Goal: Task Accomplishment & Management: Manage account settings

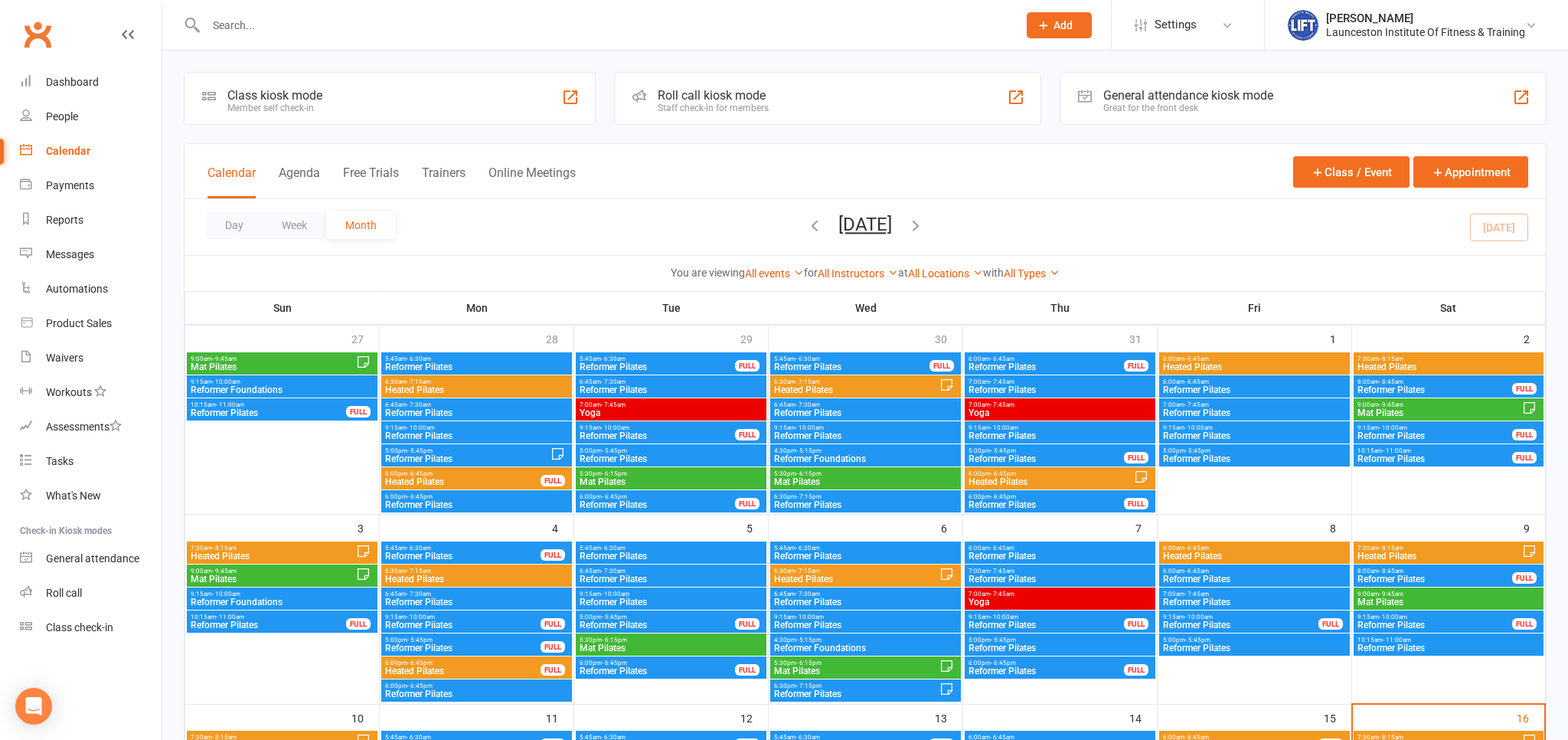
scroll to position [162, 0]
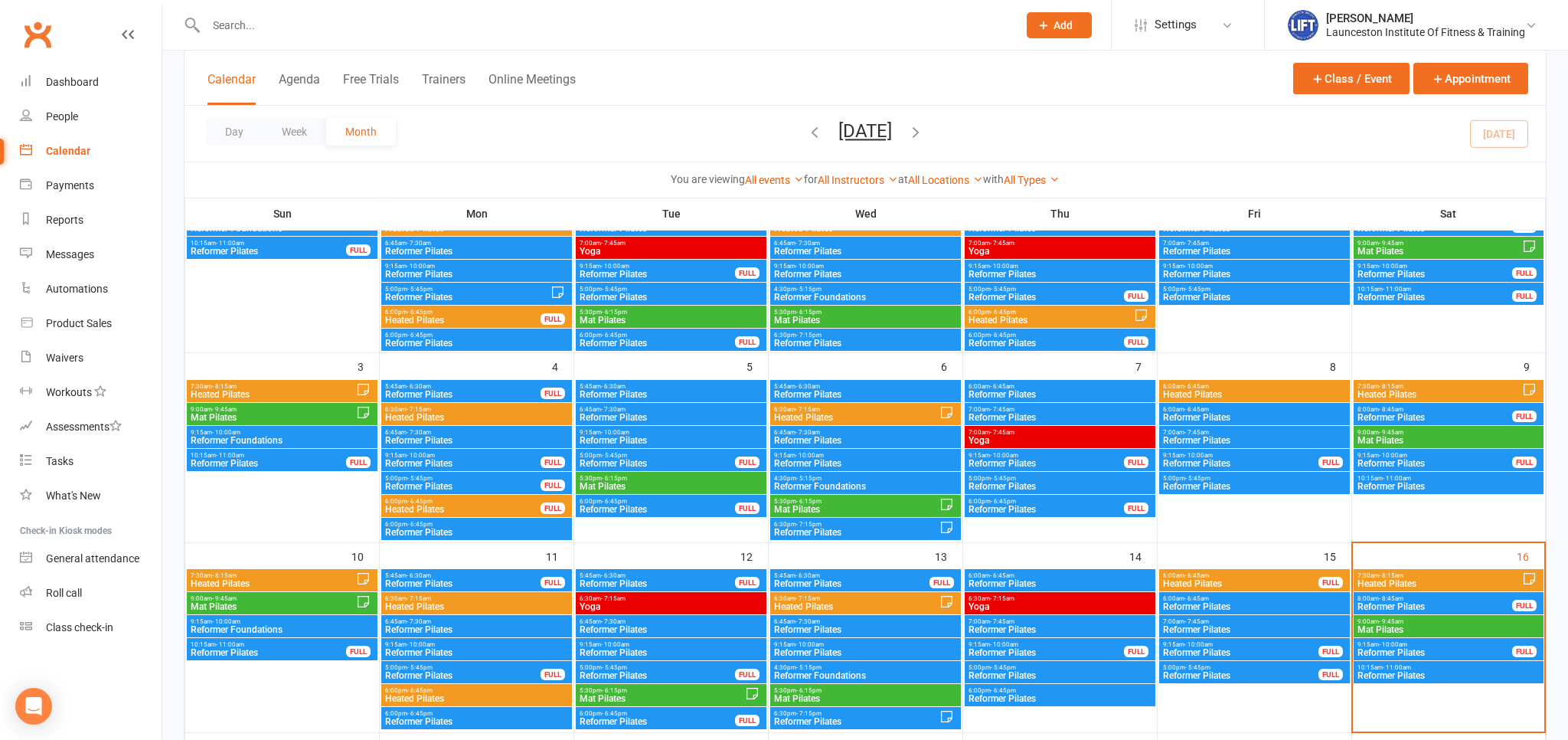
click at [1417, 668] on span "10:15am - 11:00am" at bounding box center [1449, 668] width 184 height 7
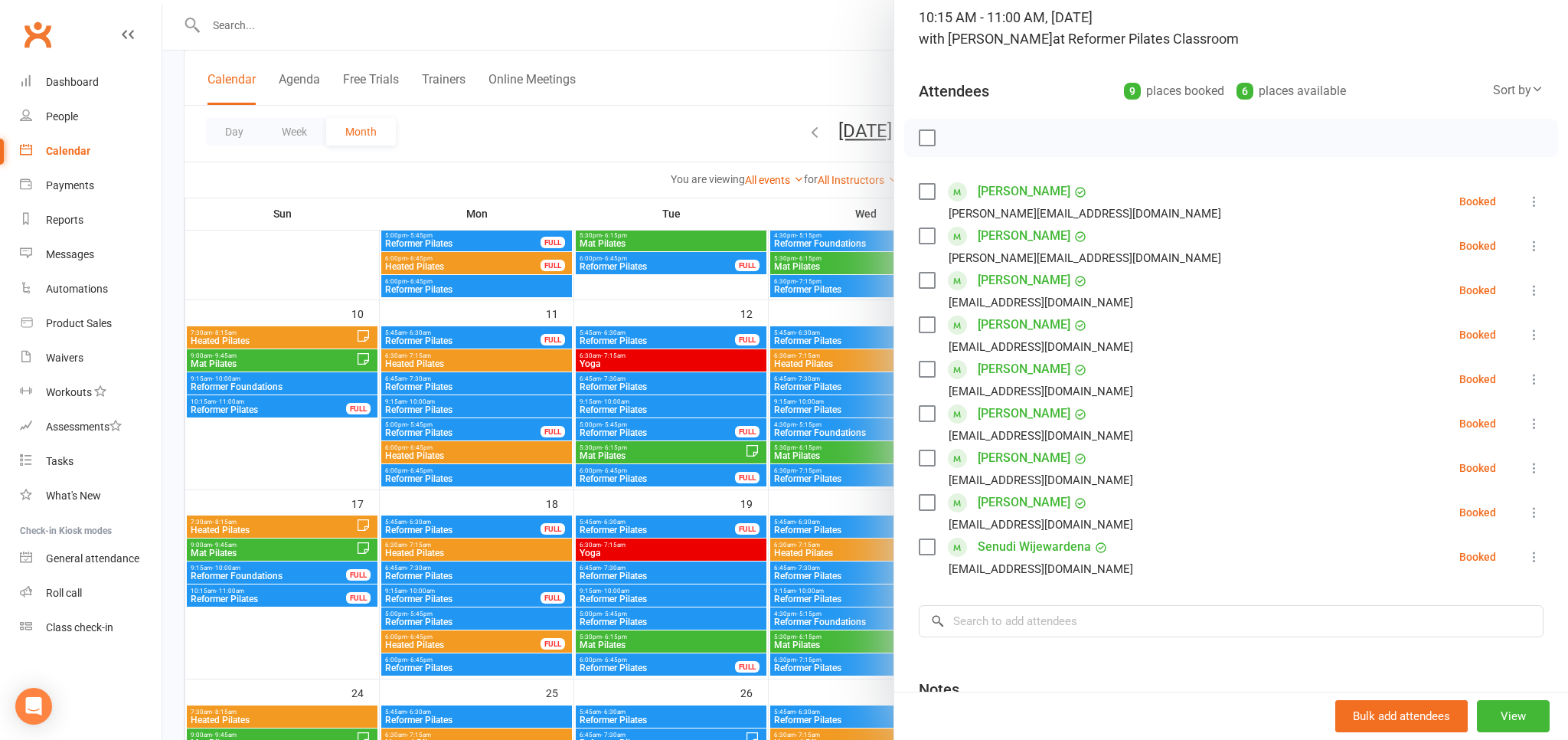
scroll to position [169, 0]
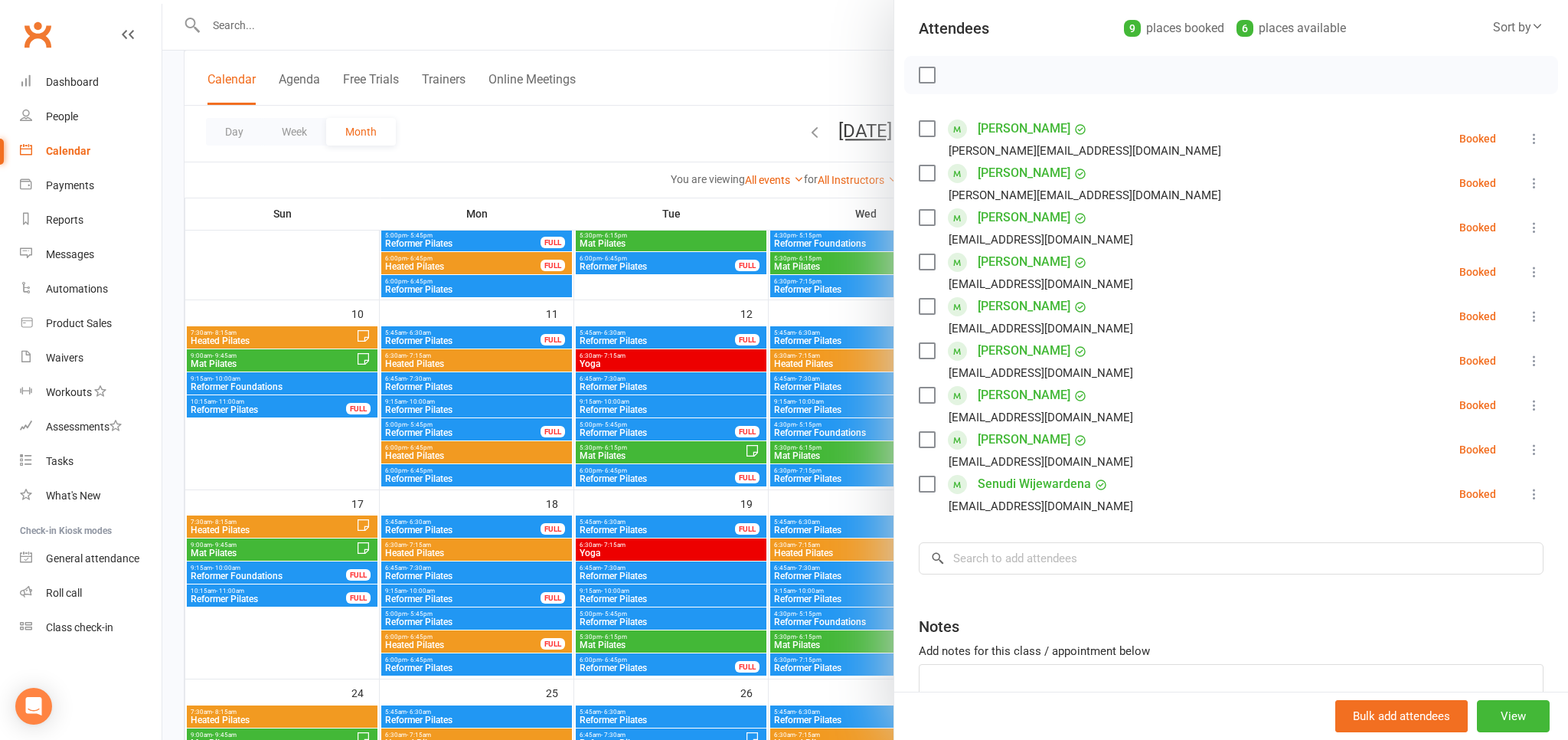
click at [1529, 493] on icon at bounding box center [1534, 494] width 15 height 15
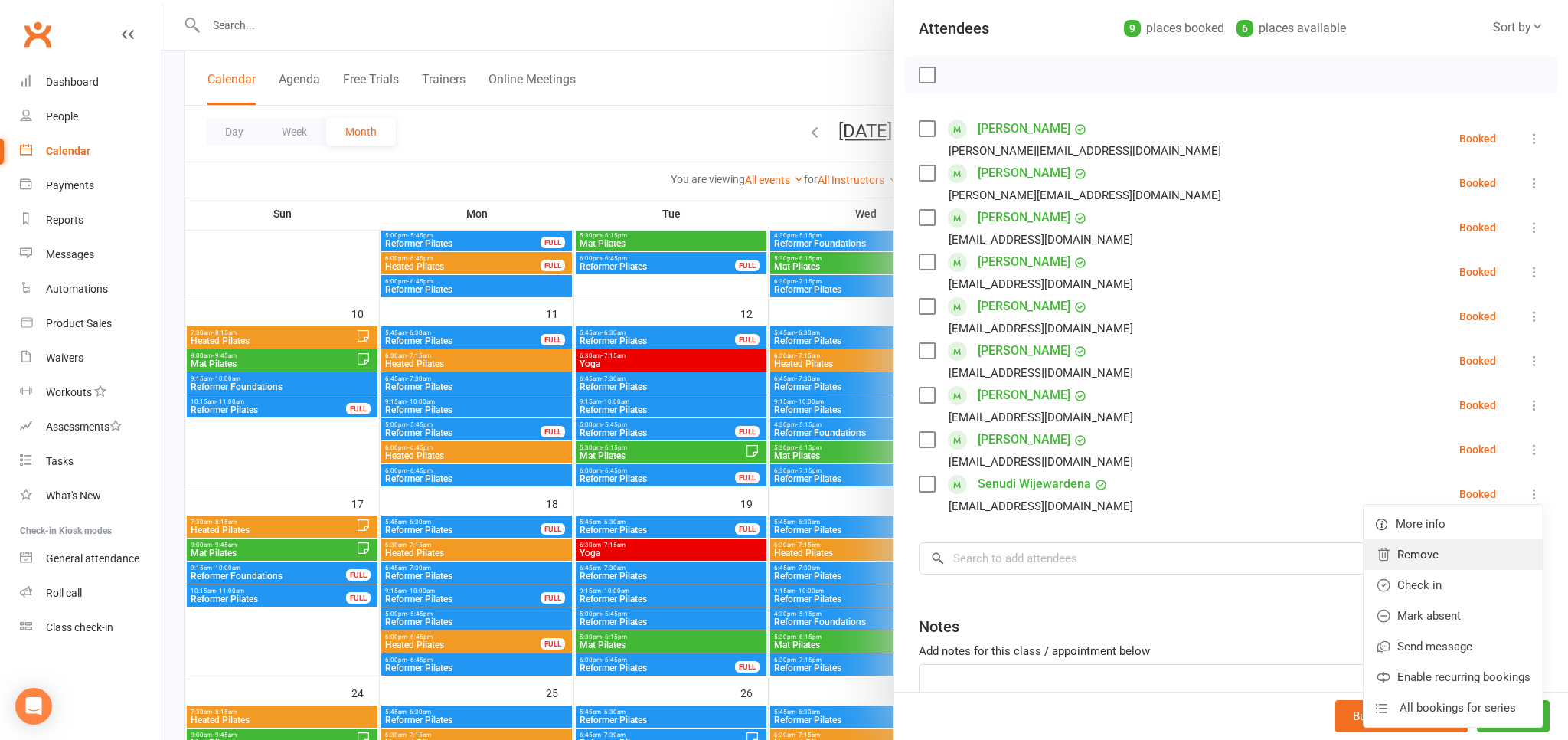
click at [1416, 555] on link "Remove" at bounding box center [1453, 554] width 179 height 30
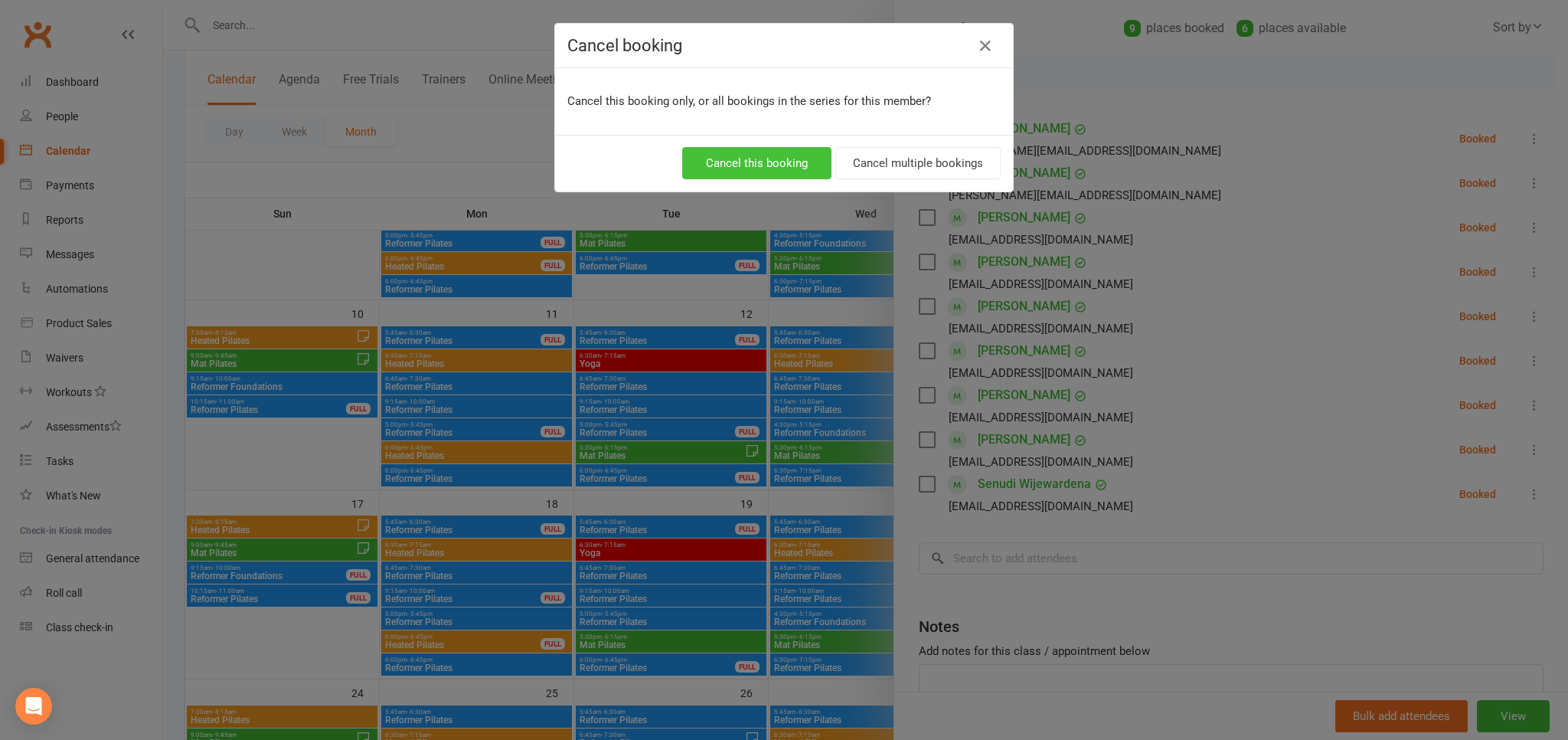
click at [766, 167] on button "Cancel this booking" at bounding box center [757, 163] width 149 height 32
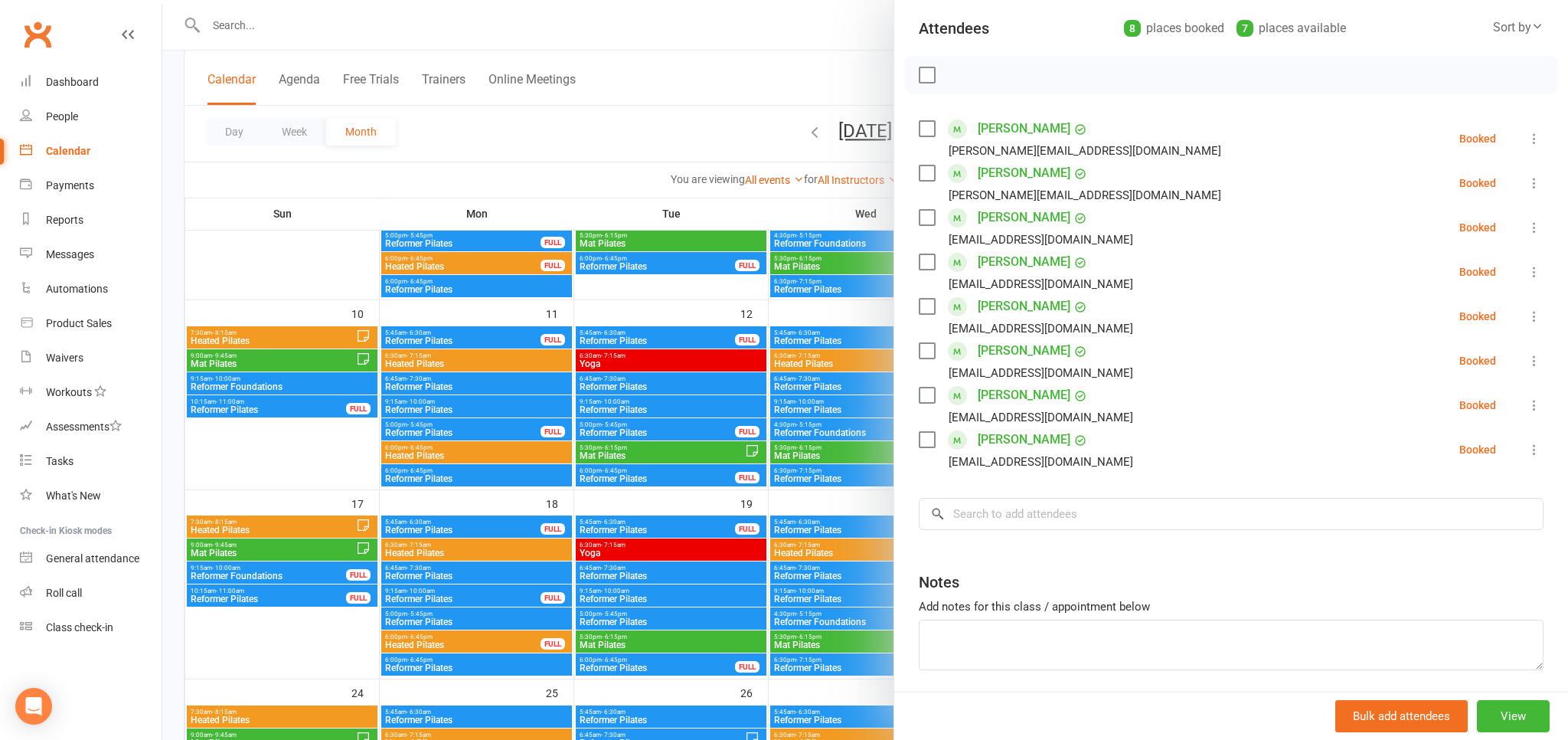
click at [629, 116] on div at bounding box center [865, 370] width 1406 height 740
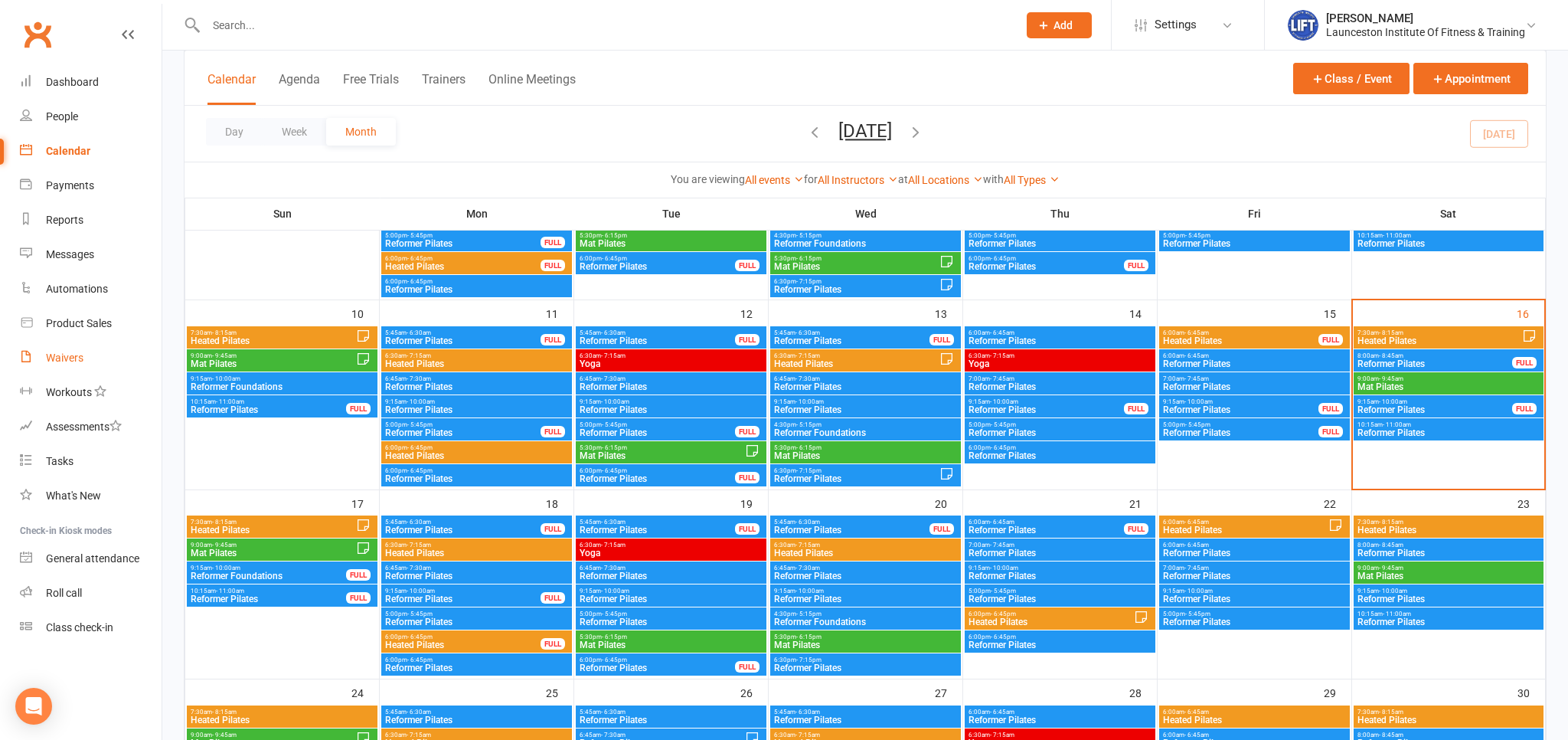
click at [72, 356] on div "Waivers" at bounding box center [65, 357] width 37 height 12
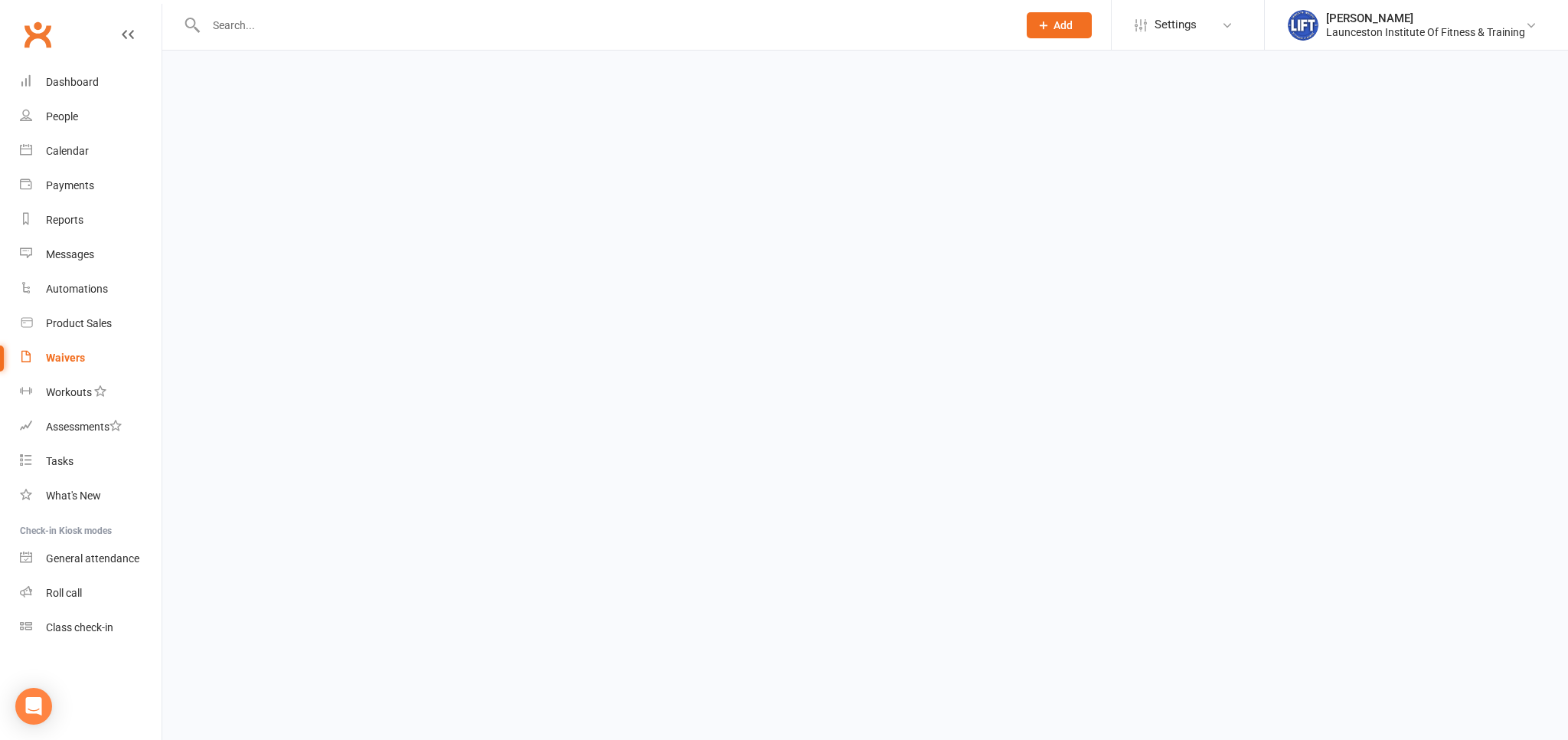
click at [72, 356] on div "Waivers" at bounding box center [65, 357] width 39 height 12
select select "100"
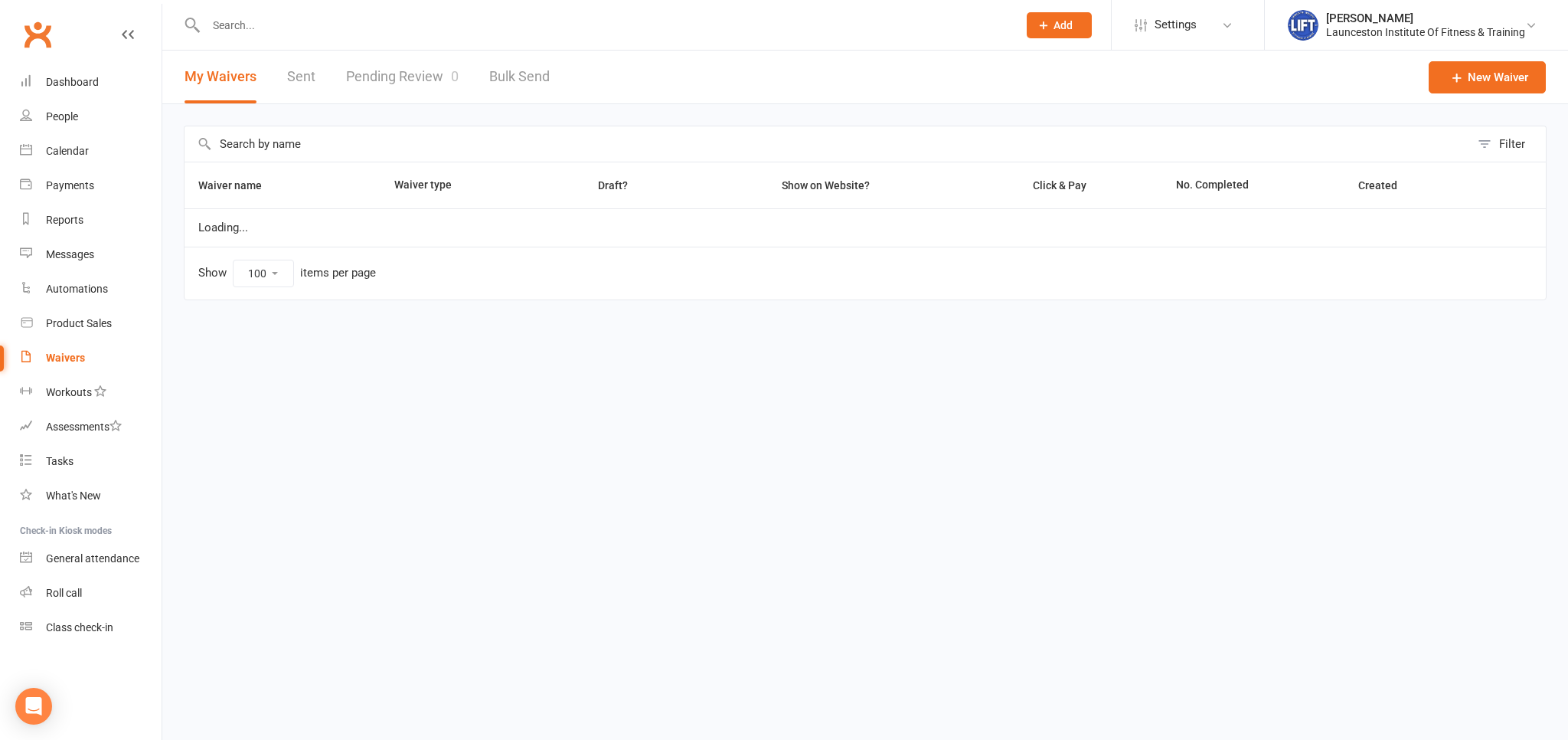
click at [409, 92] on link "Pending Review 0" at bounding box center [402, 76] width 112 height 53
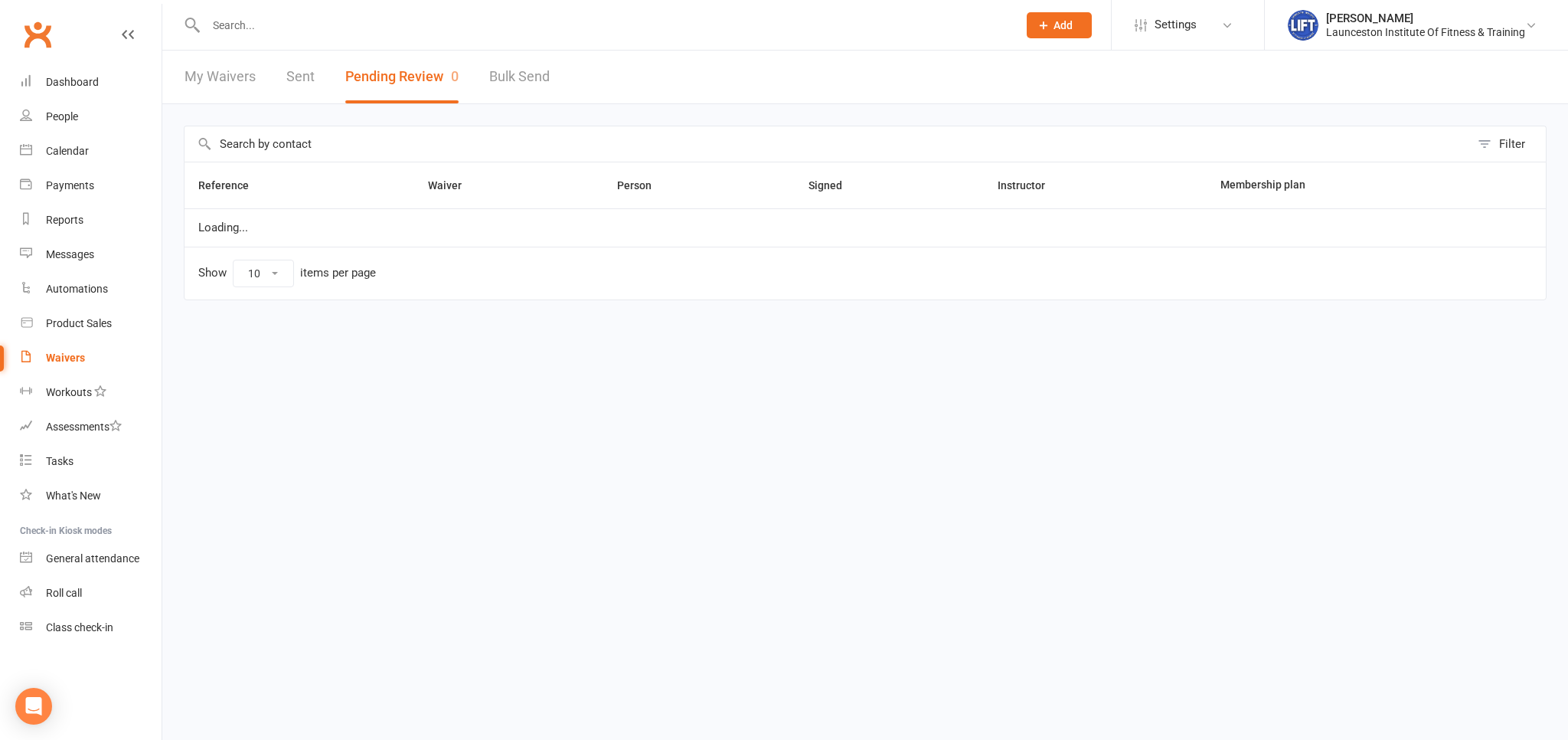
click at [409, 92] on button "Pending Review 0" at bounding box center [402, 76] width 113 height 53
click at [348, 72] on button "Pending Review 0" at bounding box center [402, 76] width 113 height 53
click at [348, 74] on button "Pending Review 0" at bounding box center [402, 76] width 113 height 53
click at [228, 60] on link "My Waivers" at bounding box center [220, 76] width 71 height 53
select select "100"
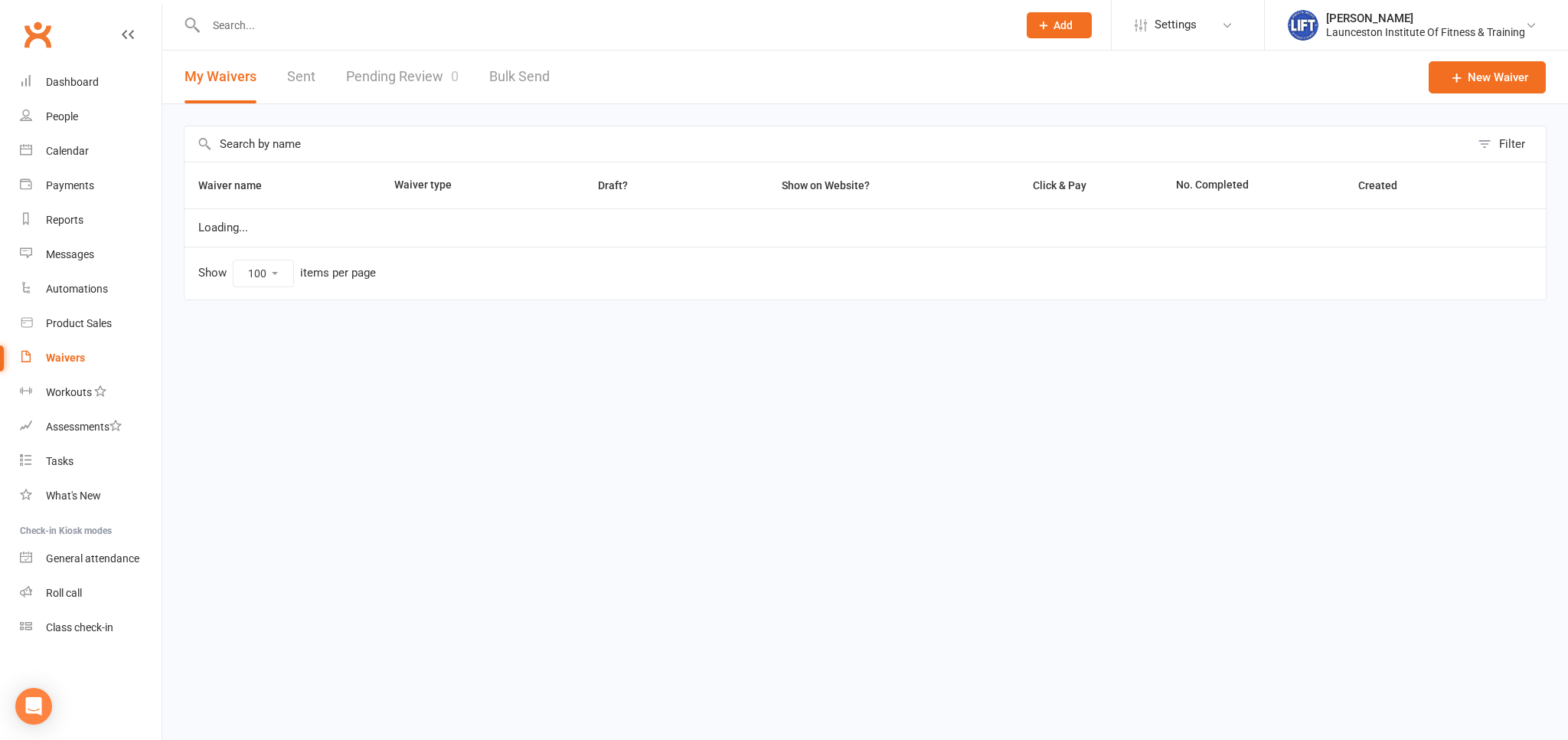
click at [228, 65] on button "My Waivers" at bounding box center [221, 76] width 72 height 53
click at [381, 77] on link "Pending Review 0" at bounding box center [402, 76] width 112 height 53
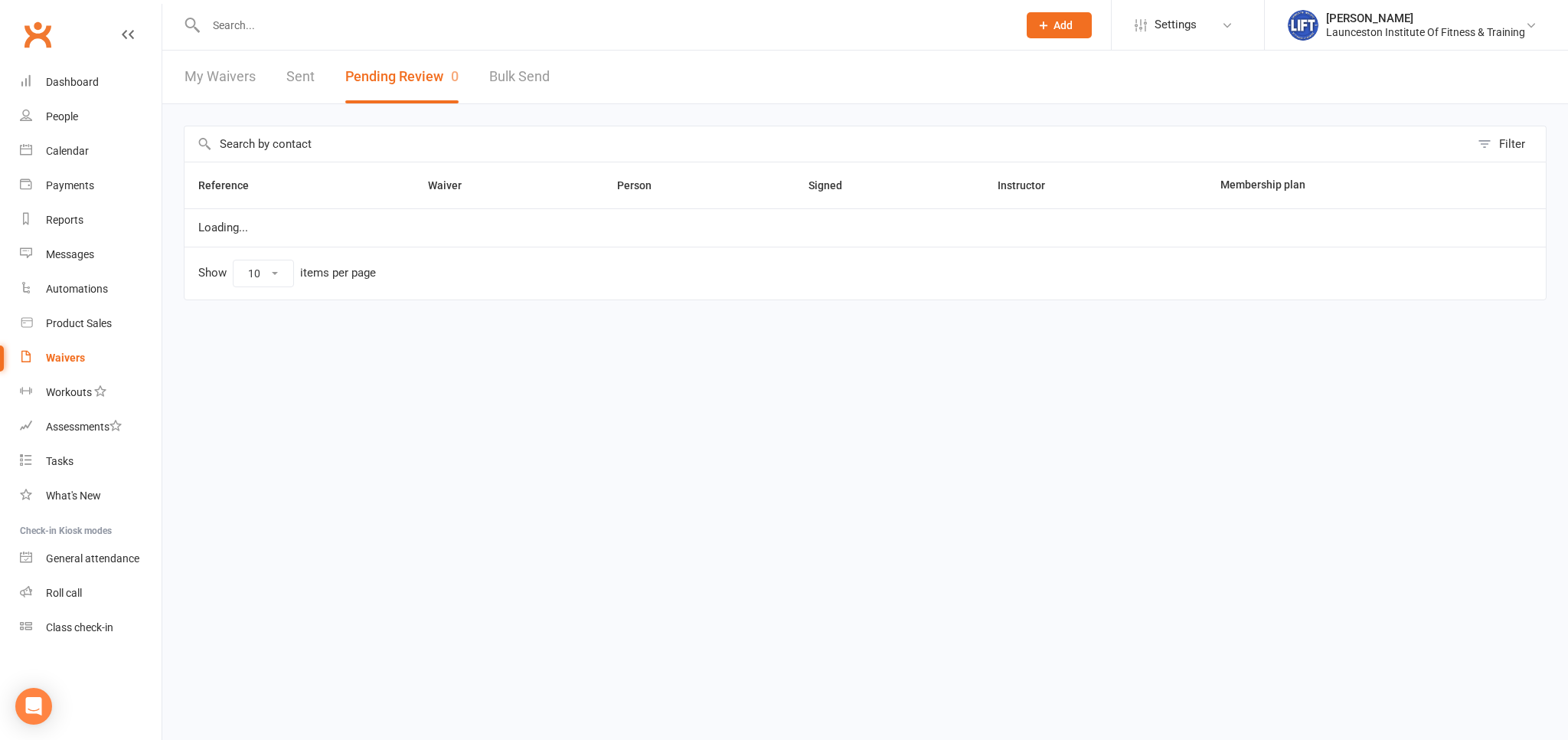
click at [381, 78] on button "Pending Review 0" at bounding box center [402, 76] width 113 height 53
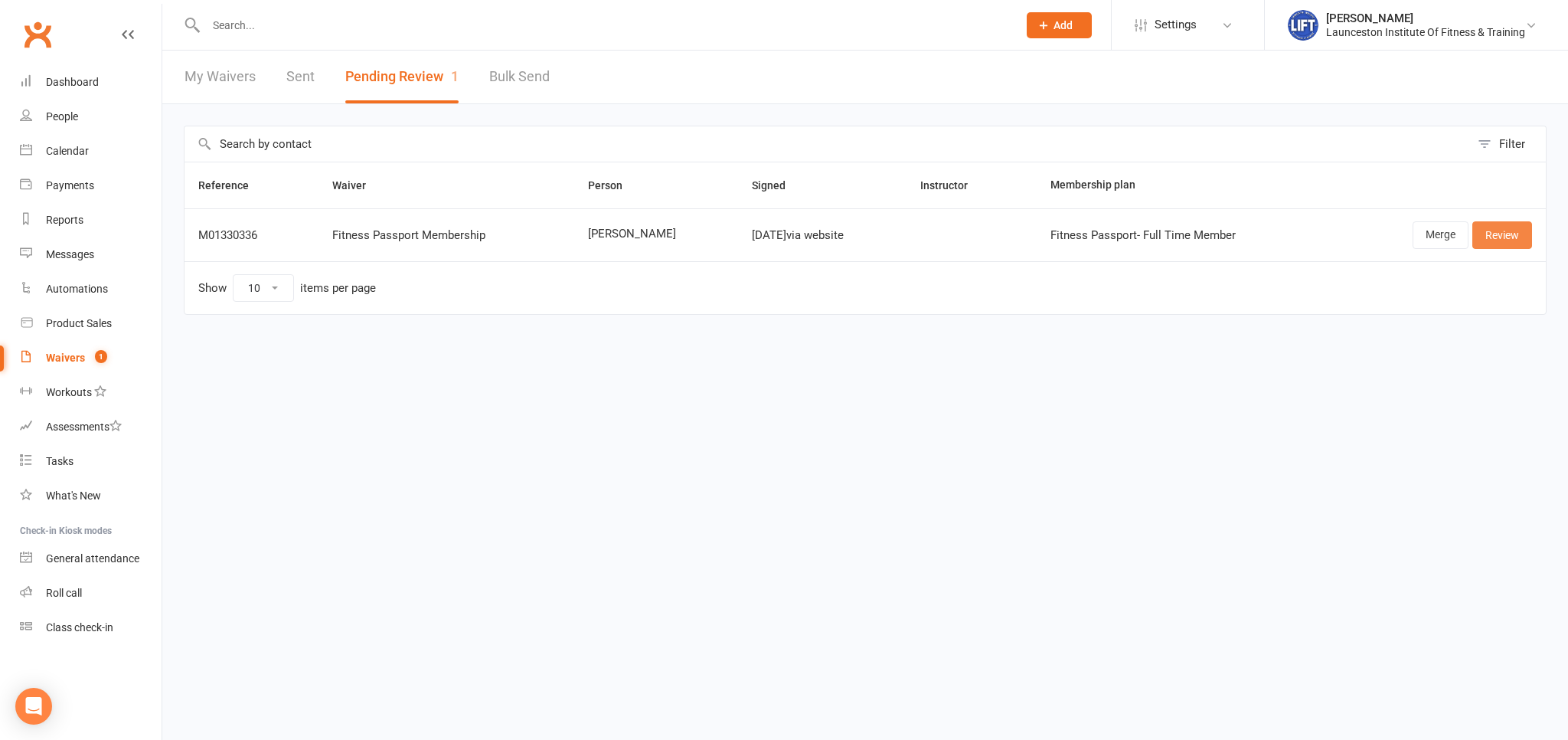
click at [1495, 231] on link "Review" at bounding box center [1502, 235] width 60 height 28
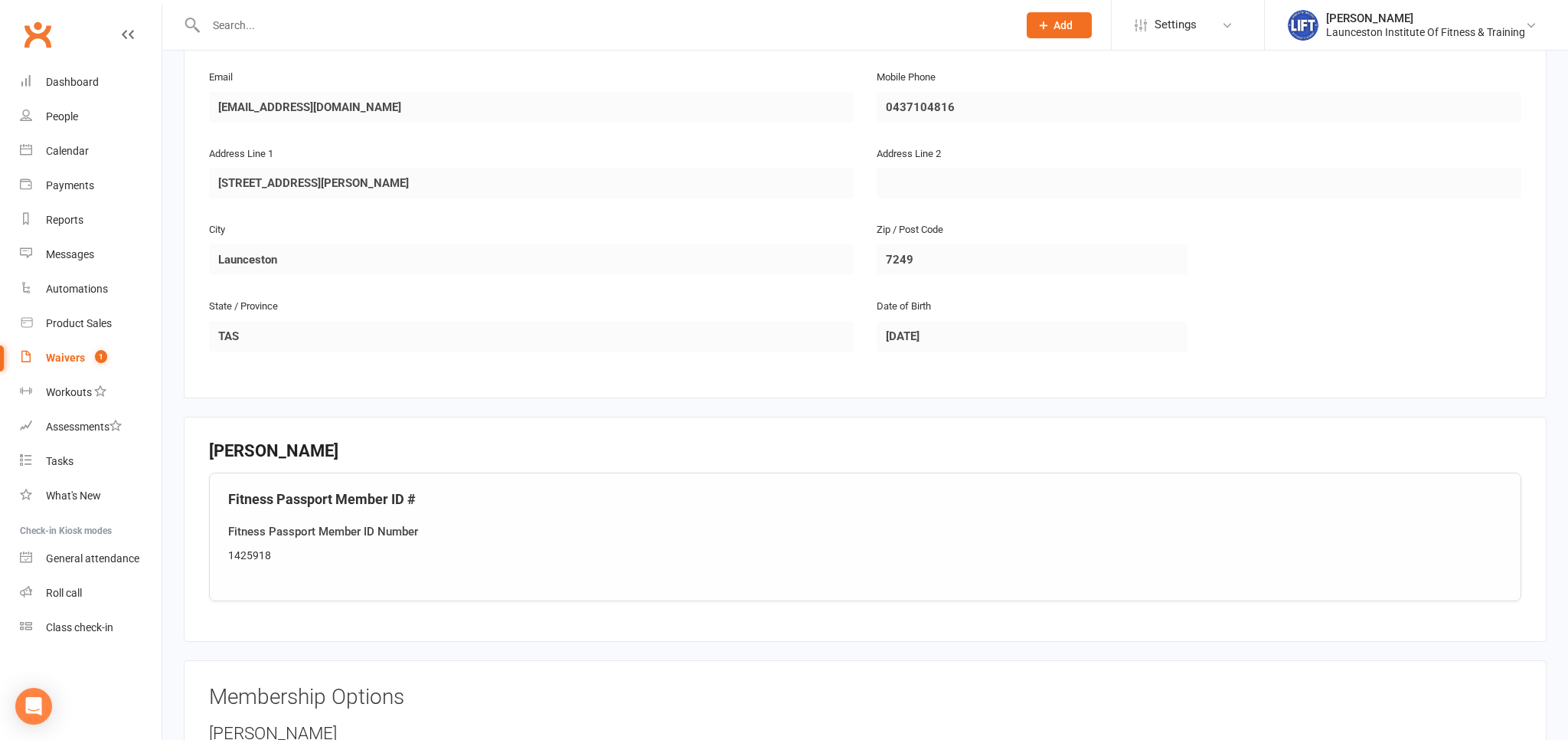
scroll to position [485, 0]
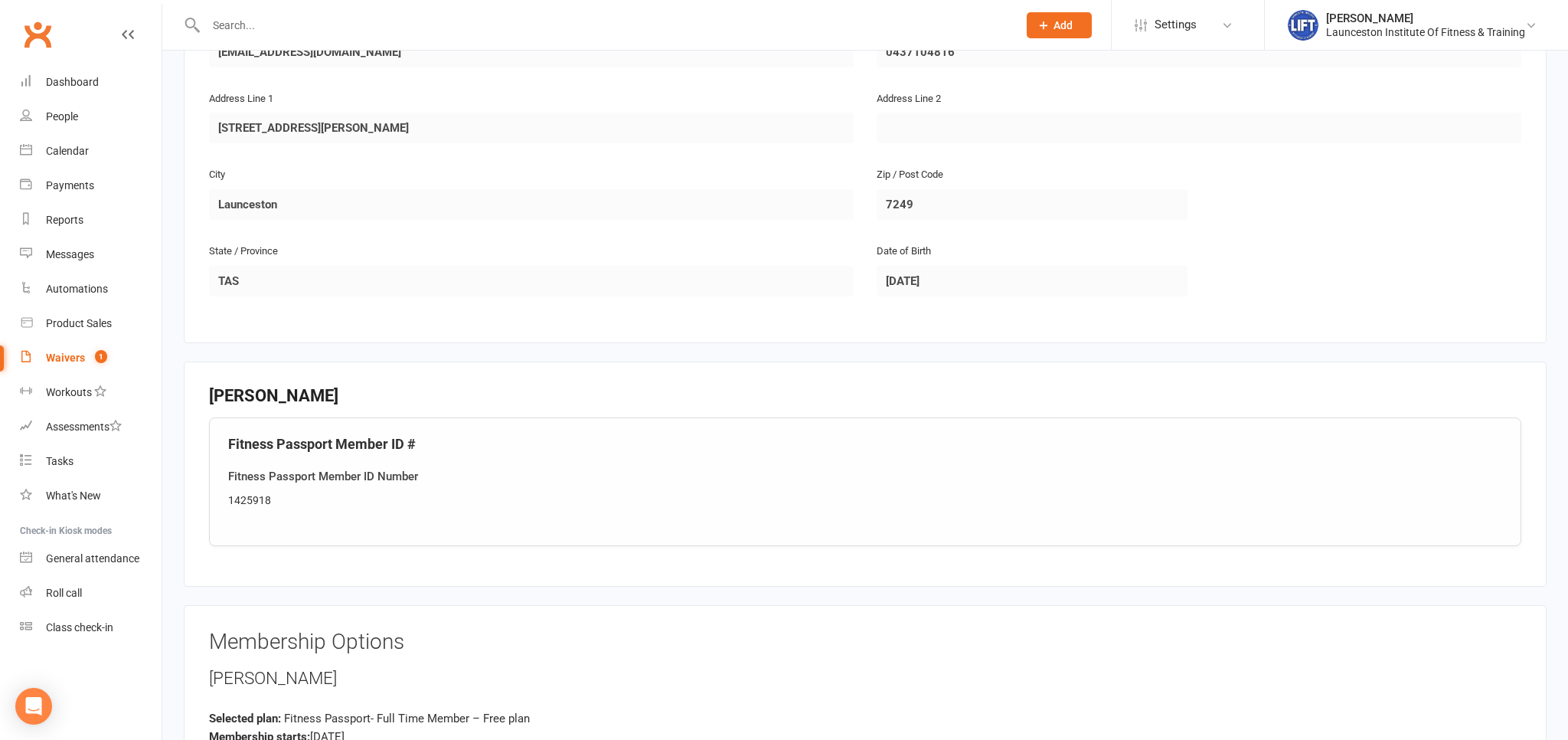
click at [280, 496] on div "1425918" at bounding box center [866, 499] width 1274 height 17
copy div "1425918"
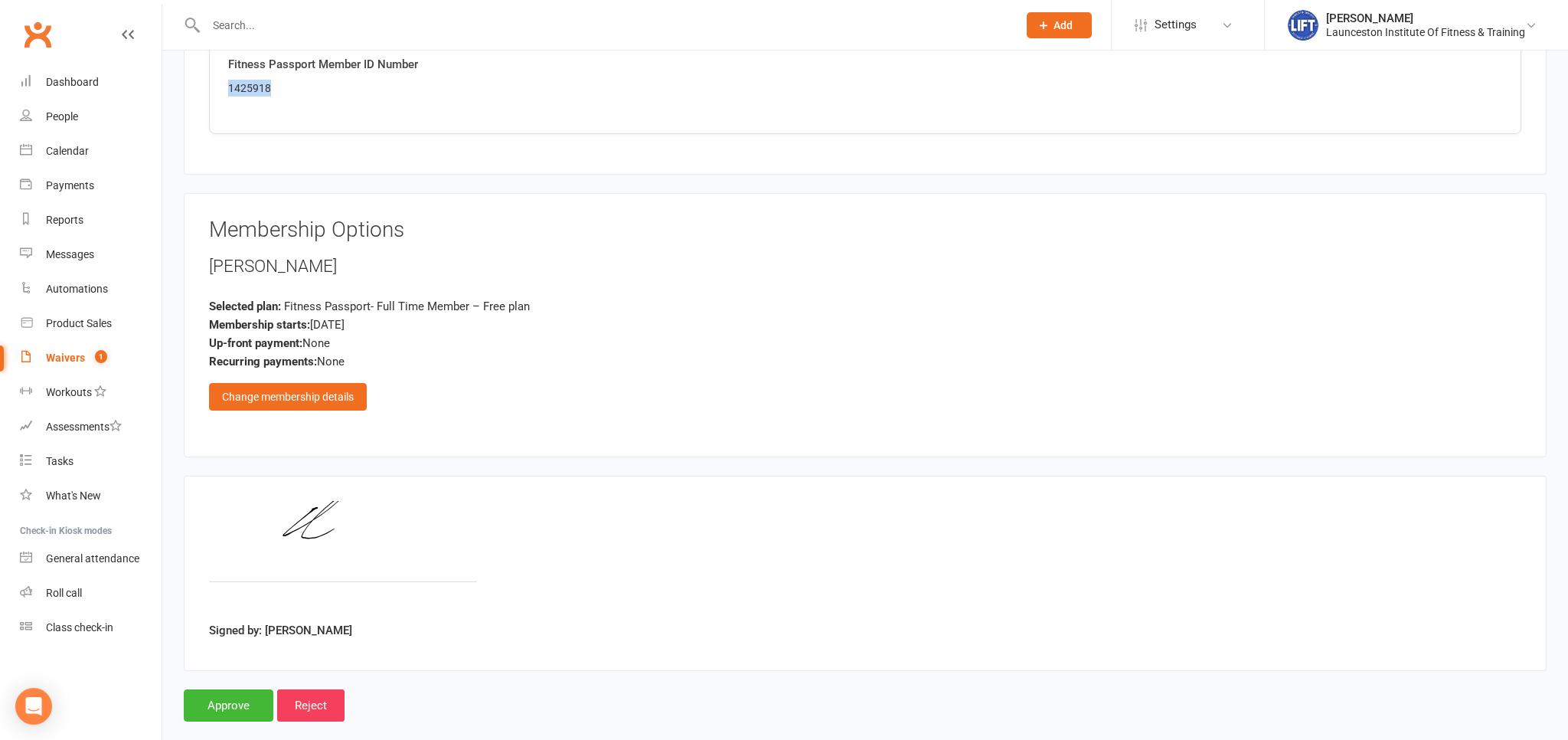
scroll to position [916, 0]
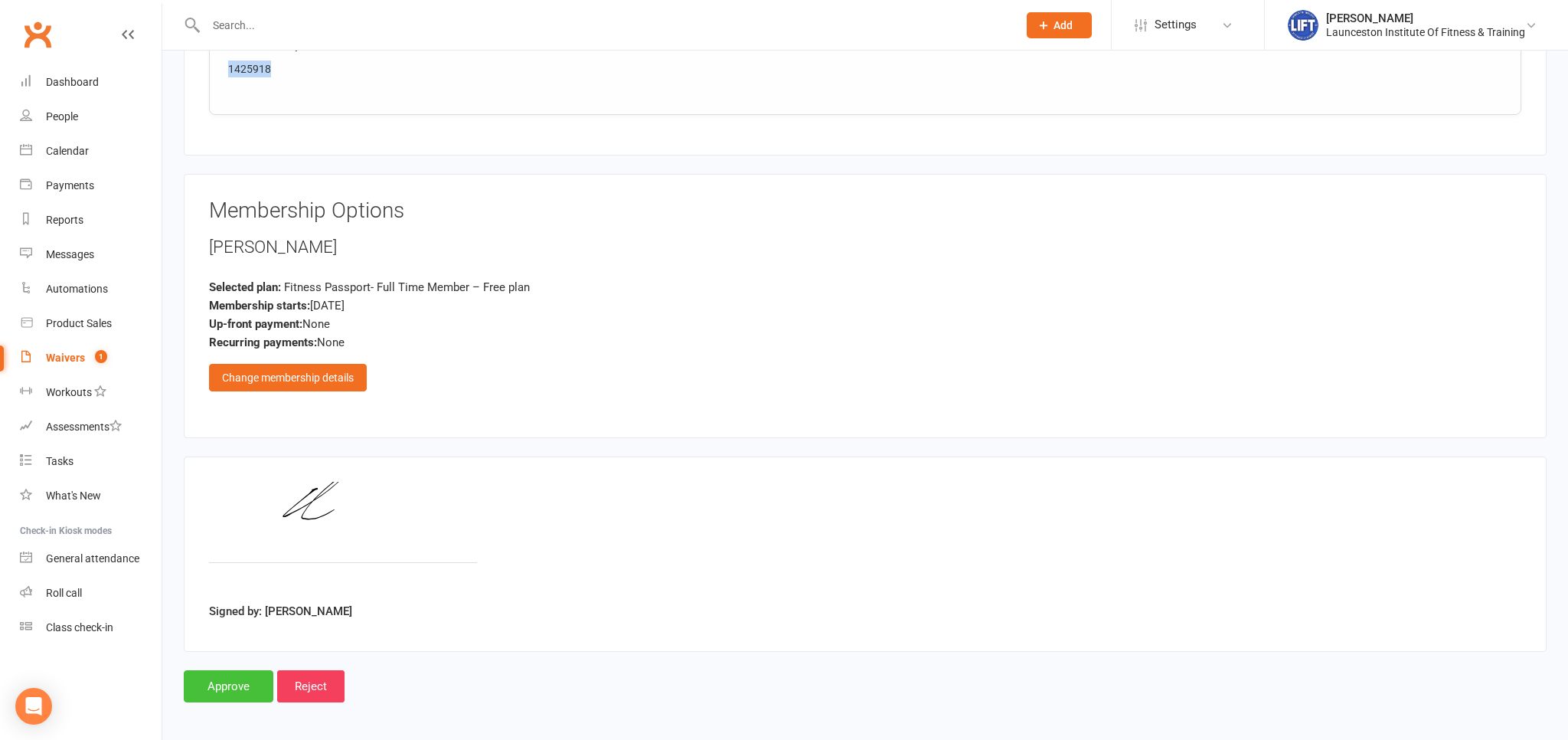
click at [219, 687] on input "Approve" at bounding box center [229, 686] width 89 height 32
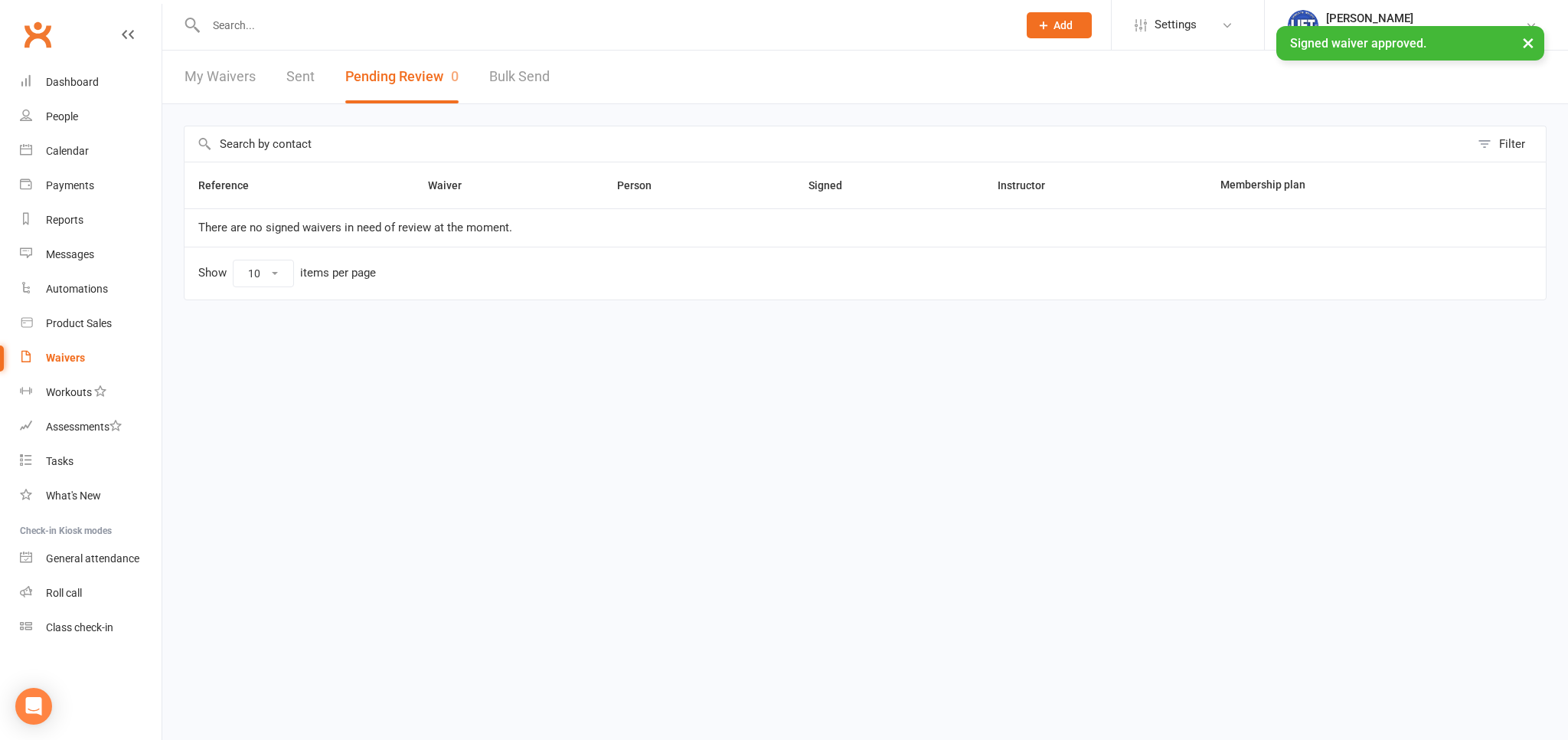
click at [228, 21] on input "text" at bounding box center [604, 25] width 806 height 22
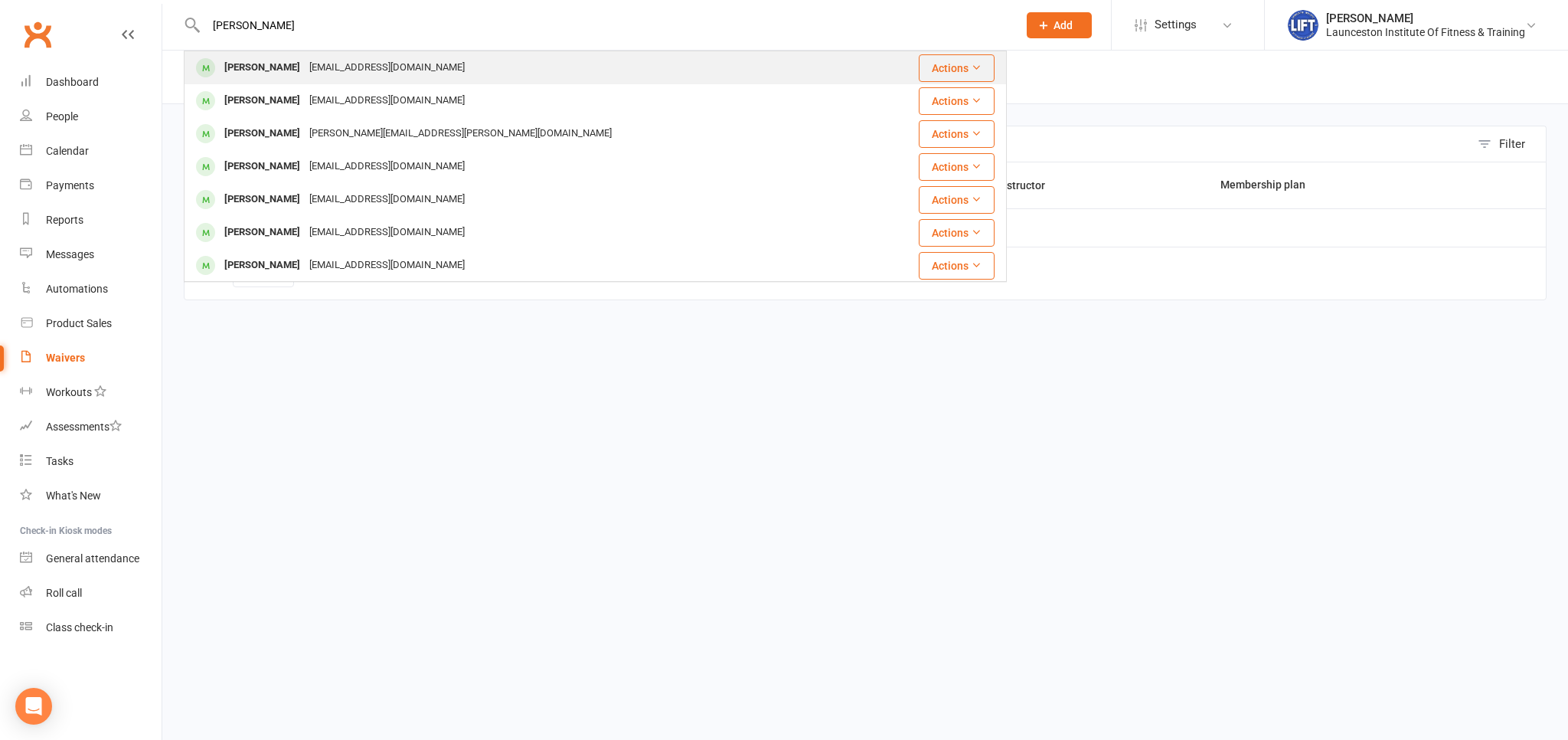
type input "[PERSON_NAME]"
click at [268, 75] on div "[PERSON_NAME]" at bounding box center [262, 68] width 85 height 22
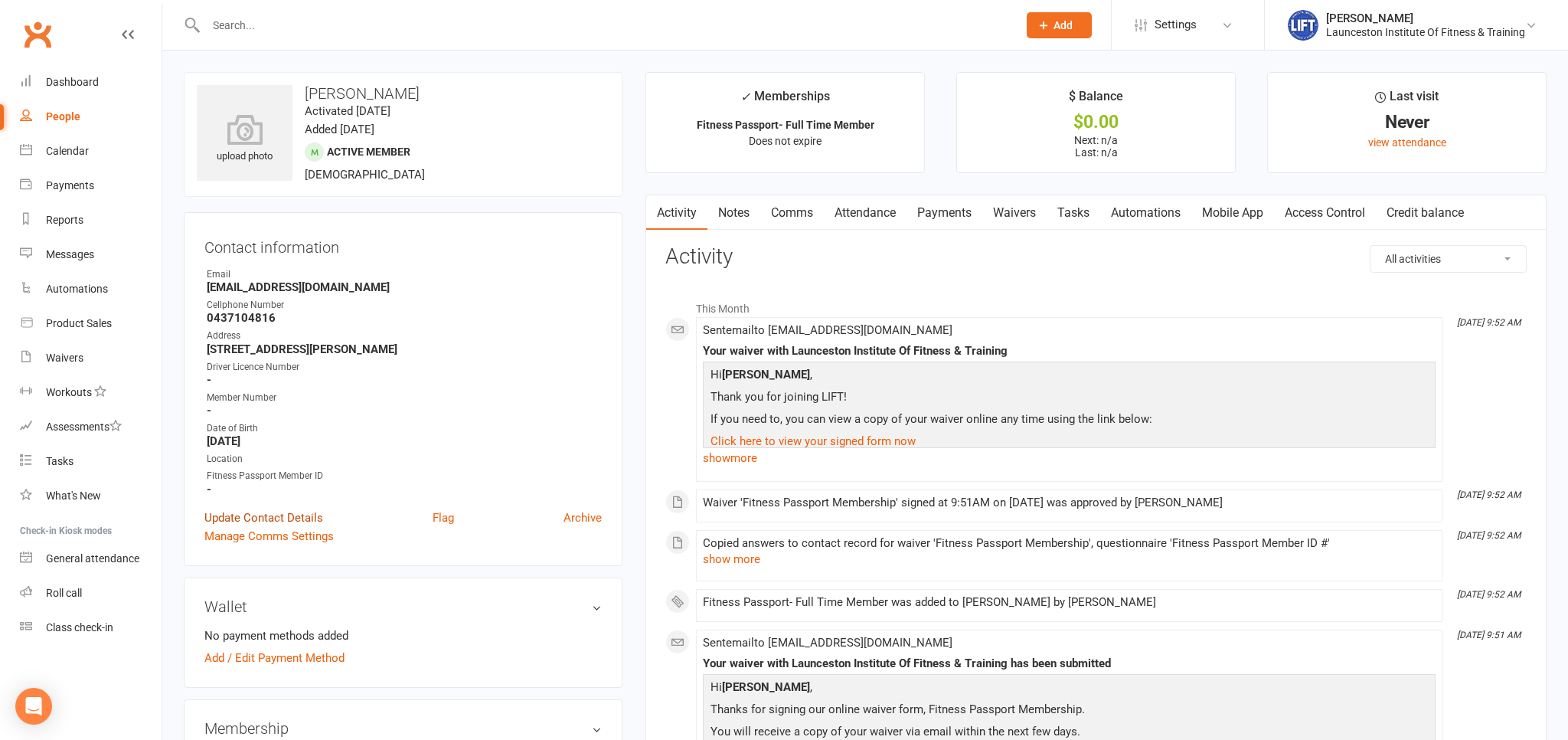
click at [307, 515] on link "Update Contact Details" at bounding box center [264, 517] width 119 height 18
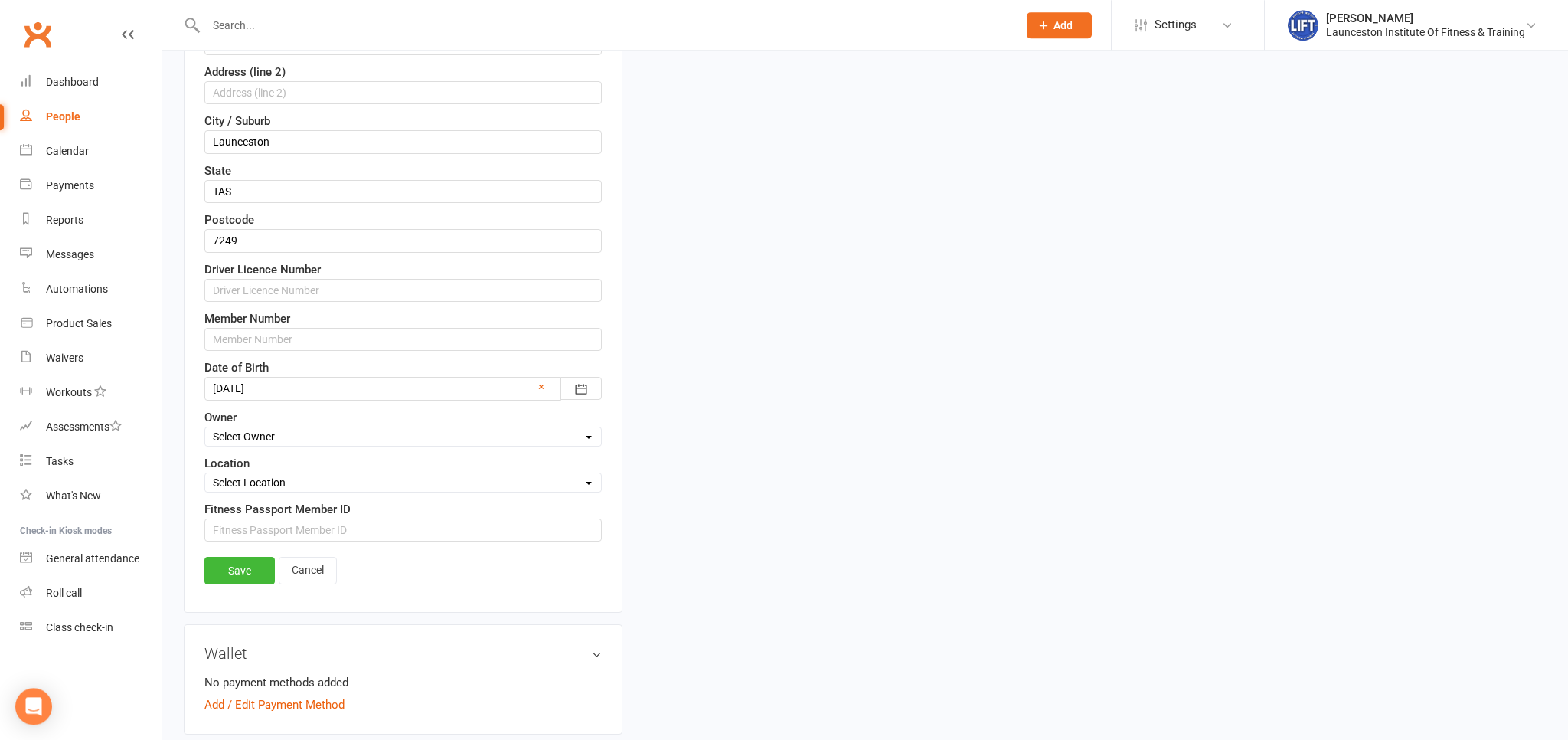
scroll to position [466, 0]
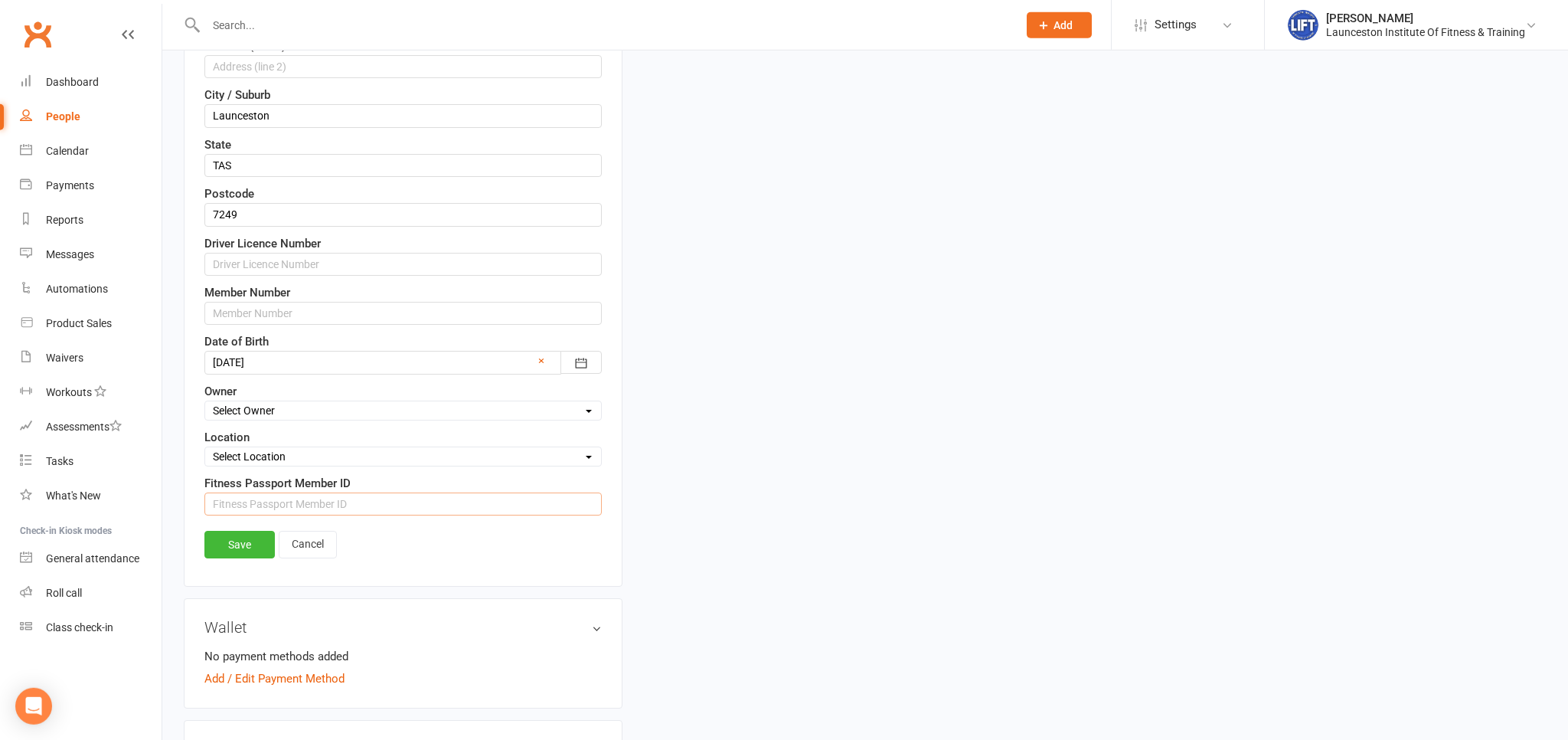
click at [258, 494] on input "string" at bounding box center [403, 503] width 397 height 23
paste input "1425918"
type input "1425918"
click at [232, 557] on div "Save Cancel" at bounding box center [403, 548] width 397 height 35
click at [239, 537] on link "Save" at bounding box center [240, 544] width 70 height 28
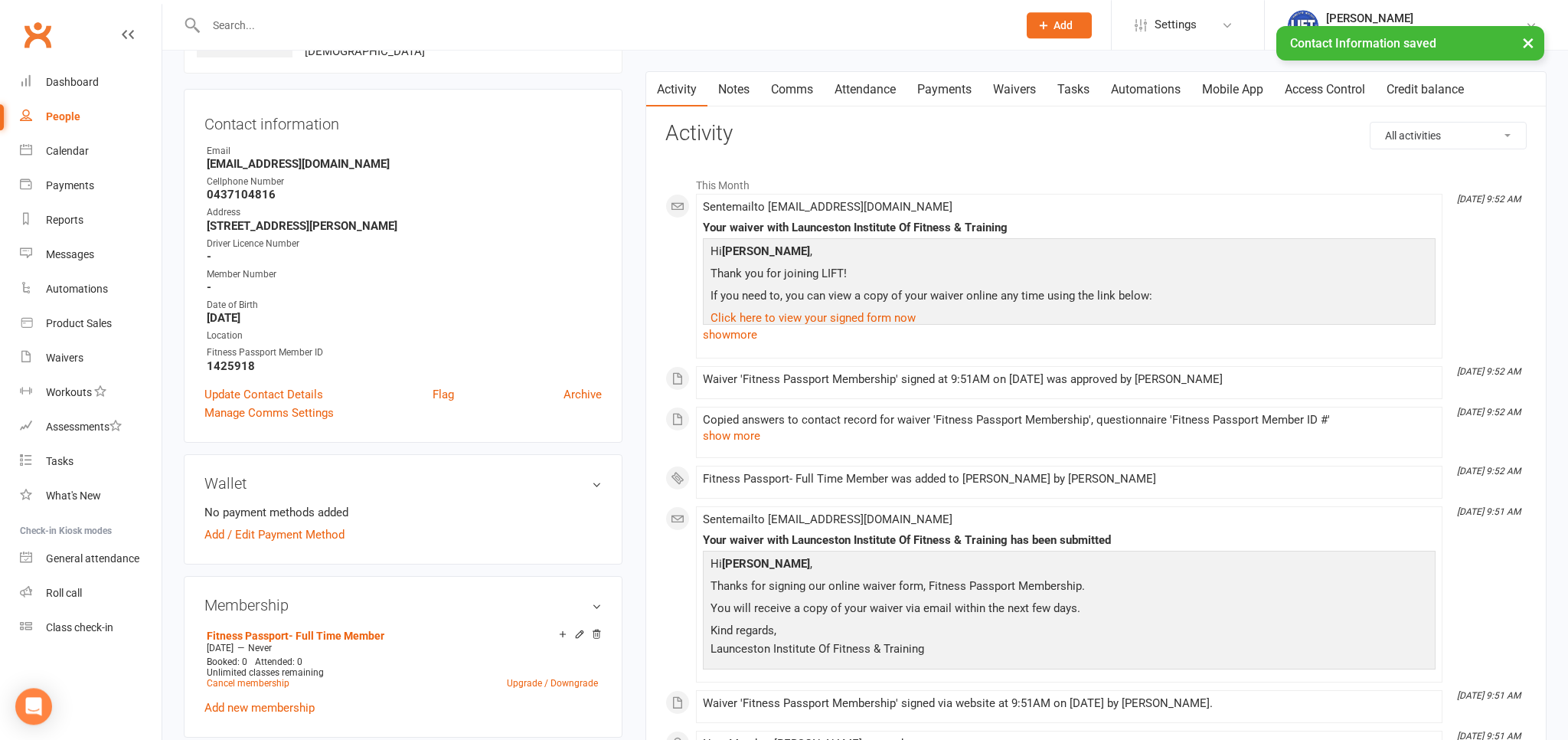
scroll to position [61, 0]
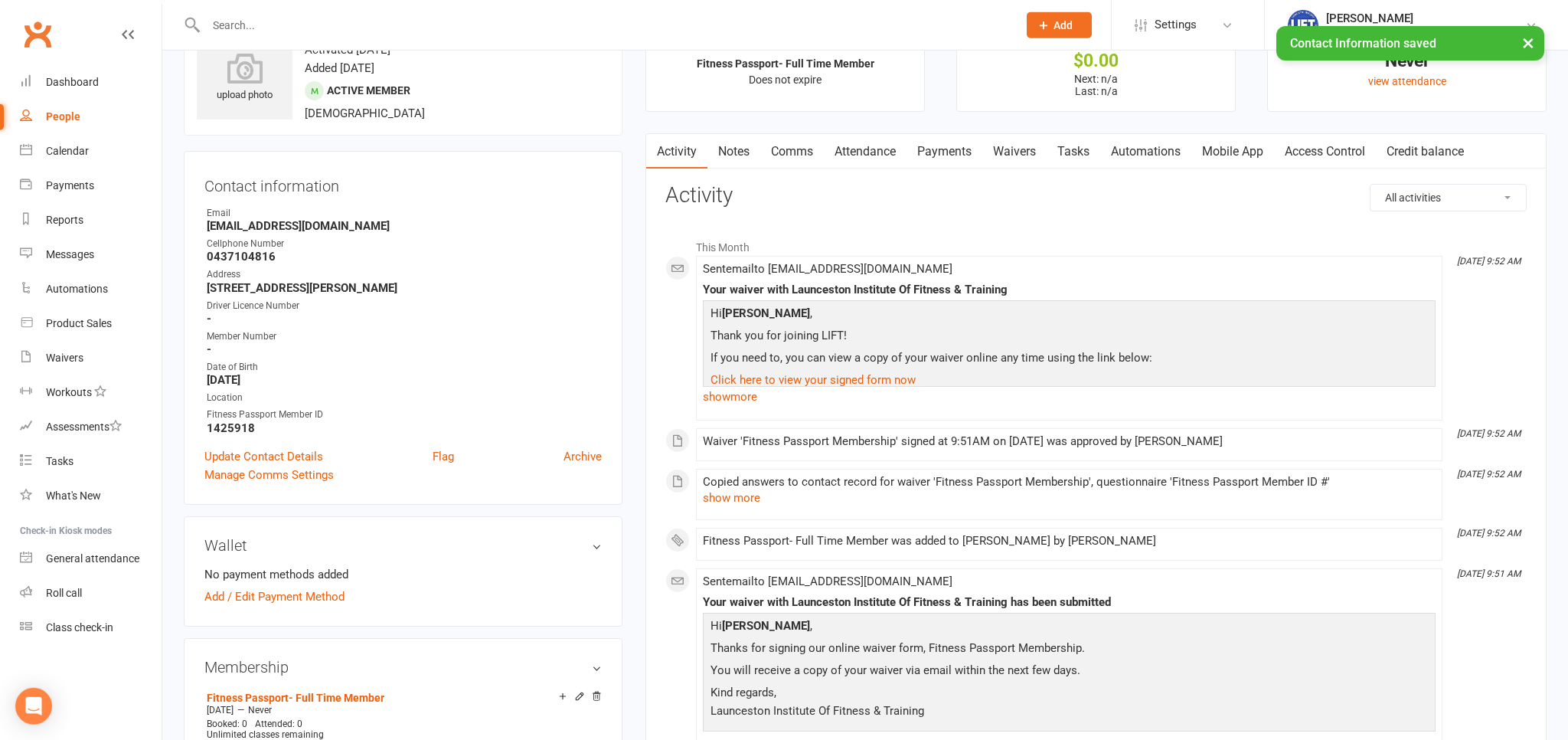
click at [1343, 144] on link "Access Control" at bounding box center [1325, 151] width 102 height 35
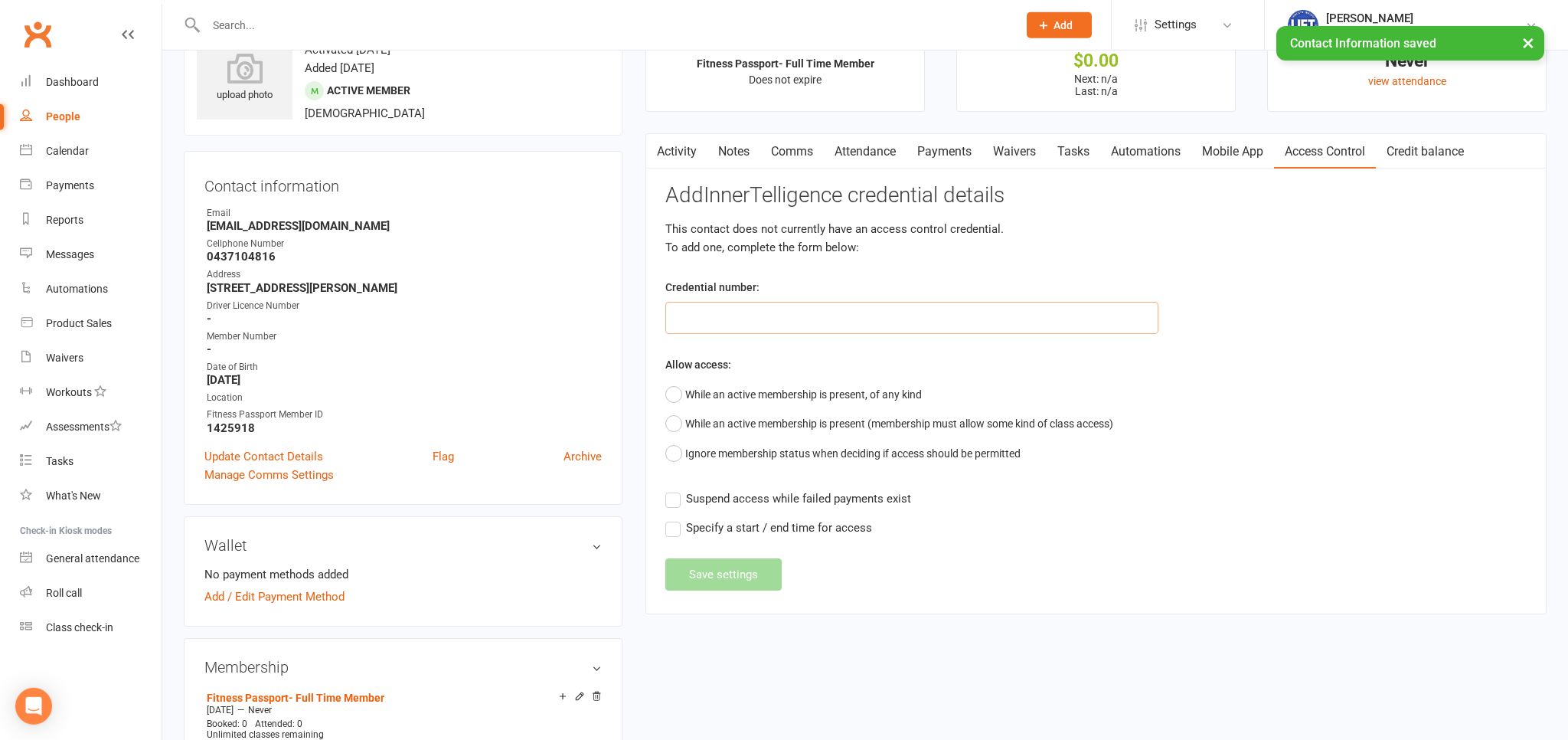
click at [787, 311] on input "text" at bounding box center [912, 318] width 493 height 32
paste input "2000000000000000DB52725E"
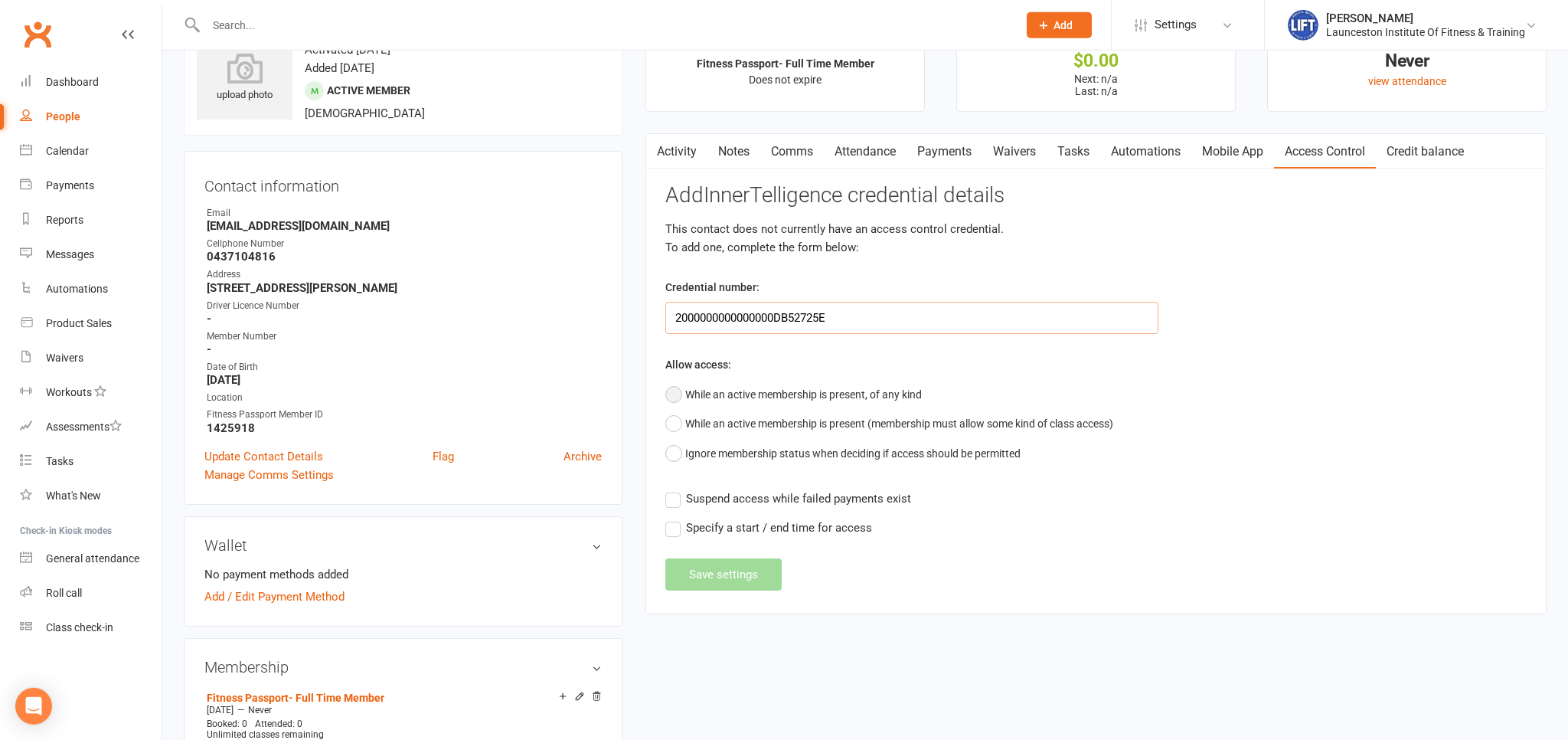
type input "2000000000000000DB52725E"
click at [696, 391] on button "While an active membership is present, of any kind" at bounding box center [794, 394] width 256 height 29
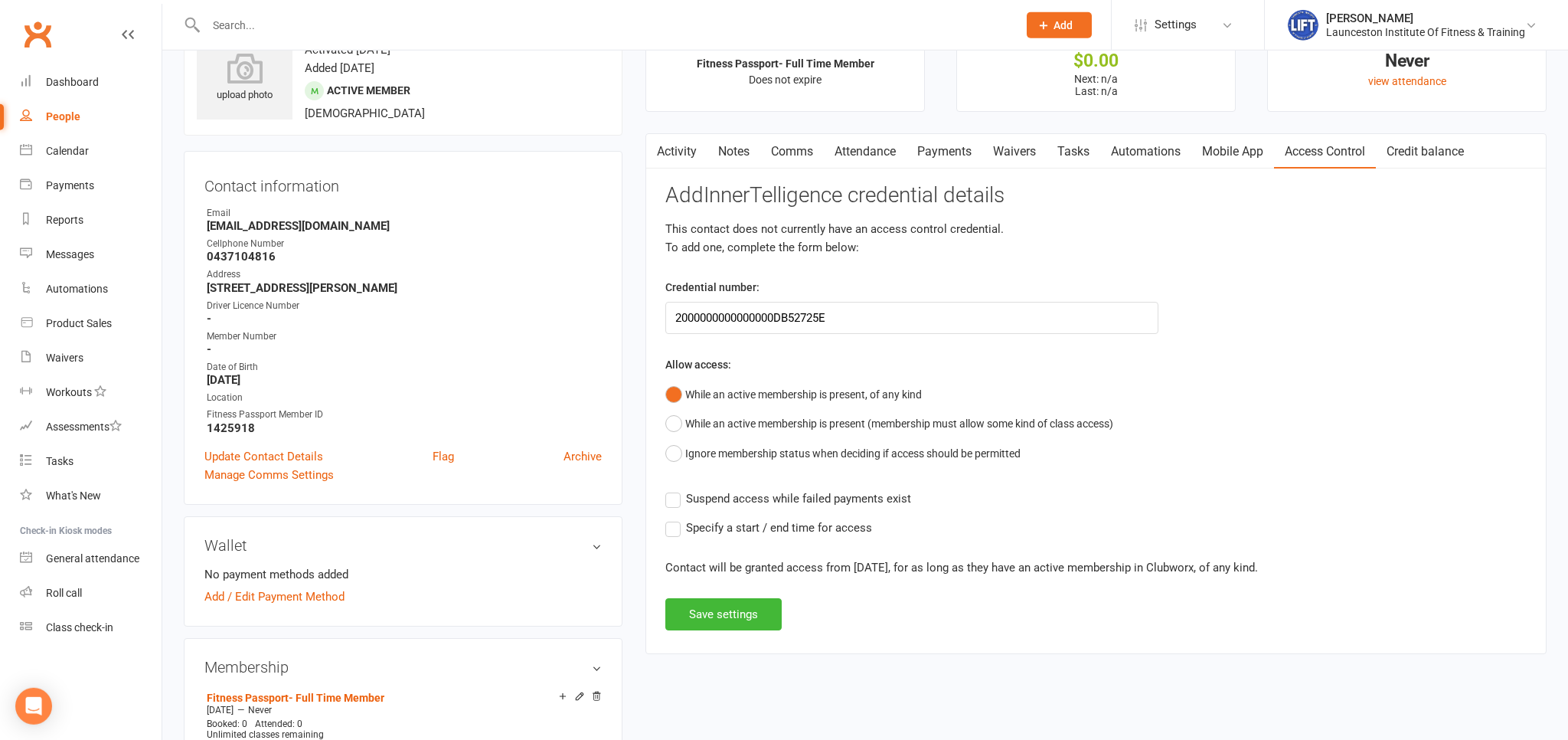
click at [675, 499] on label "Suspend access while failed payments exist" at bounding box center [788, 498] width 246 height 18
click at [675, 489] on input "Suspend access while failed payments exist" at bounding box center [788, 489] width 246 height 0
click at [694, 609] on button "Save settings" at bounding box center [724, 614] width 116 height 32
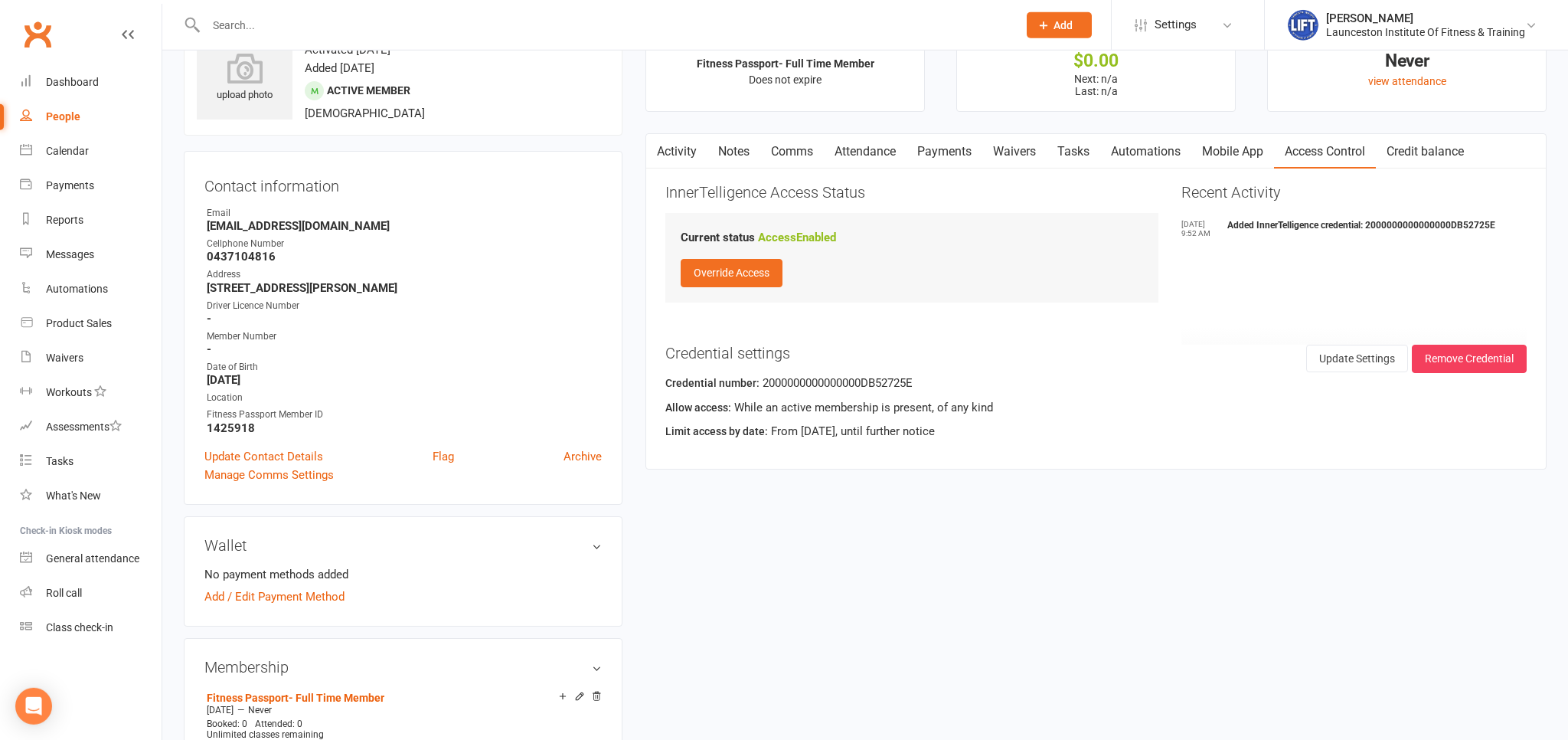
click at [344, 31] on input "text" at bounding box center [604, 25] width 806 height 22
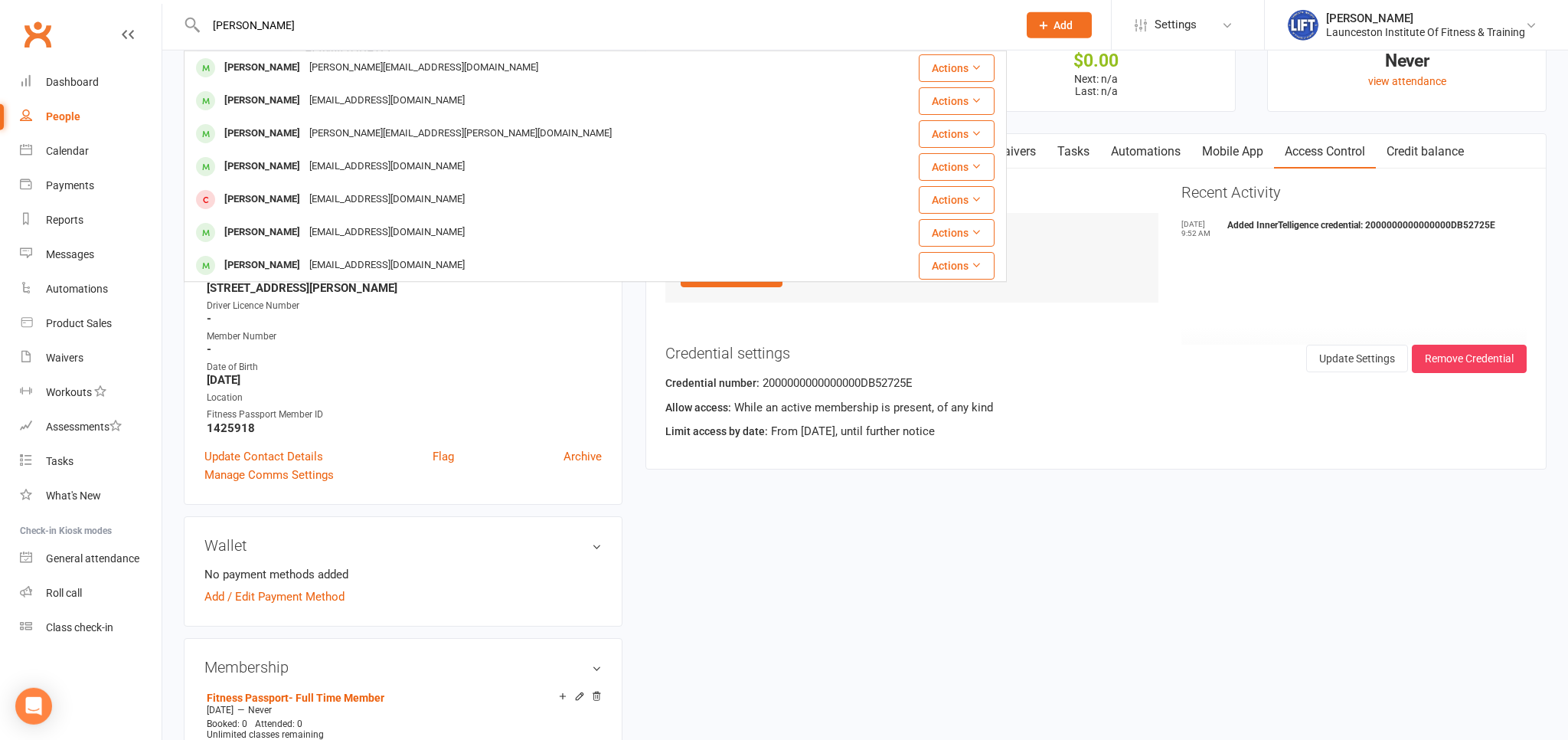
drag, startPoint x: 258, startPoint y: 30, endPoint x: 33, endPoint y: 41, distance: 225.3
click at [201, 36] on input "[PERSON_NAME]" at bounding box center [604, 25] width 806 height 22
type input "n"
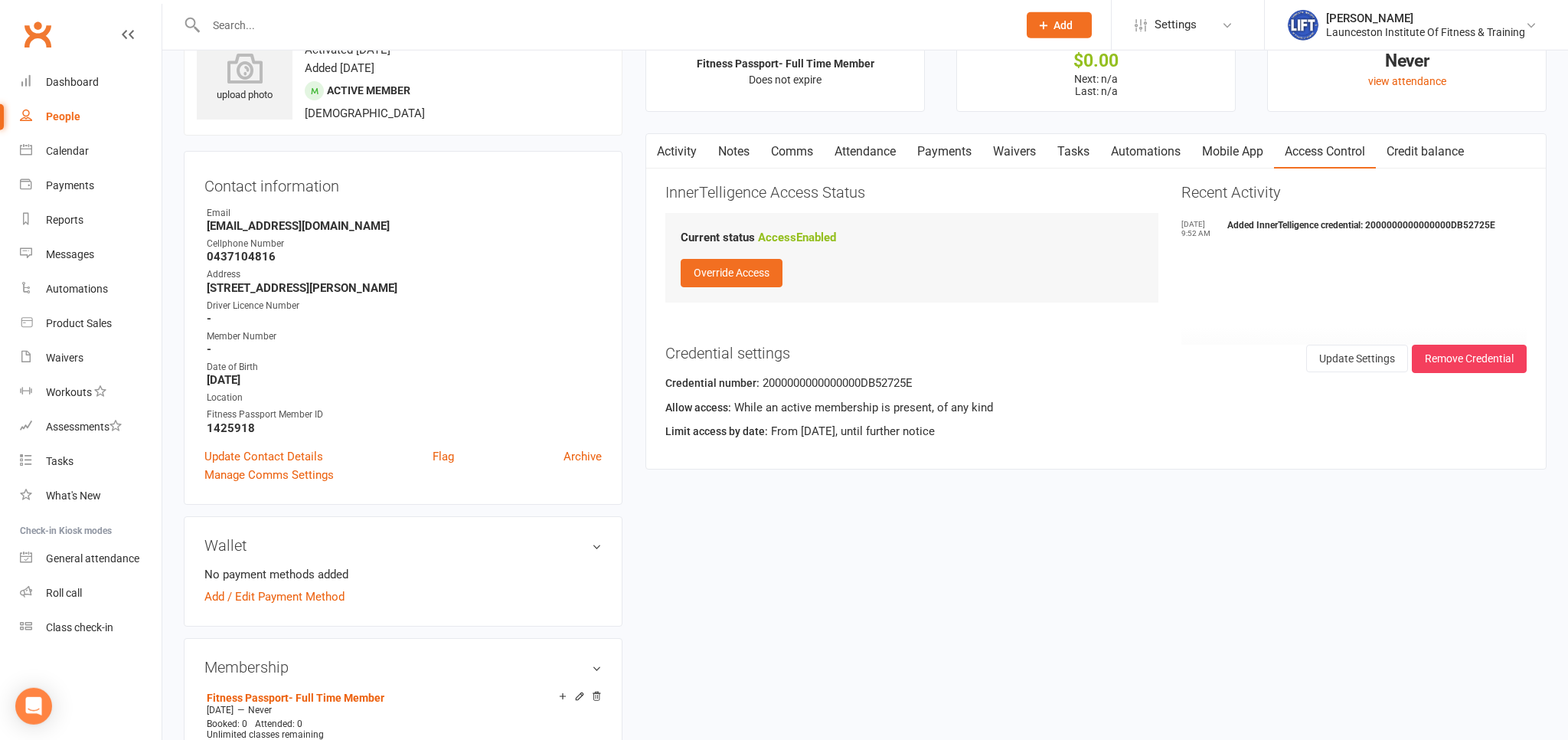
click at [466, 23] on input "text" at bounding box center [604, 25] width 806 height 22
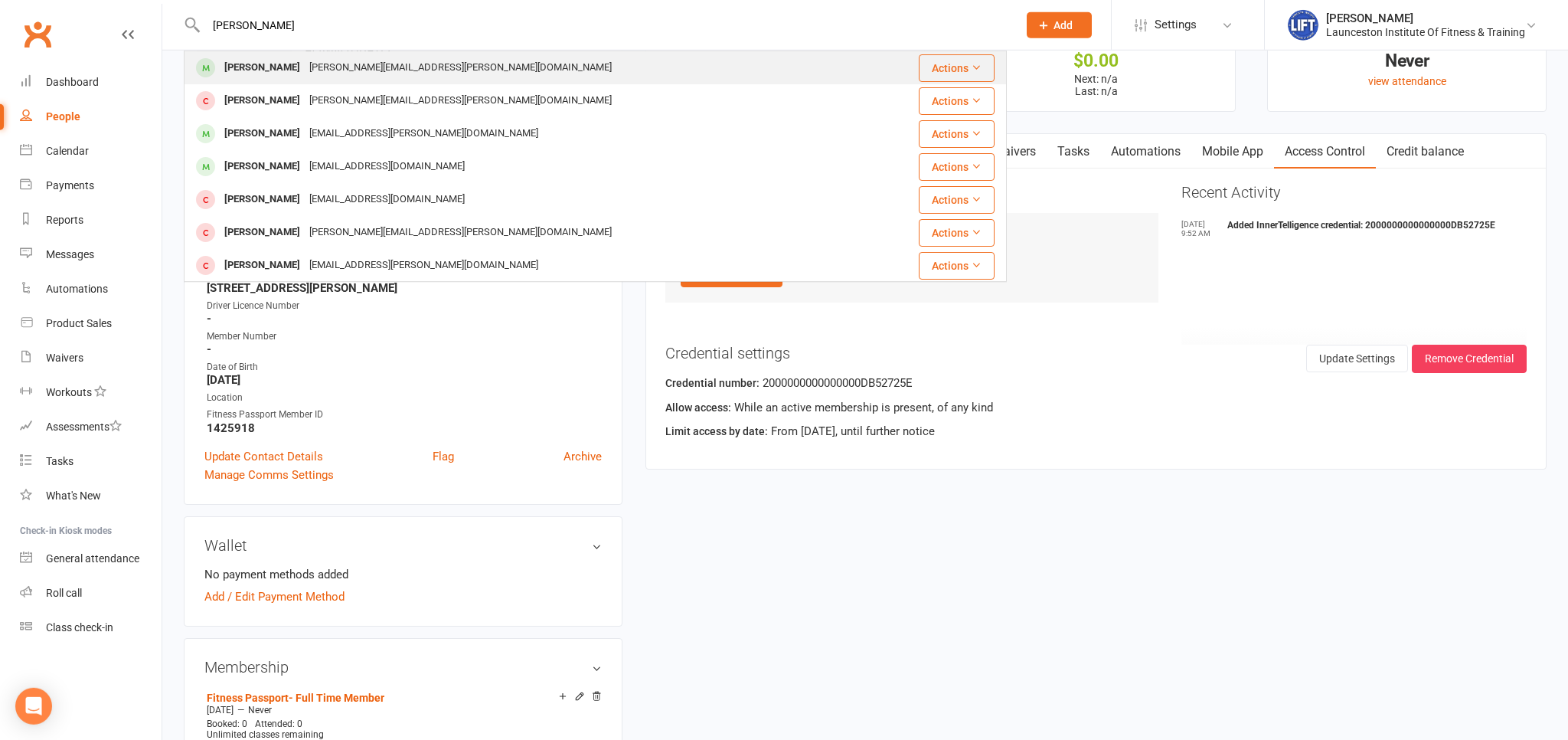
type input "[PERSON_NAME]"
click at [267, 64] on div "[PERSON_NAME]" at bounding box center [262, 68] width 85 height 22
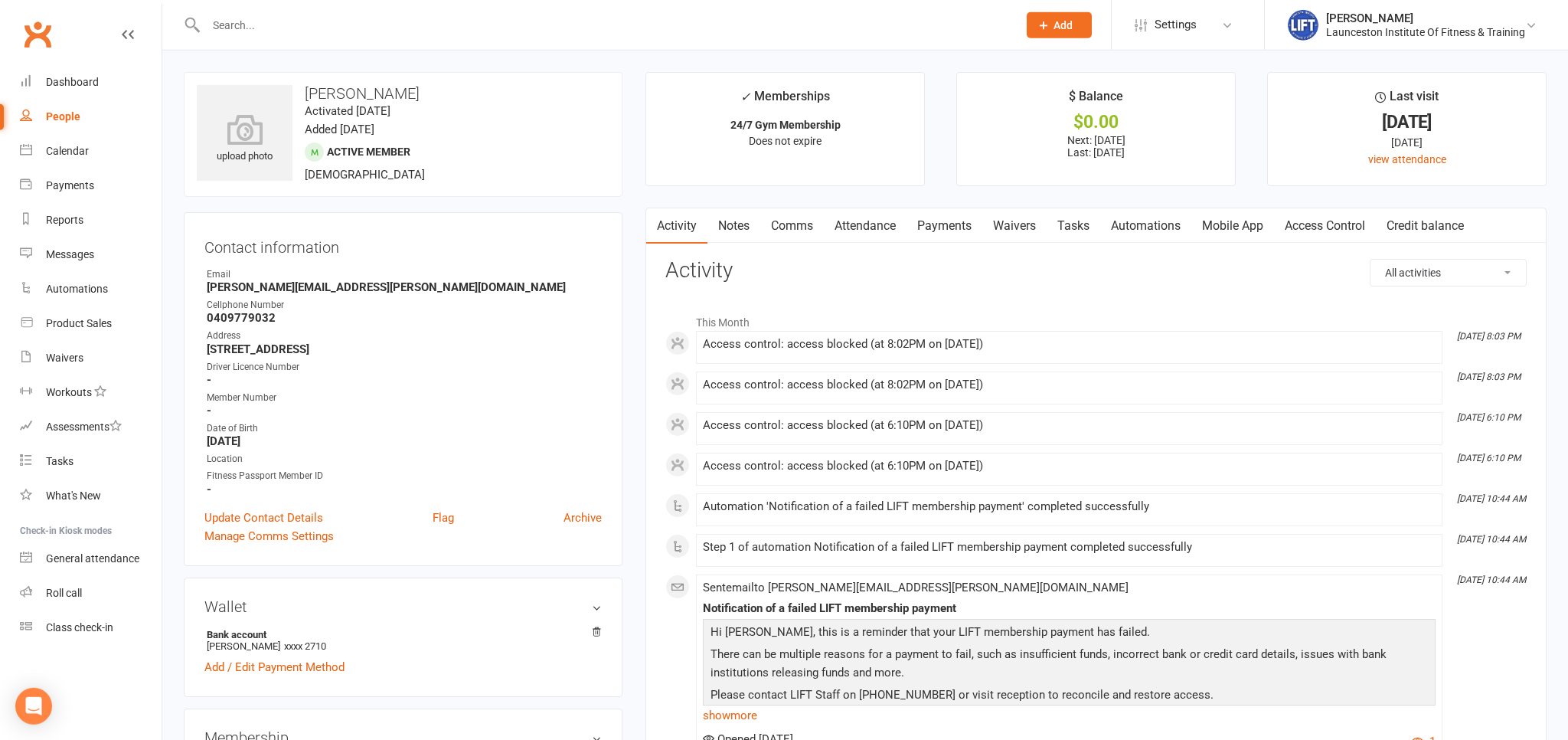
click at [936, 228] on link "Payments" at bounding box center [944, 226] width 76 height 35
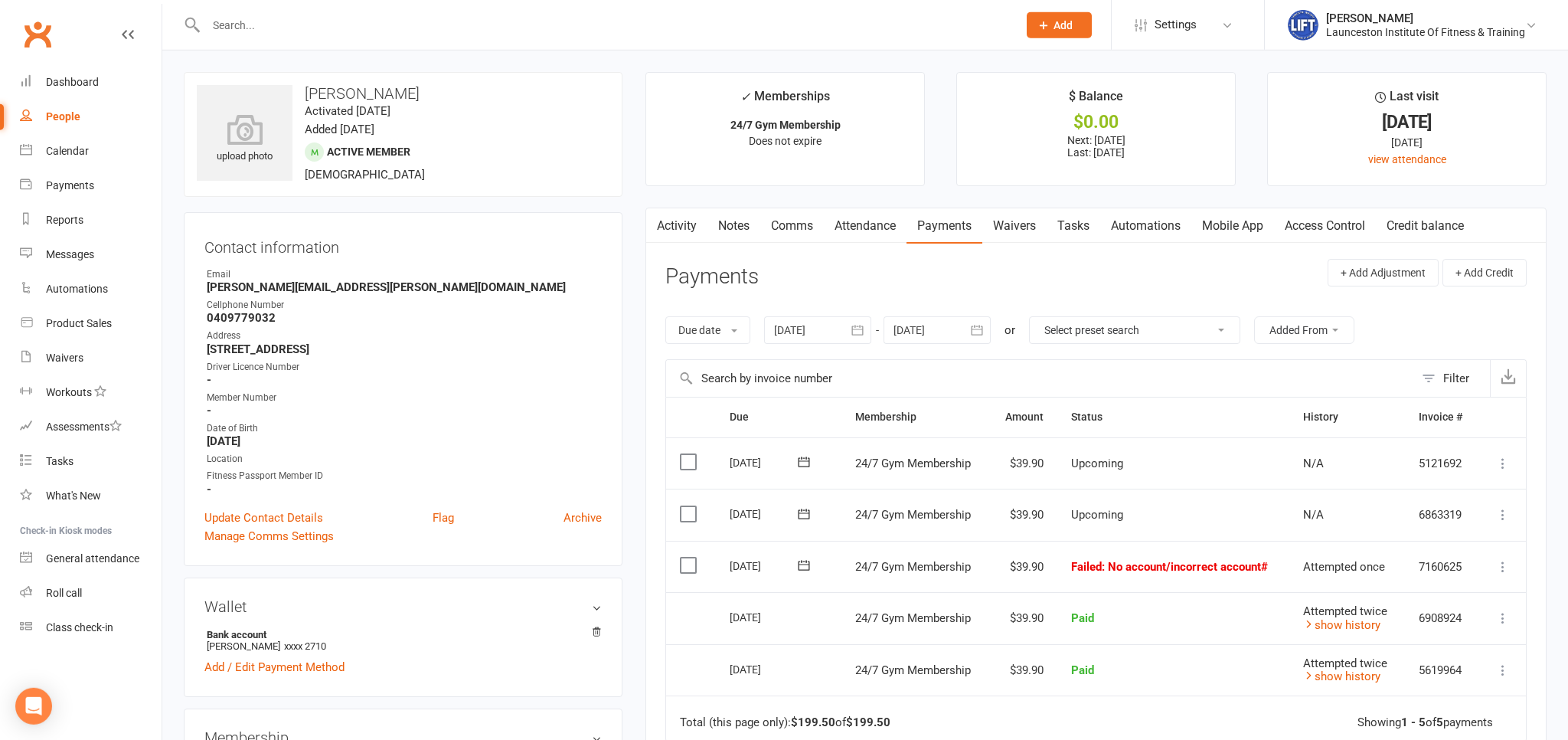
scroll to position [80, 0]
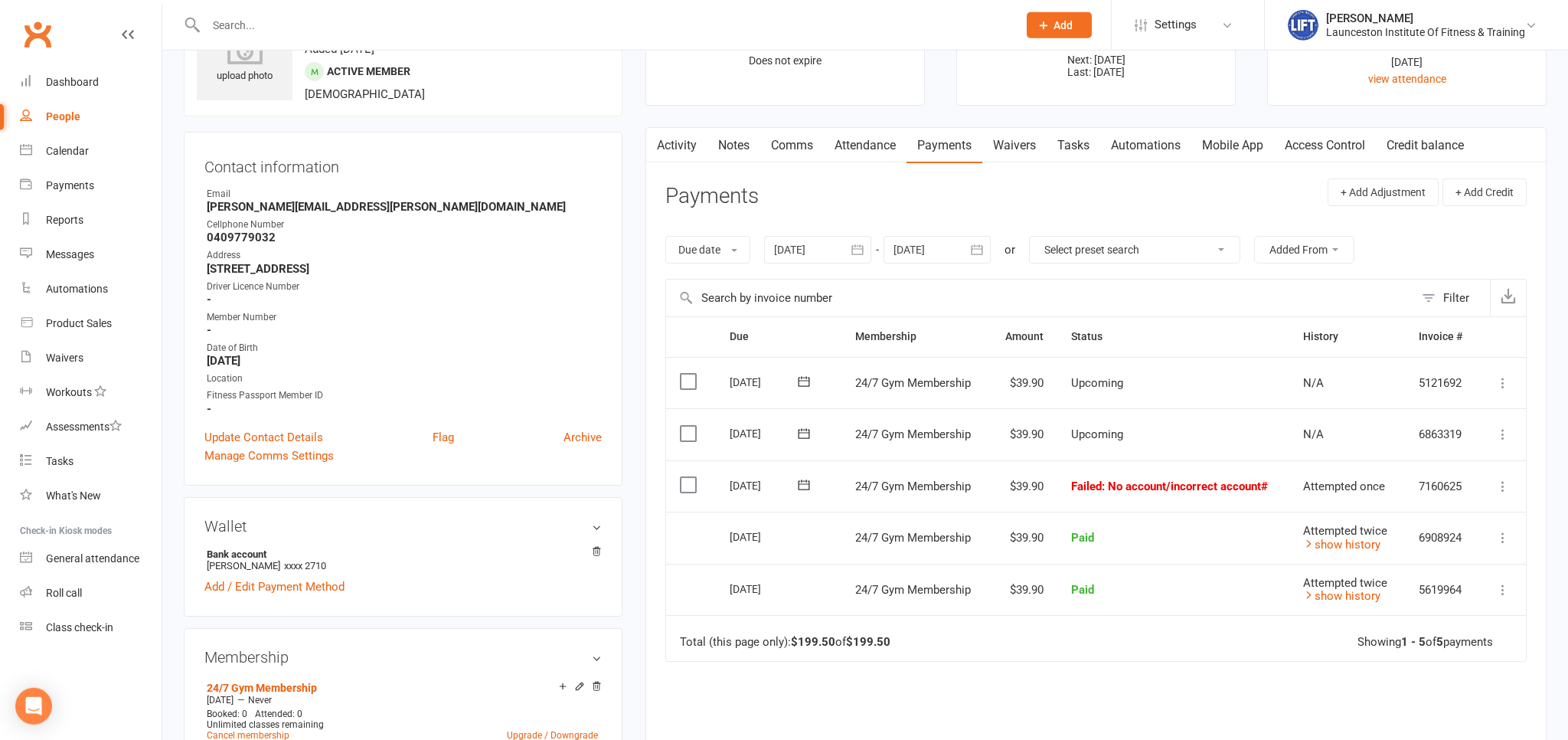
click at [1503, 487] on icon at bounding box center [1503, 486] width 15 height 15
click at [1450, 542] on link "Mark as Paid (POS)" at bounding box center [1436, 546] width 151 height 30
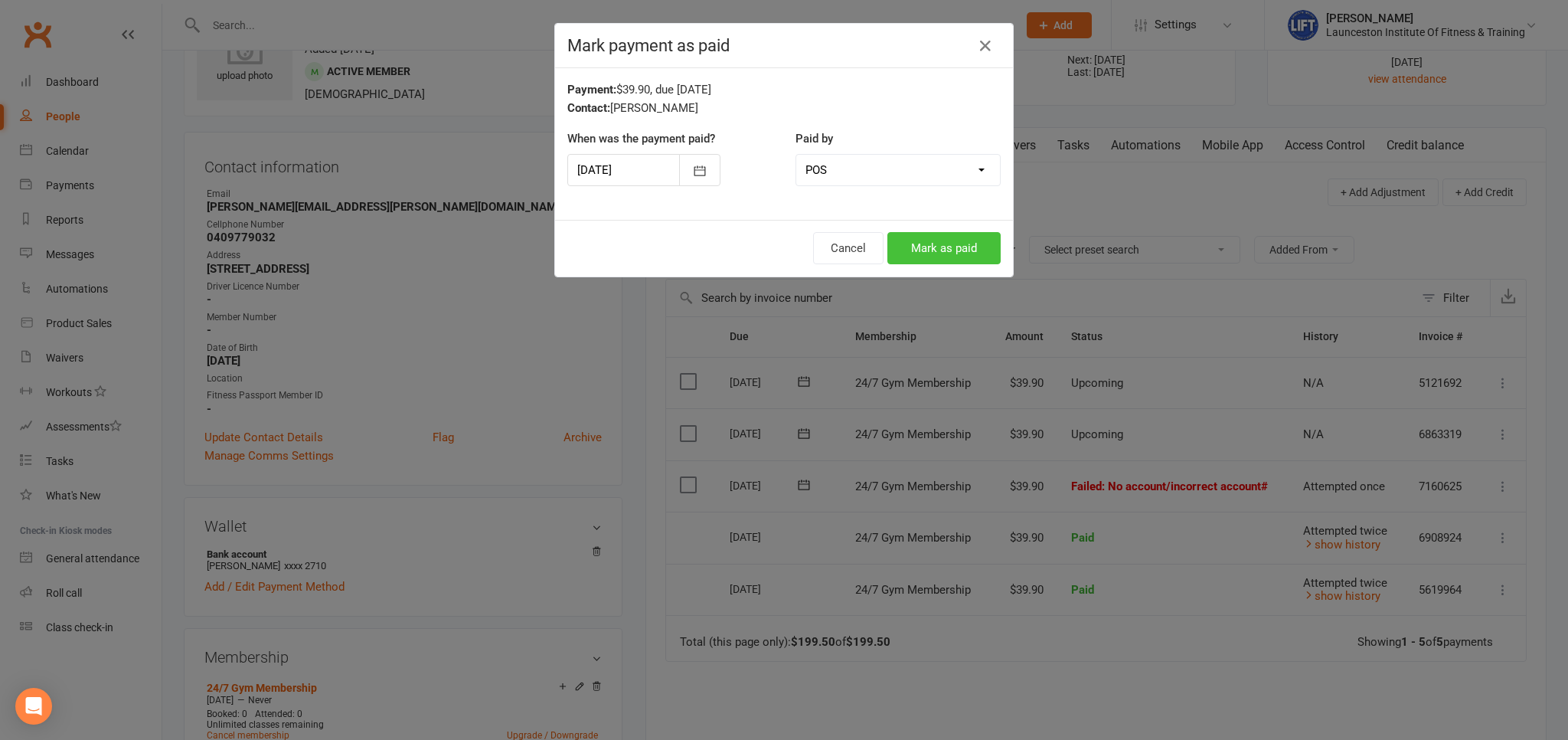
click at [964, 233] on button "Mark as paid" at bounding box center [944, 248] width 113 height 32
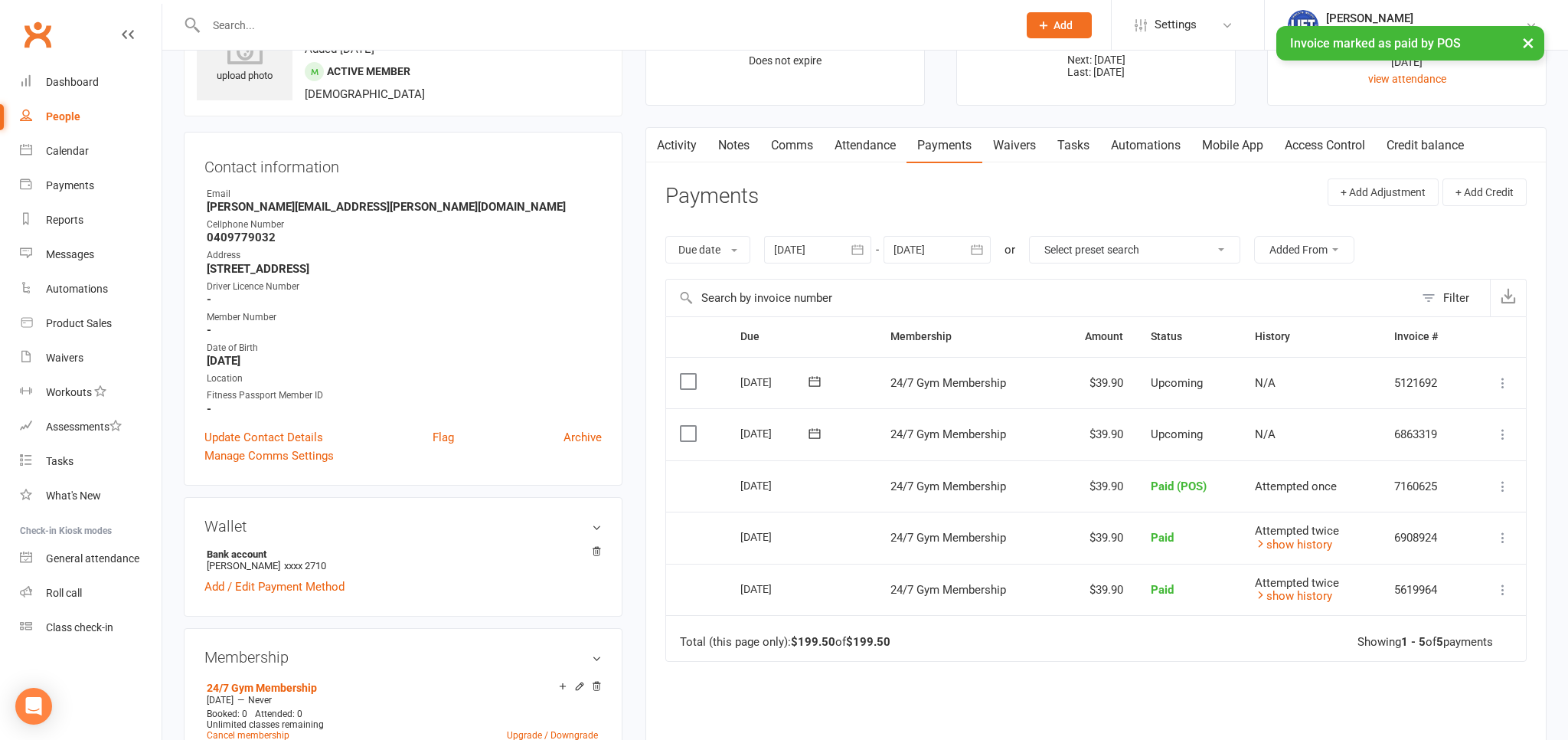
click at [1356, 118] on main "✓ Memberships 24/7 Gym Membership Does not expire $ Balance $0.00 Next: [DATE] …" at bounding box center [1096, 444] width 925 height 906
click at [1339, 143] on link "Access Control" at bounding box center [1325, 146] width 102 height 35
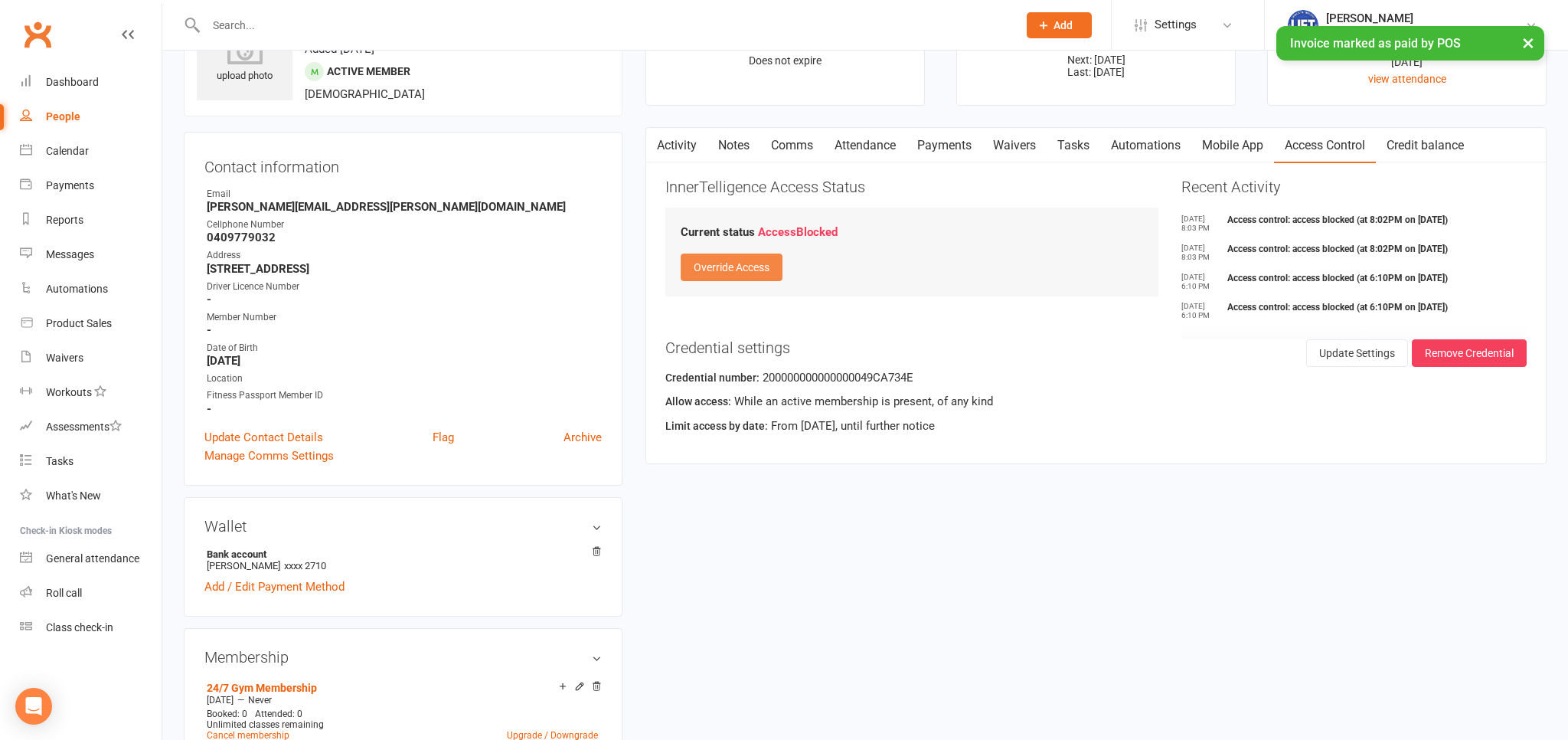
drag, startPoint x: 757, startPoint y: 270, endPoint x: 764, endPoint y: 276, distance: 9.2
click at [757, 270] on button "Override Access" at bounding box center [732, 267] width 102 height 28
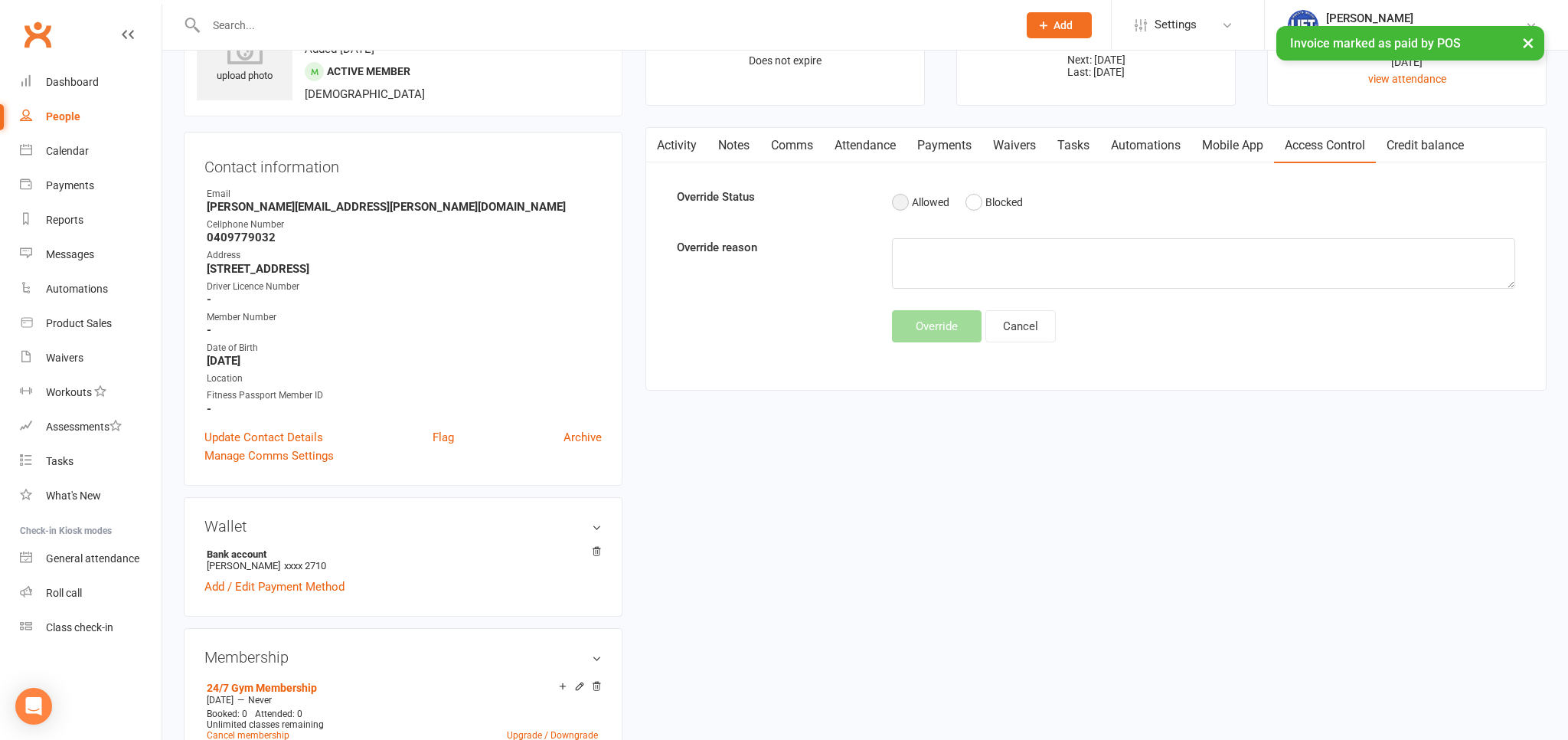
click at [902, 207] on button "Allowed" at bounding box center [921, 202] width 57 height 29
click at [917, 265] on textarea at bounding box center [1203, 263] width 623 height 50
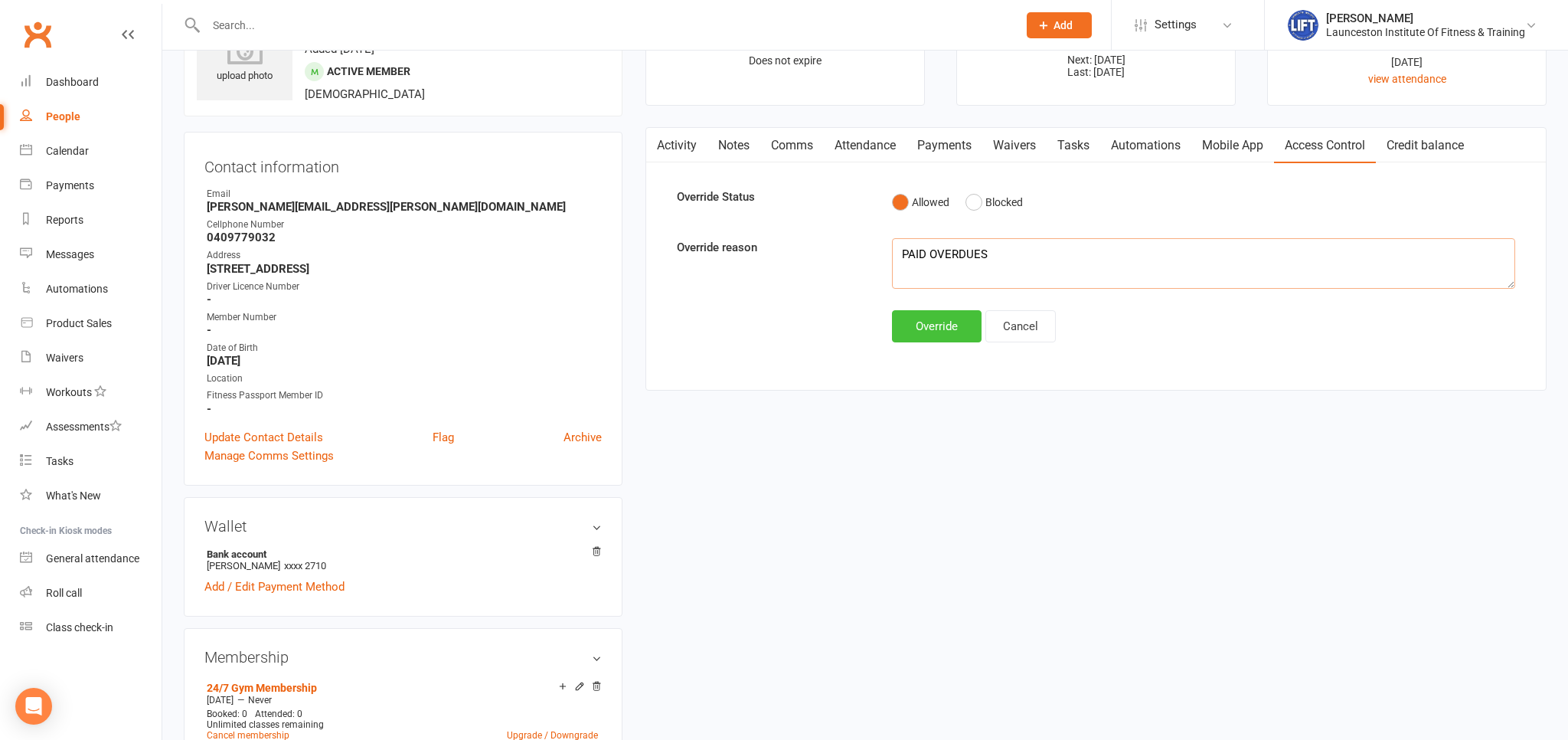
type textarea "PAID OVERDUES"
click at [951, 328] on button "Override" at bounding box center [936, 326] width 89 height 32
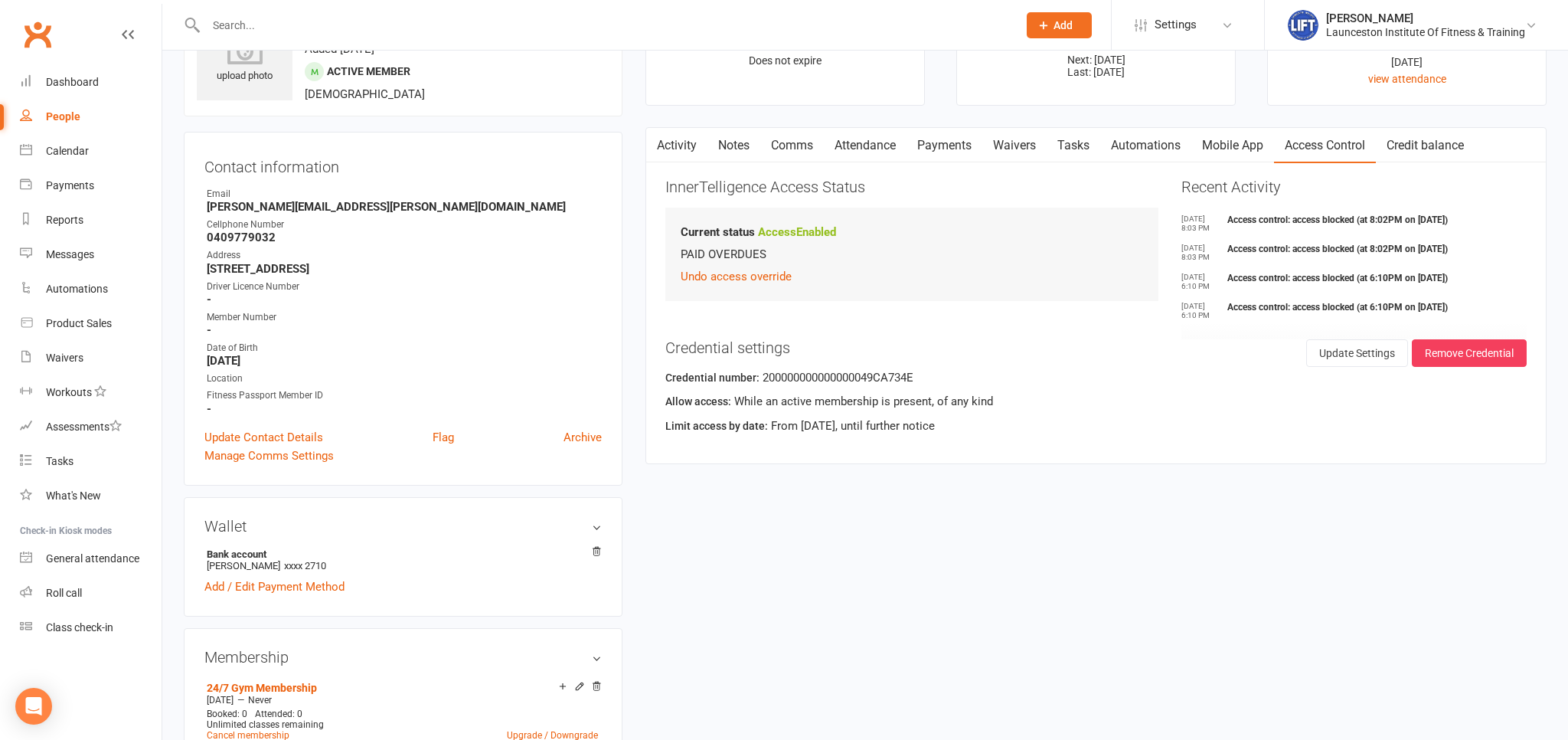
click at [94, 351] on link "Waivers" at bounding box center [91, 358] width 142 height 34
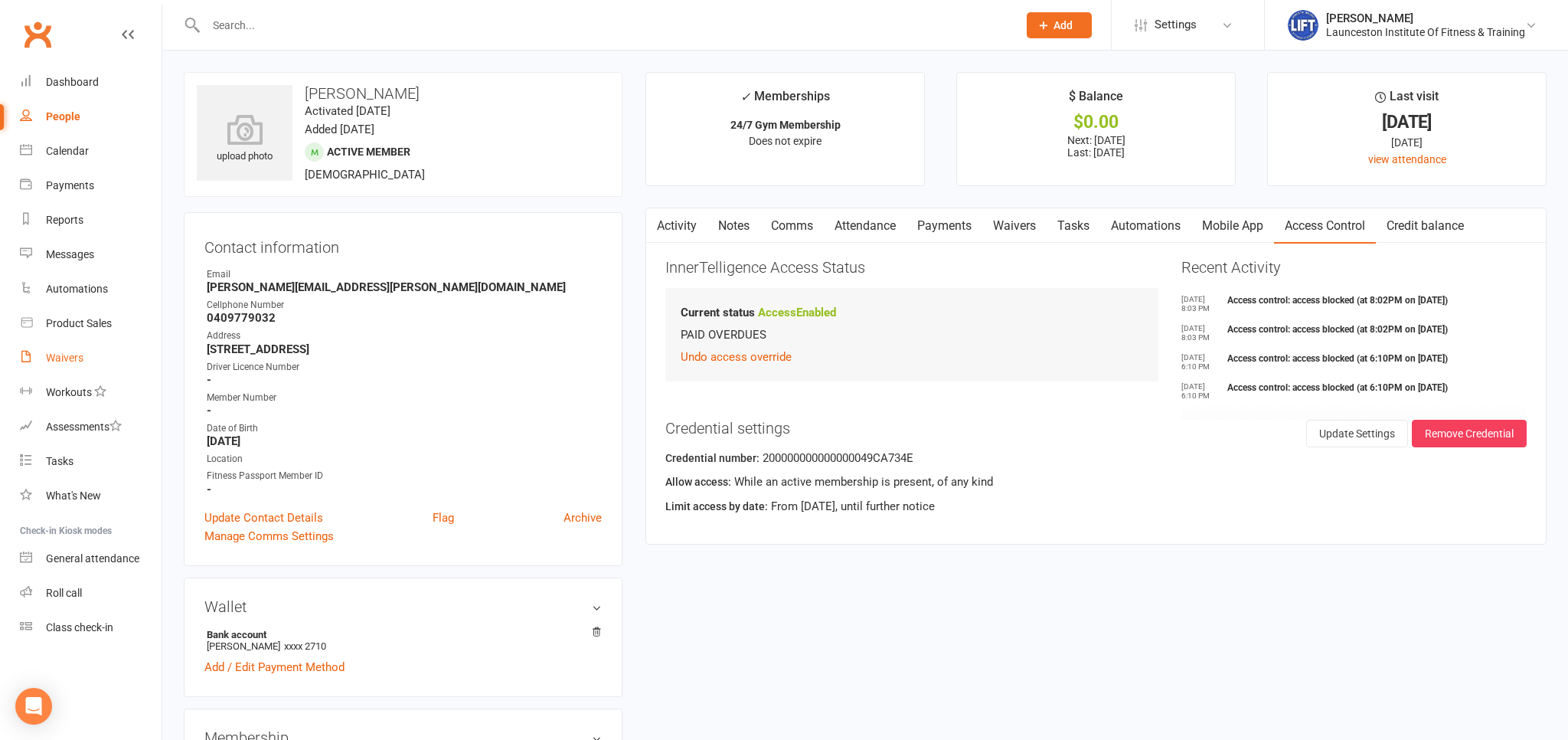
select select "100"
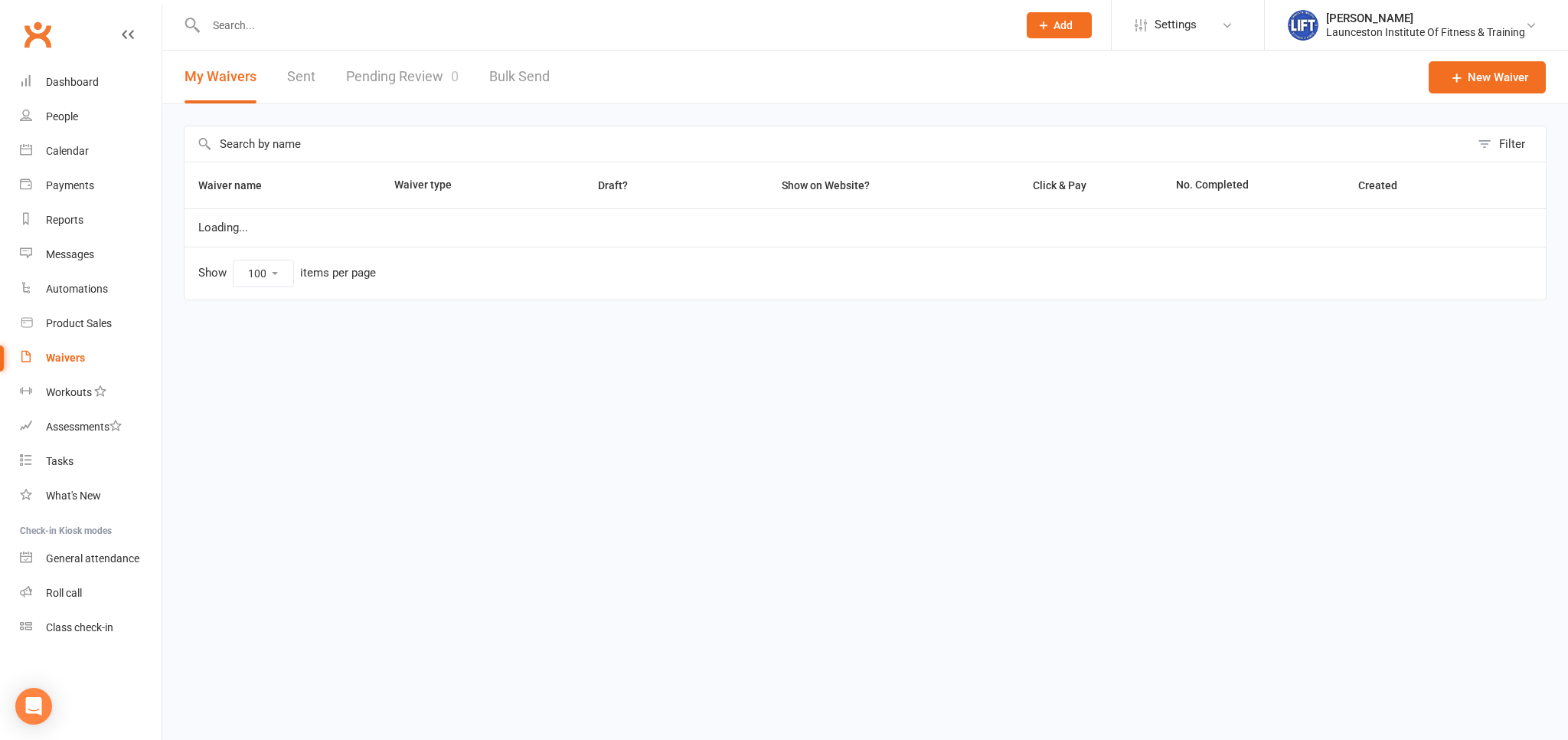
click at [94, 351] on link "Waivers" at bounding box center [91, 358] width 142 height 34
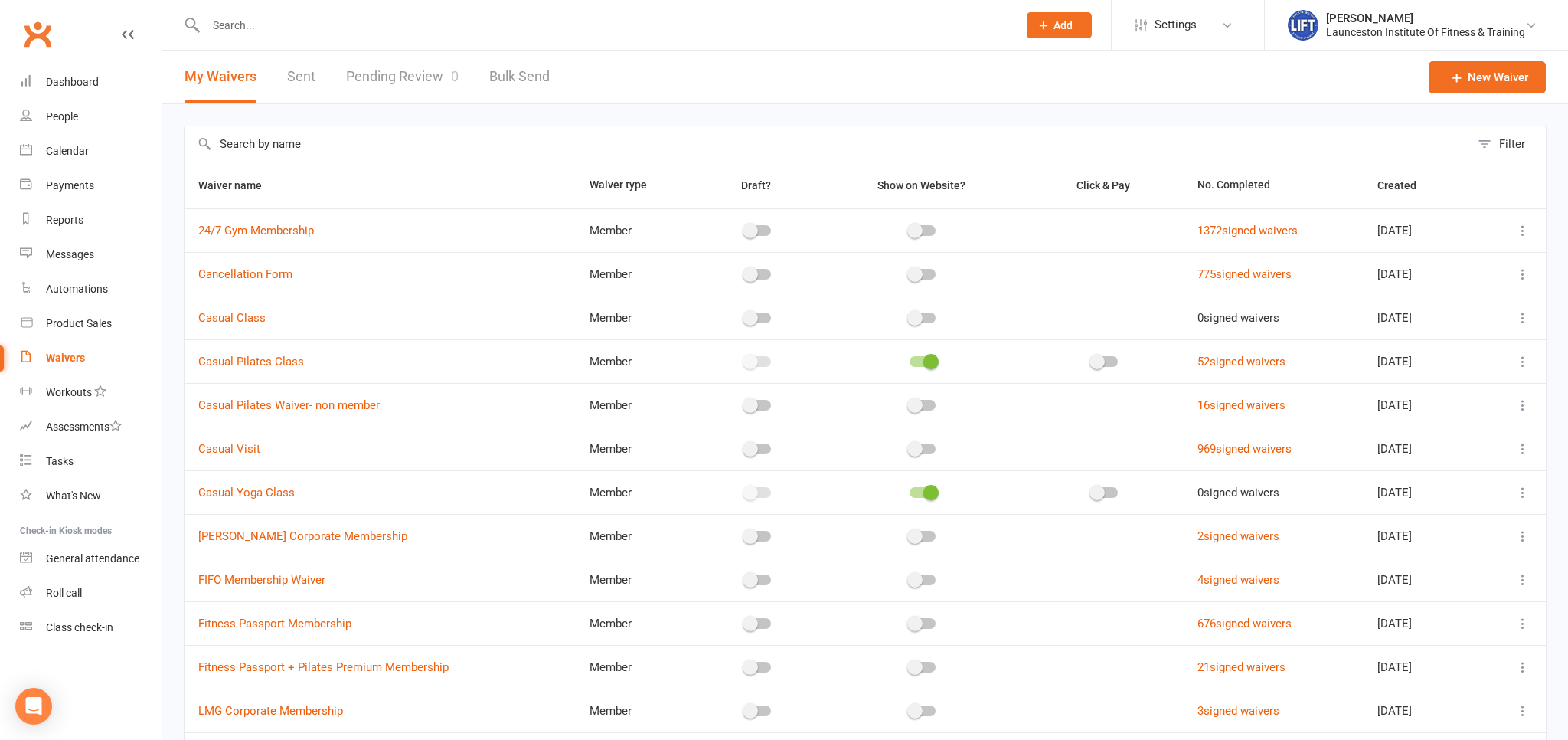
click at [390, 88] on link "Pending Review 0" at bounding box center [402, 76] width 112 height 53
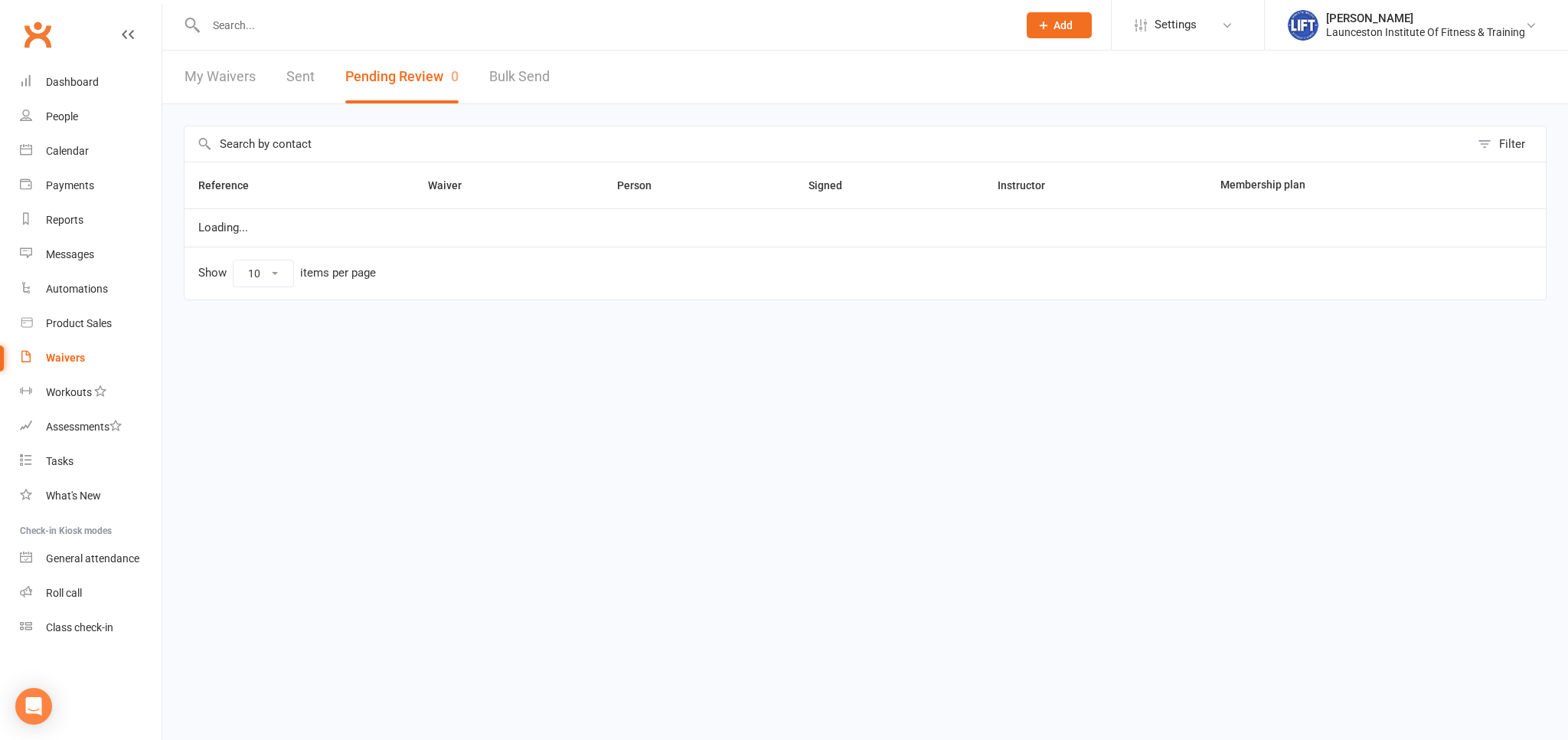
click at [390, 88] on button "Pending Review 0" at bounding box center [402, 76] width 113 height 53
click at [205, 93] on link "My Waivers" at bounding box center [220, 76] width 71 height 53
select select "100"
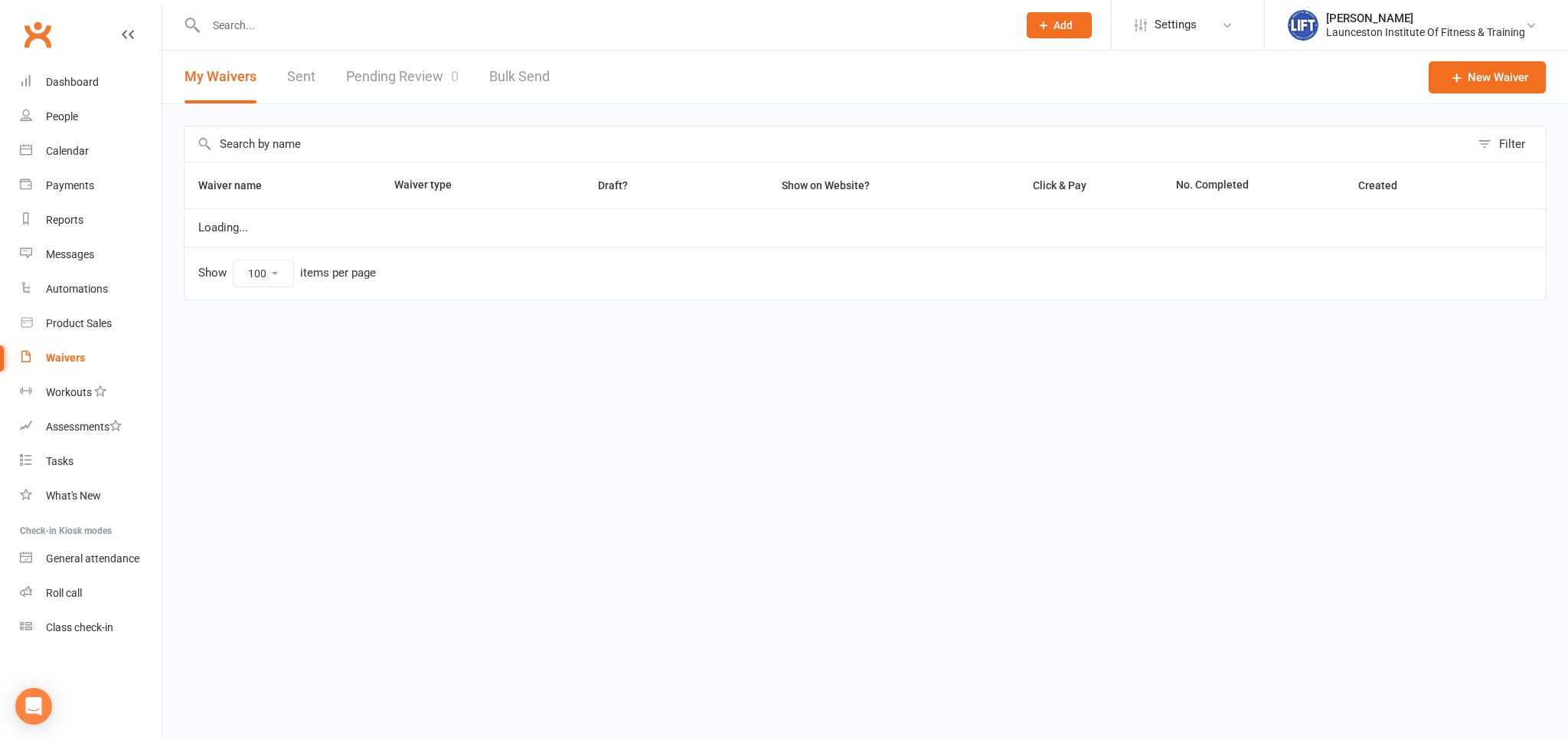
click at [205, 93] on button "My Waivers" at bounding box center [221, 76] width 72 height 53
click at [380, 80] on link "Pending Review 0" at bounding box center [402, 76] width 112 height 53
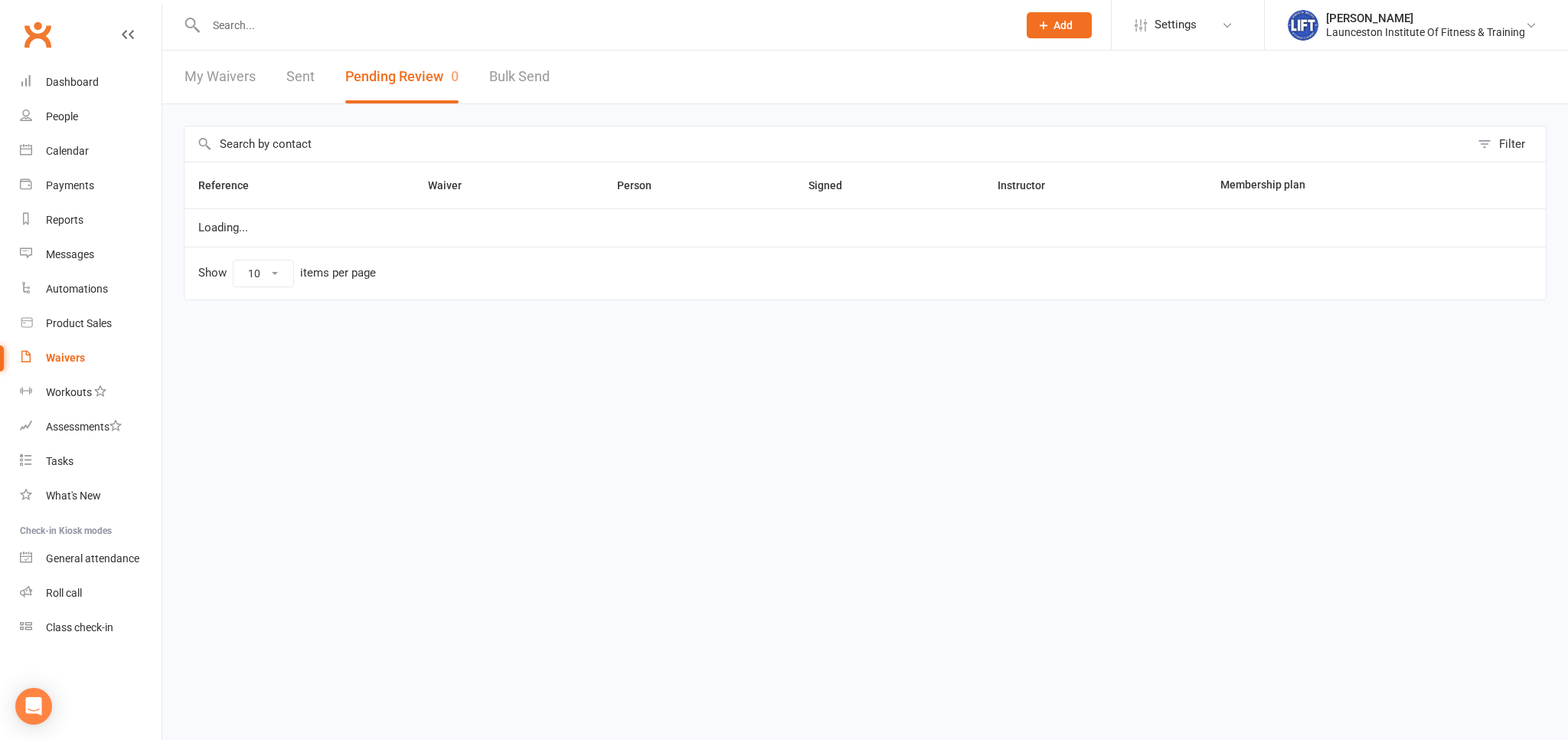
click at [380, 80] on button "Pending Review 0" at bounding box center [402, 76] width 113 height 53
click at [239, 89] on link "My Waivers" at bounding box center [220, 76] width 71 height 53
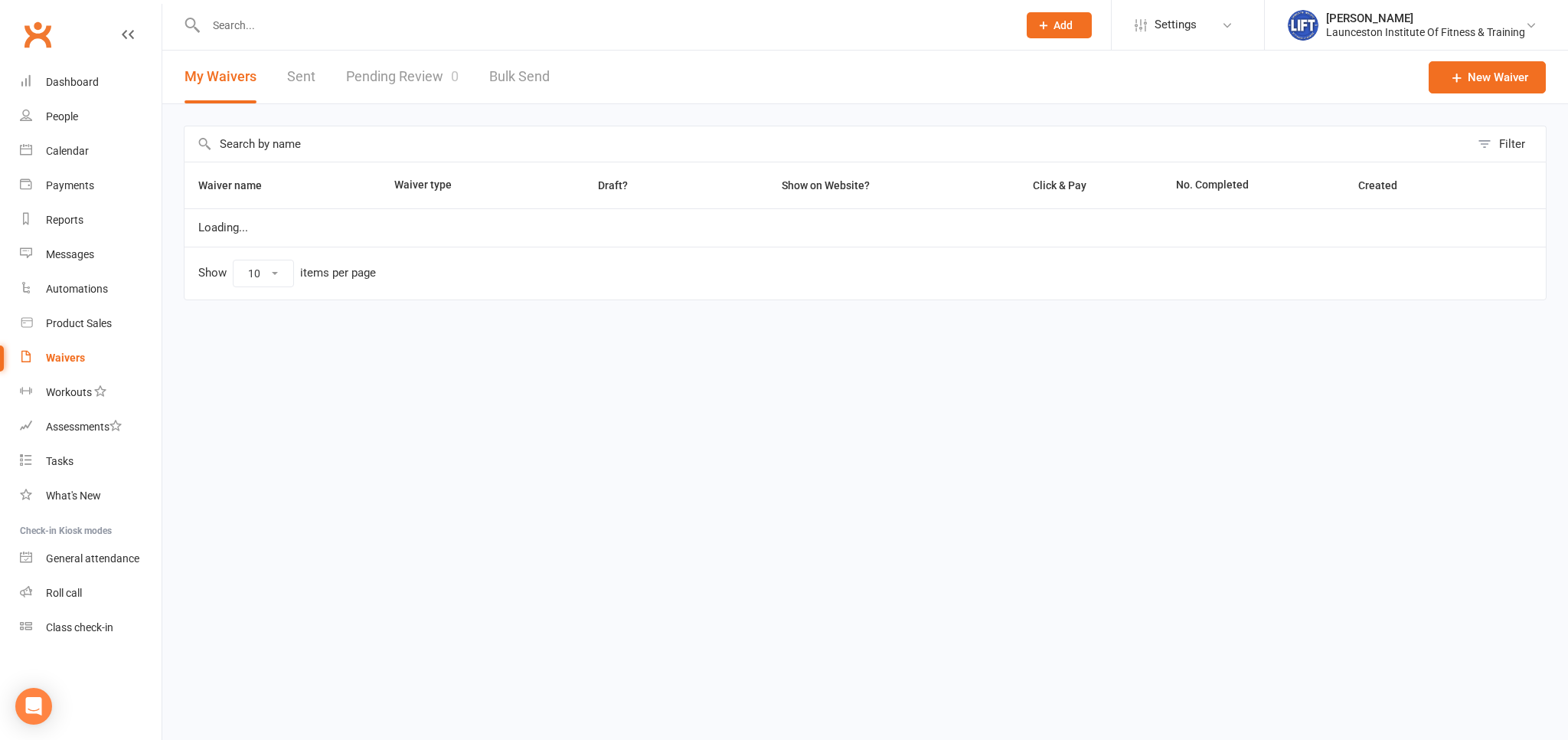
select select "100"
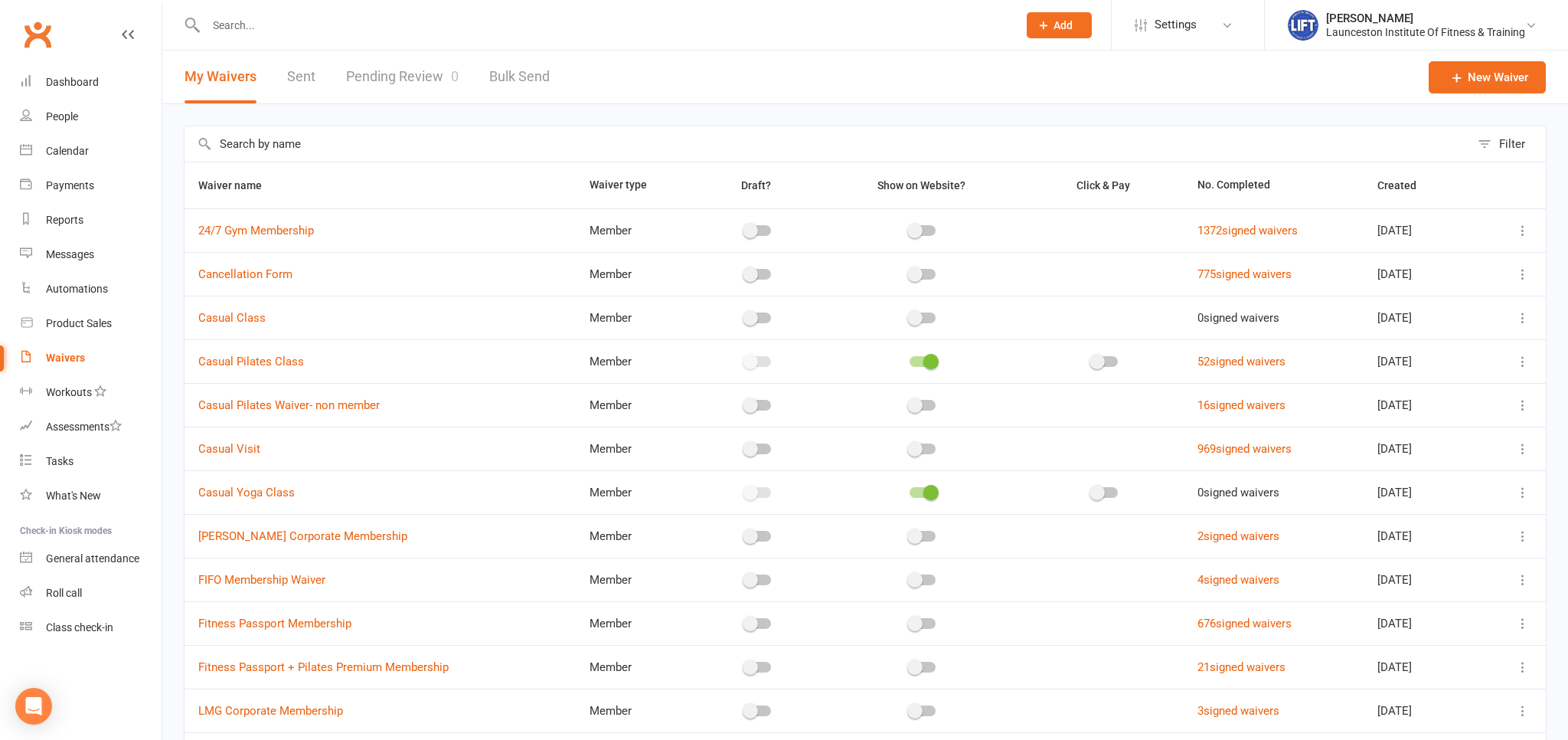
click at [412, 85] on link "Pending Review 0" at bounding box center [402, 76] width 112 height 53
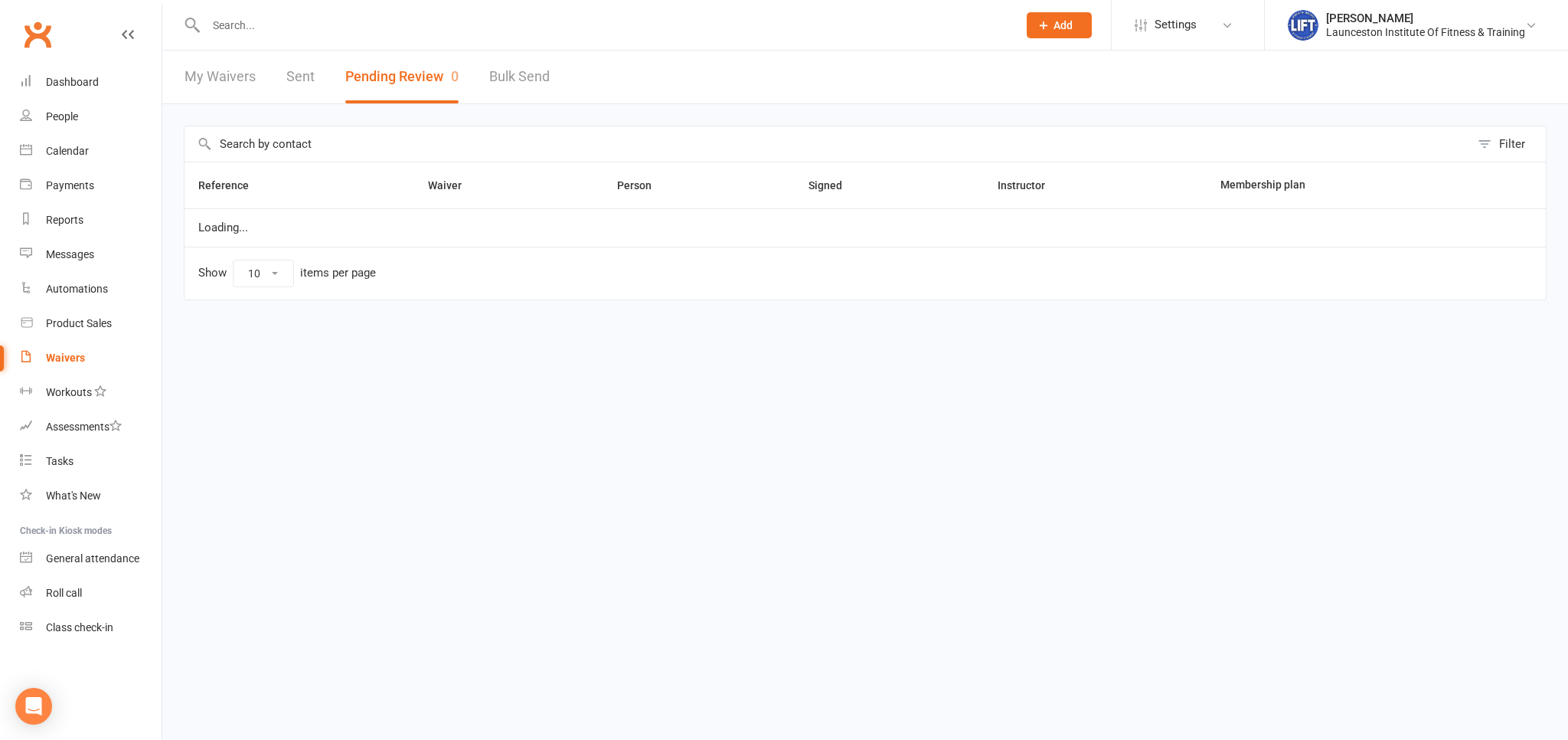
click at [412, 85] on button "Pending Review 0" at bounding box center [402, 76] width 113 height 53
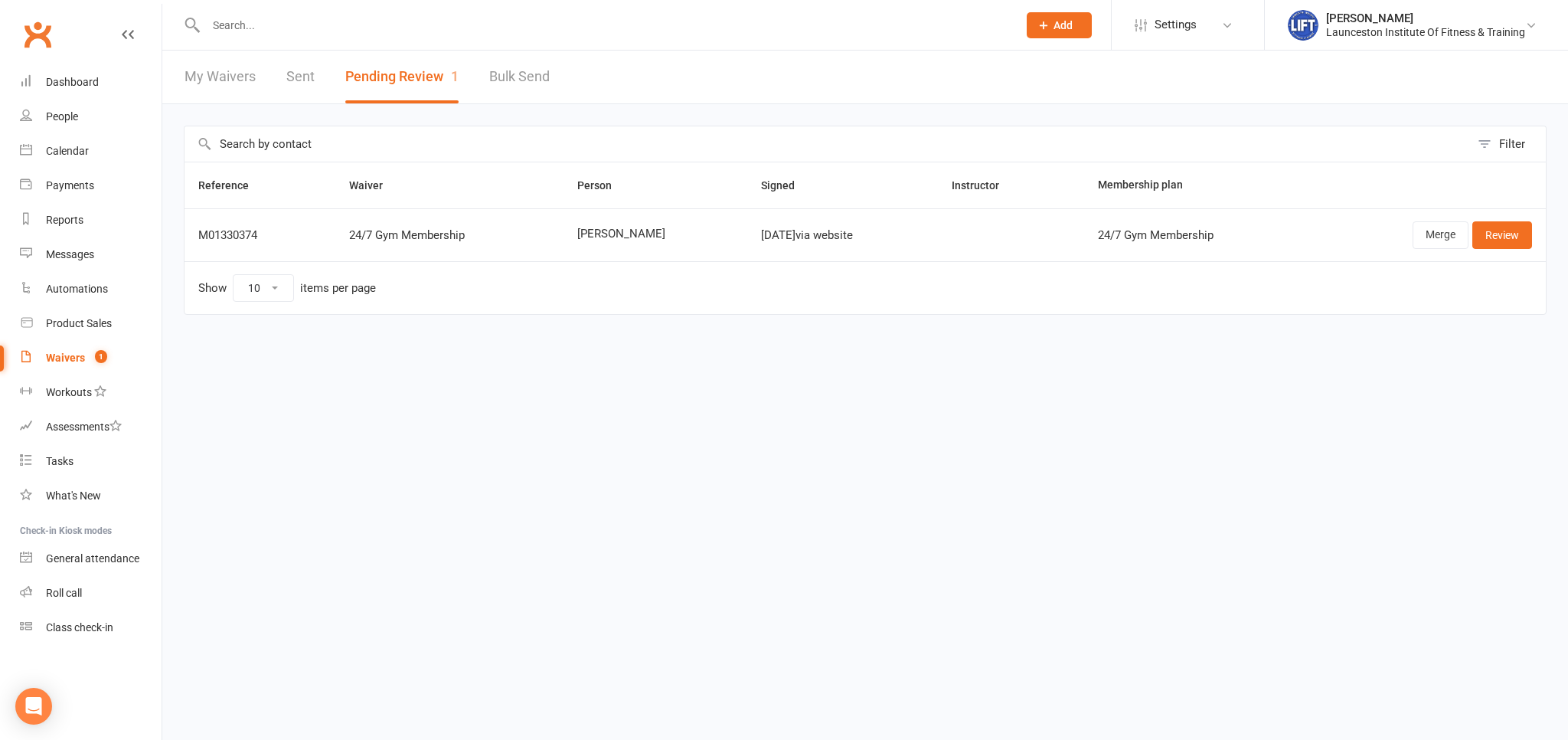
click at [1518, 249] on td "Merge Review" at bounding box center [1429, 235] width 234 height 53
click at [1512, 245] on link "Review" at bounding box center [1502, 235] width 60 height 28
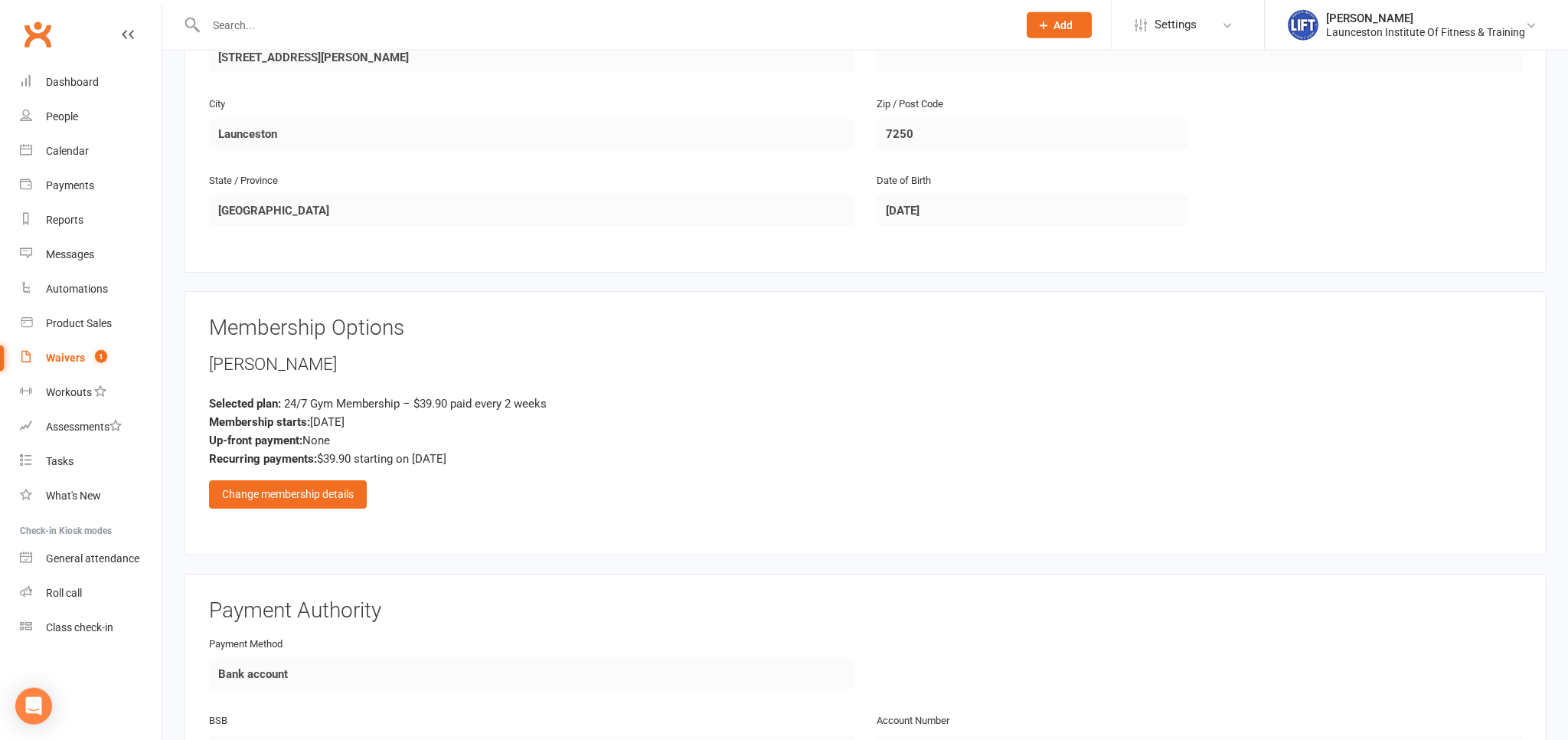
scroll to position [566, 0]
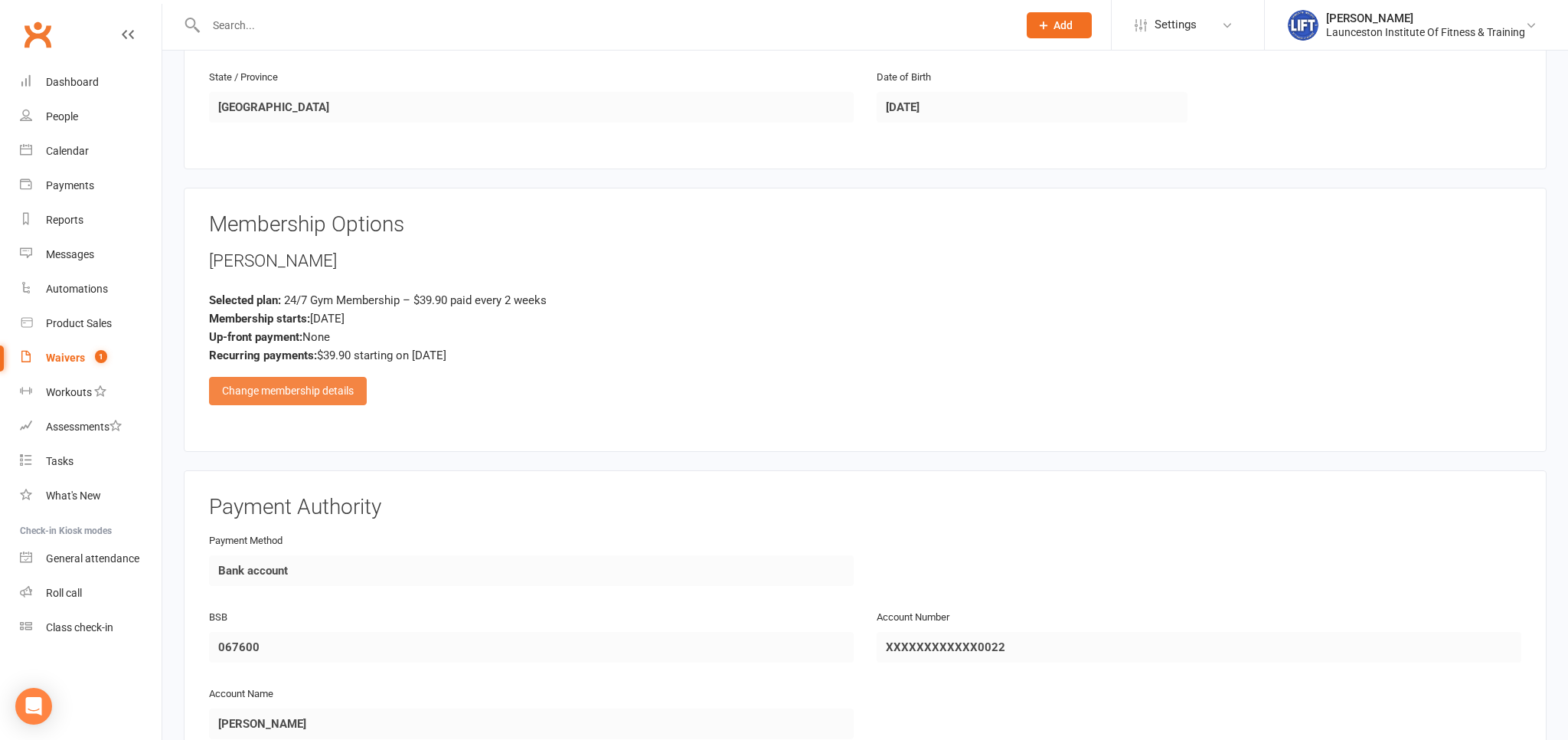
click at [358, 388] on div "Change membership details" at bounding box center [287, 390] width 158 height 28
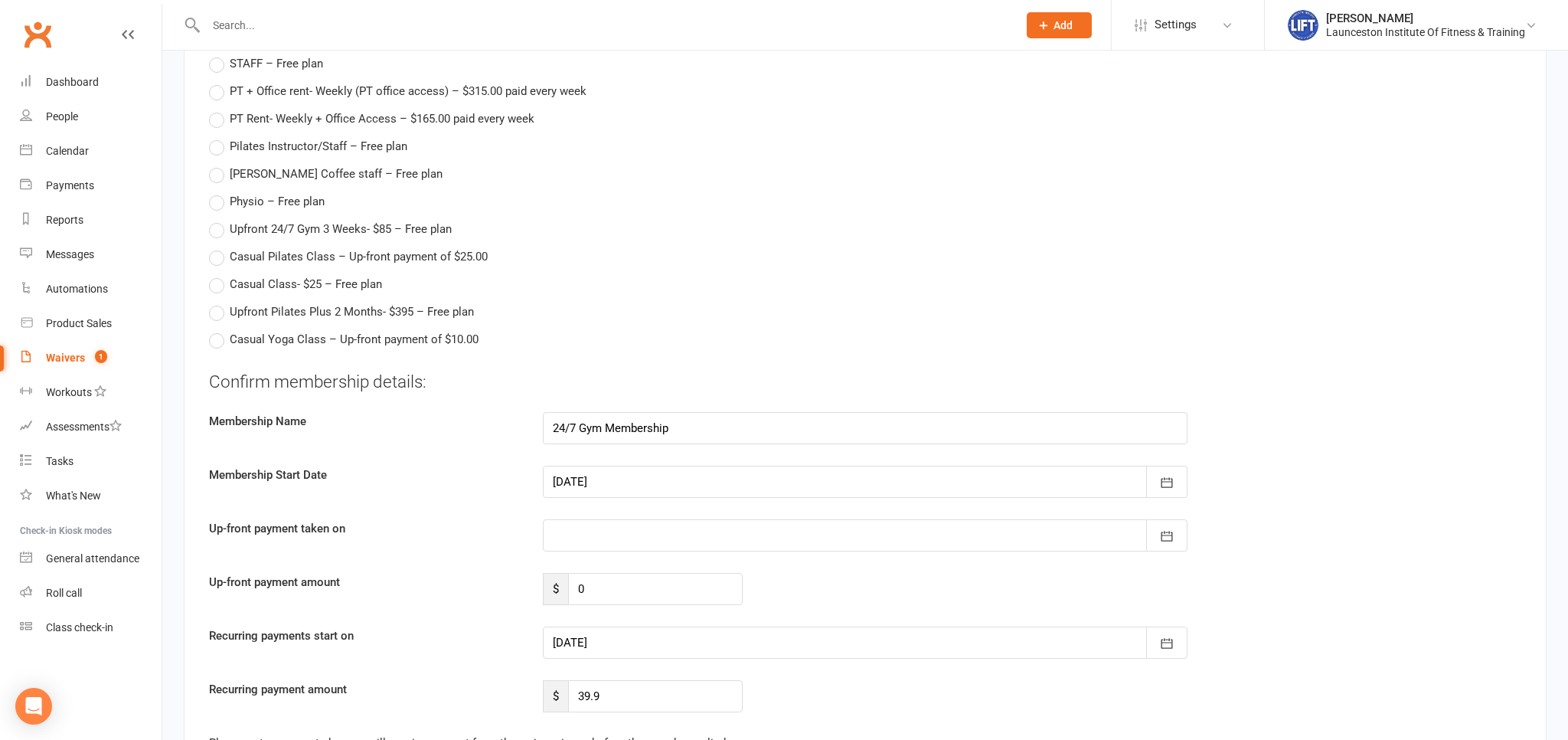
scroll to position [2183, 0]
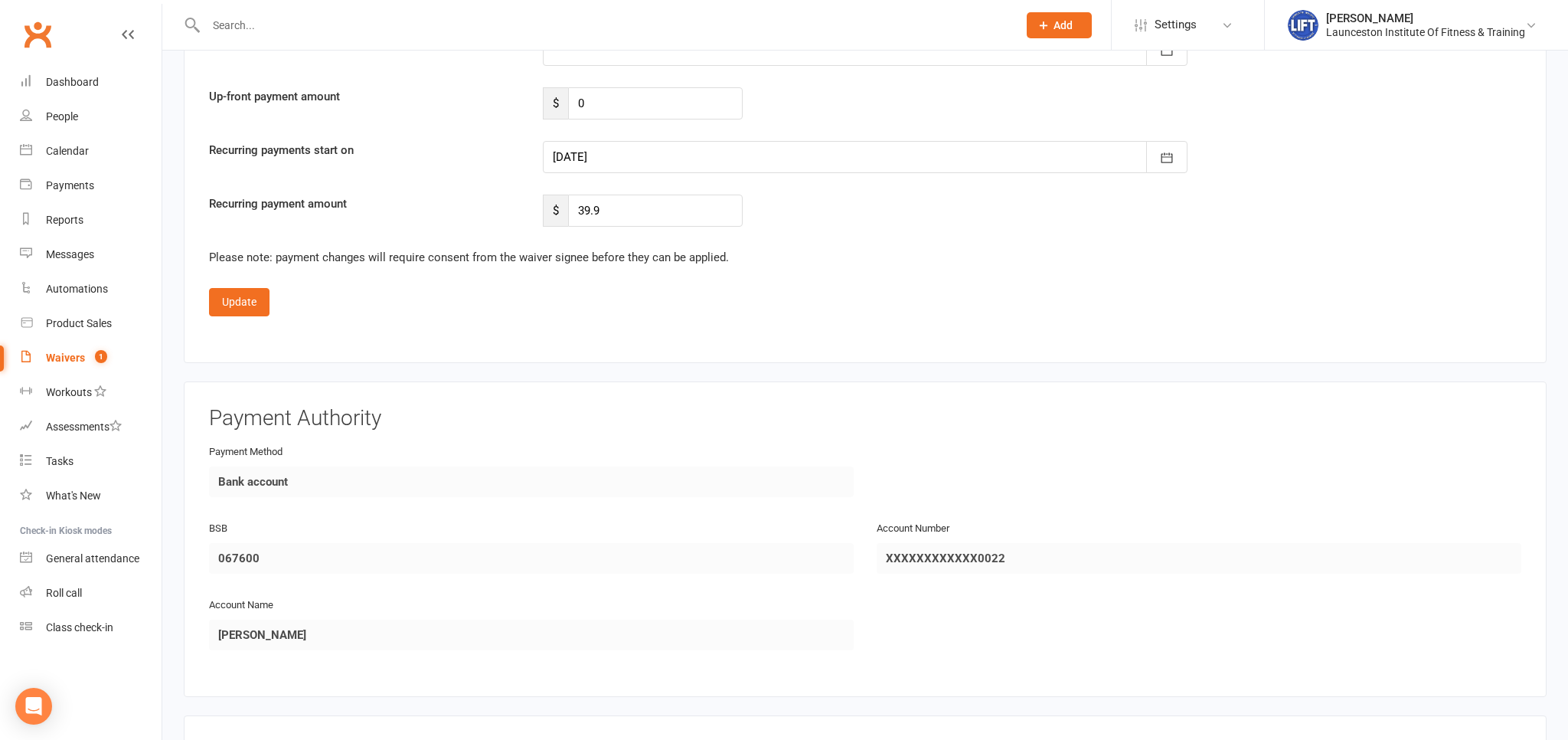
click at [717, 159] on div at bounding box center [866, 157] width 645 height 32
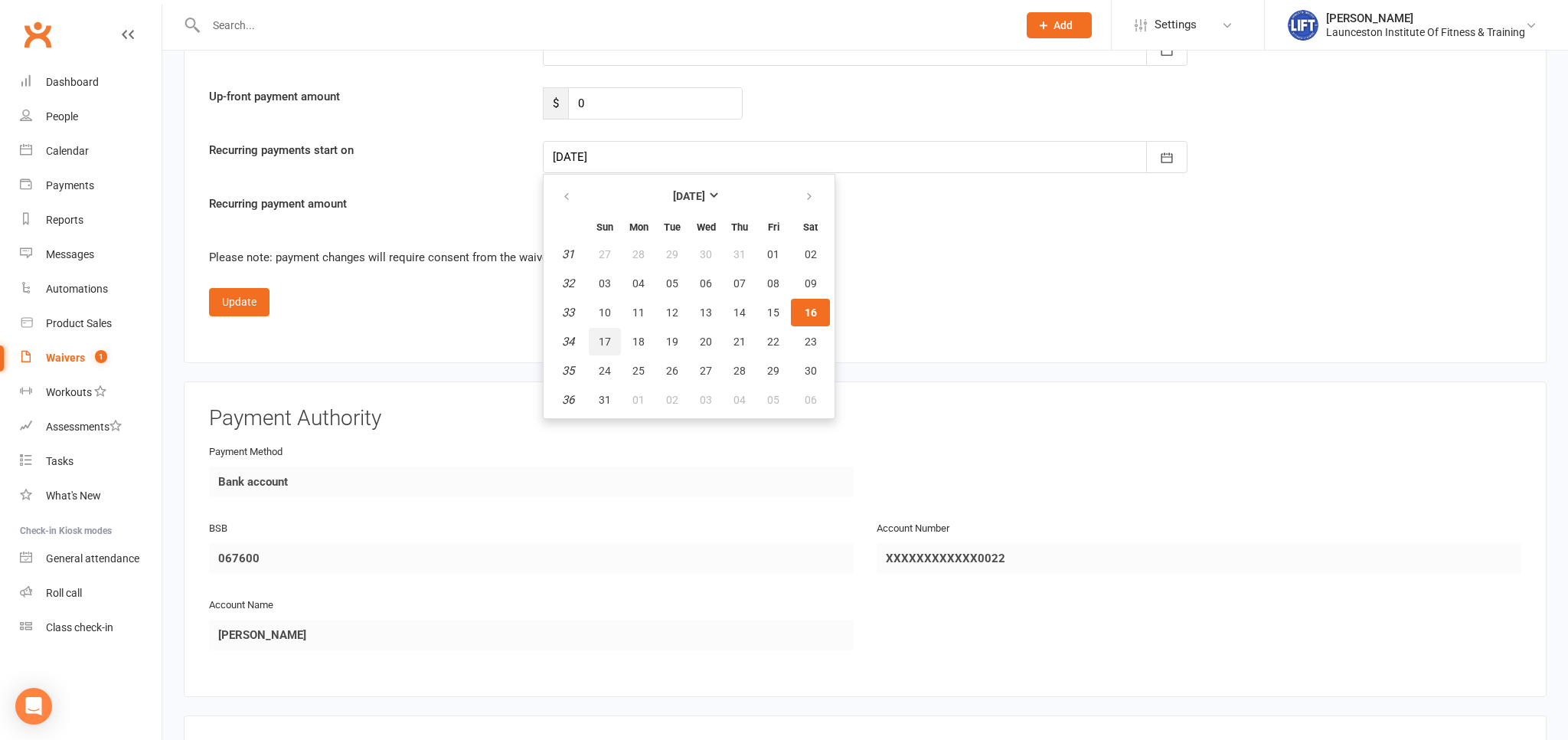
click at [604, 342] on span "17" at bounding box center [604, 341] width 12 height 12
type input "[DATE]"
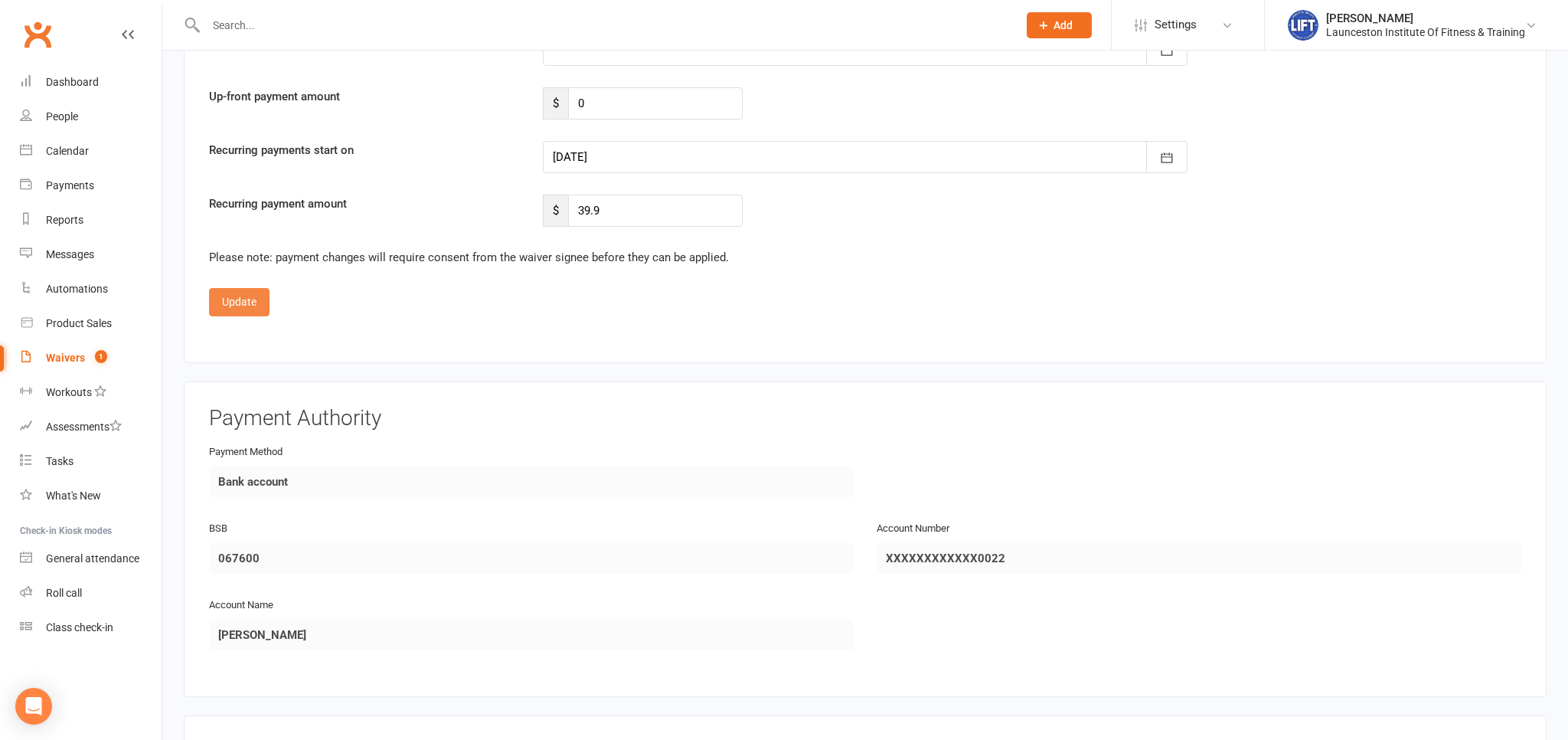
click at [237, 296] on button "Update" at bounding box center [239, 302] width 61 height 28
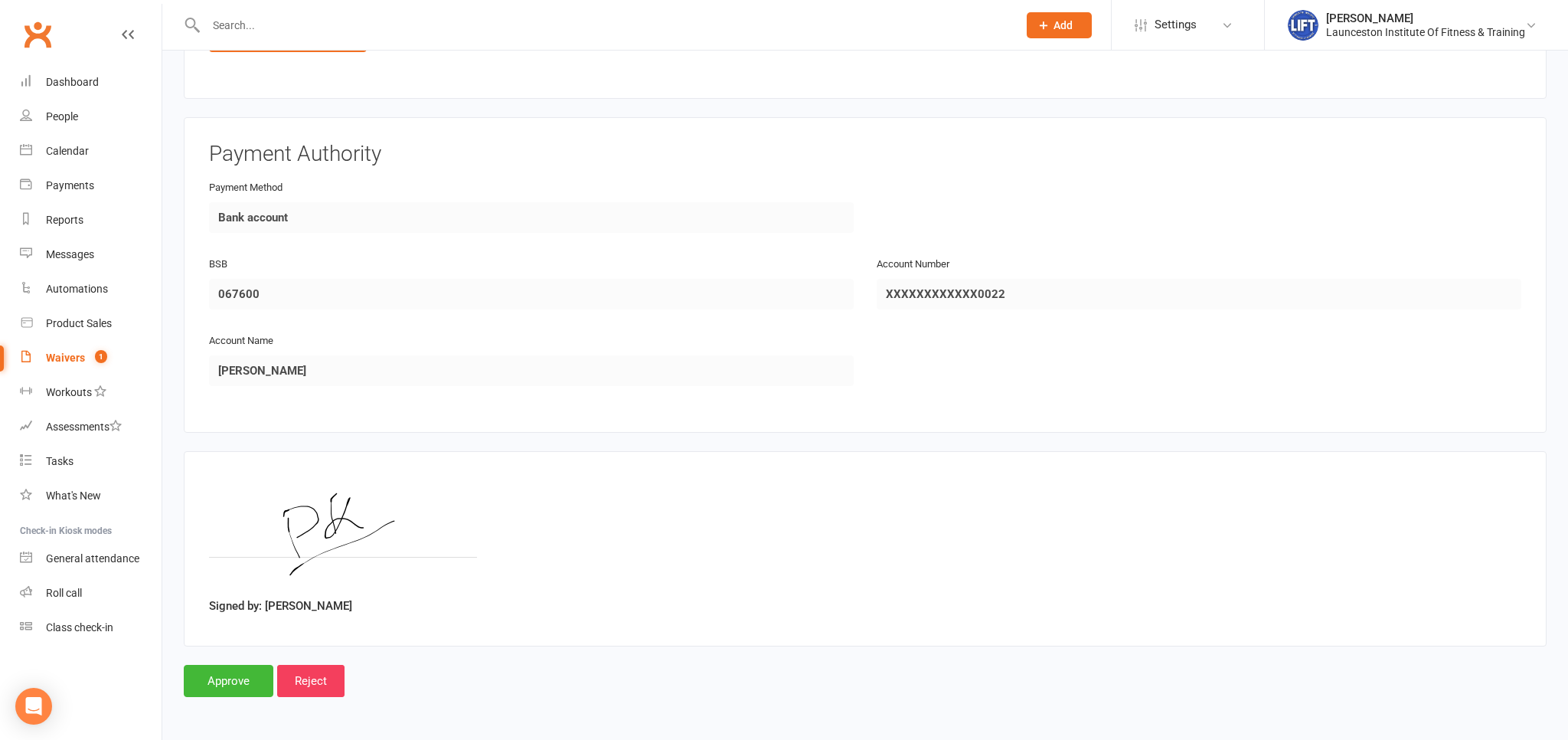
scroll to position [913, 0]
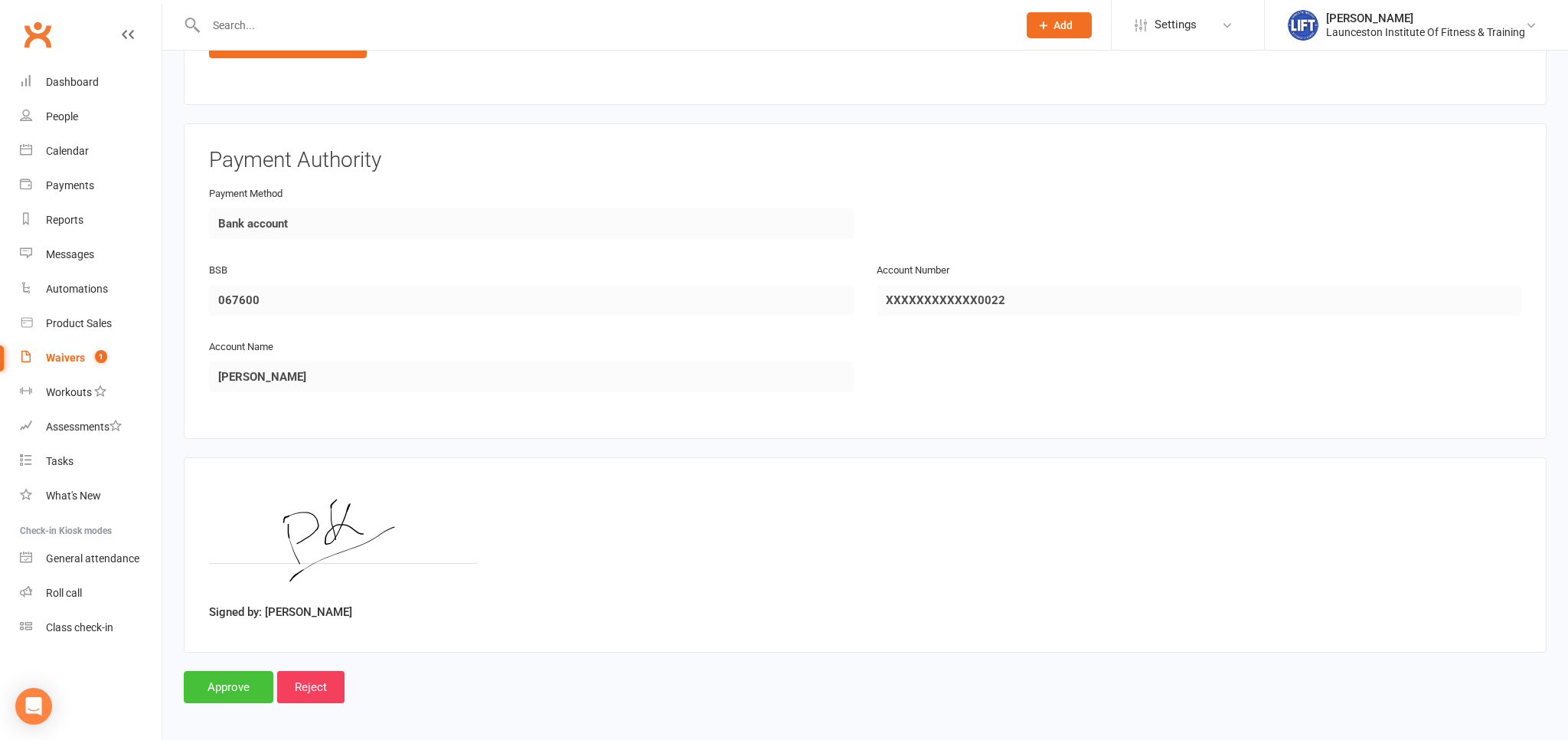
click at [242, 677] on input "Approve" at bounding box center [229, 687] width 89 height 32
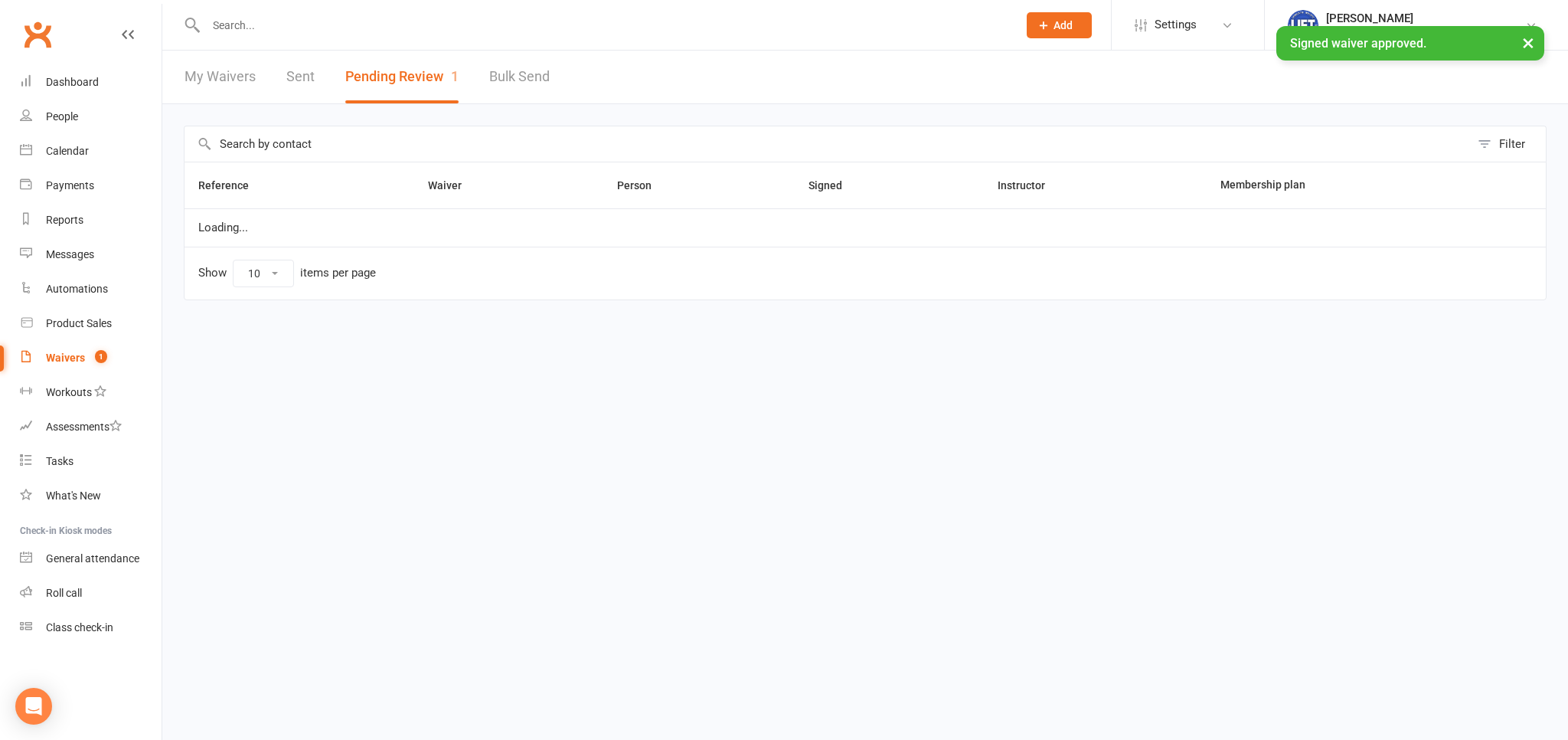
click at [351, 33] on input "text" at bounding box center [604, 25] width 806 height 22
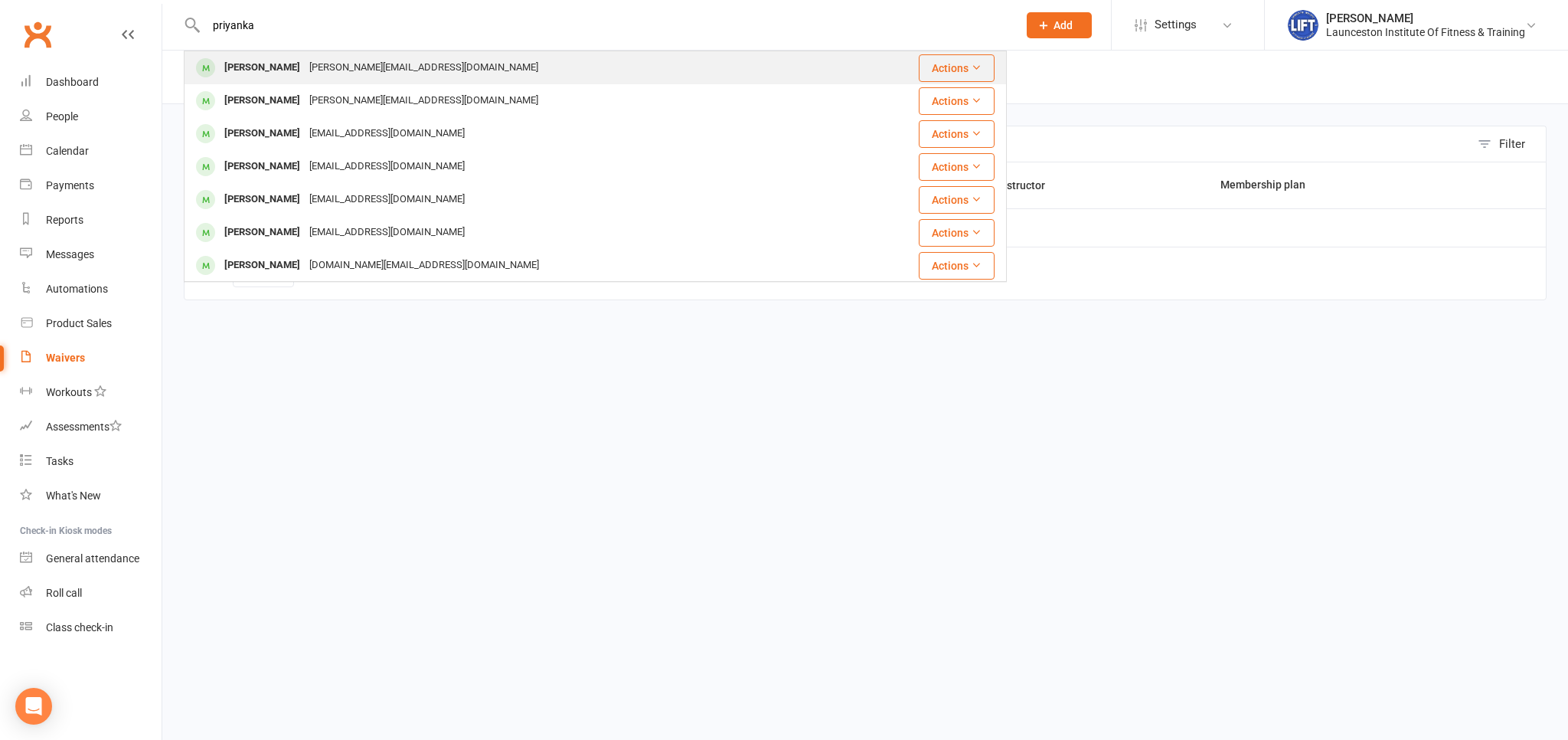
type input "priyanka"
click at [326, 58] on div "[PERSON_NAME][EMAIL_ADDRESS][DOMAIN_NAME]" at bounding box center [424, 68] width 238 height 22
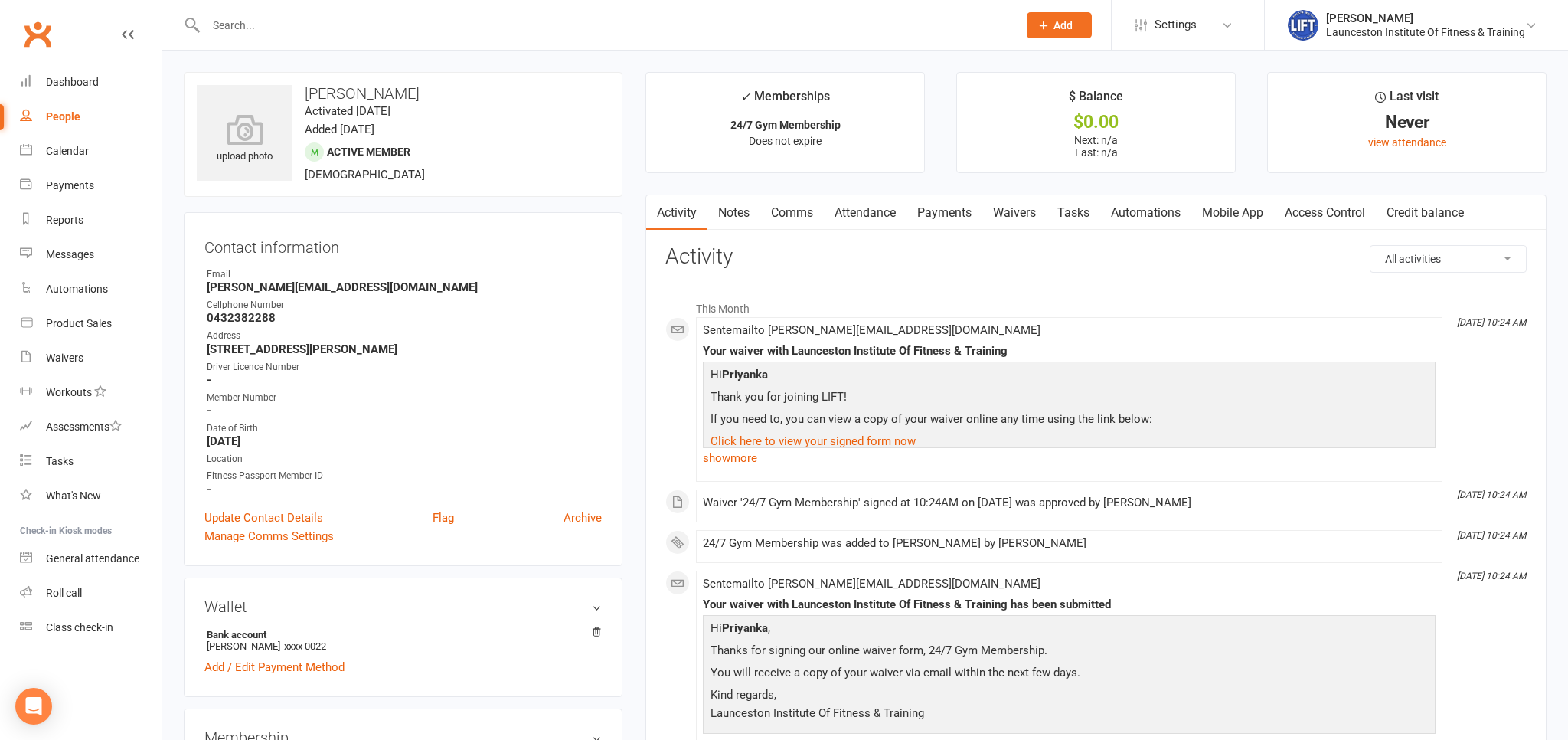
click at [1304, 217] on link "Access Control" at bounding box center [1325, 213] width 102 height 35
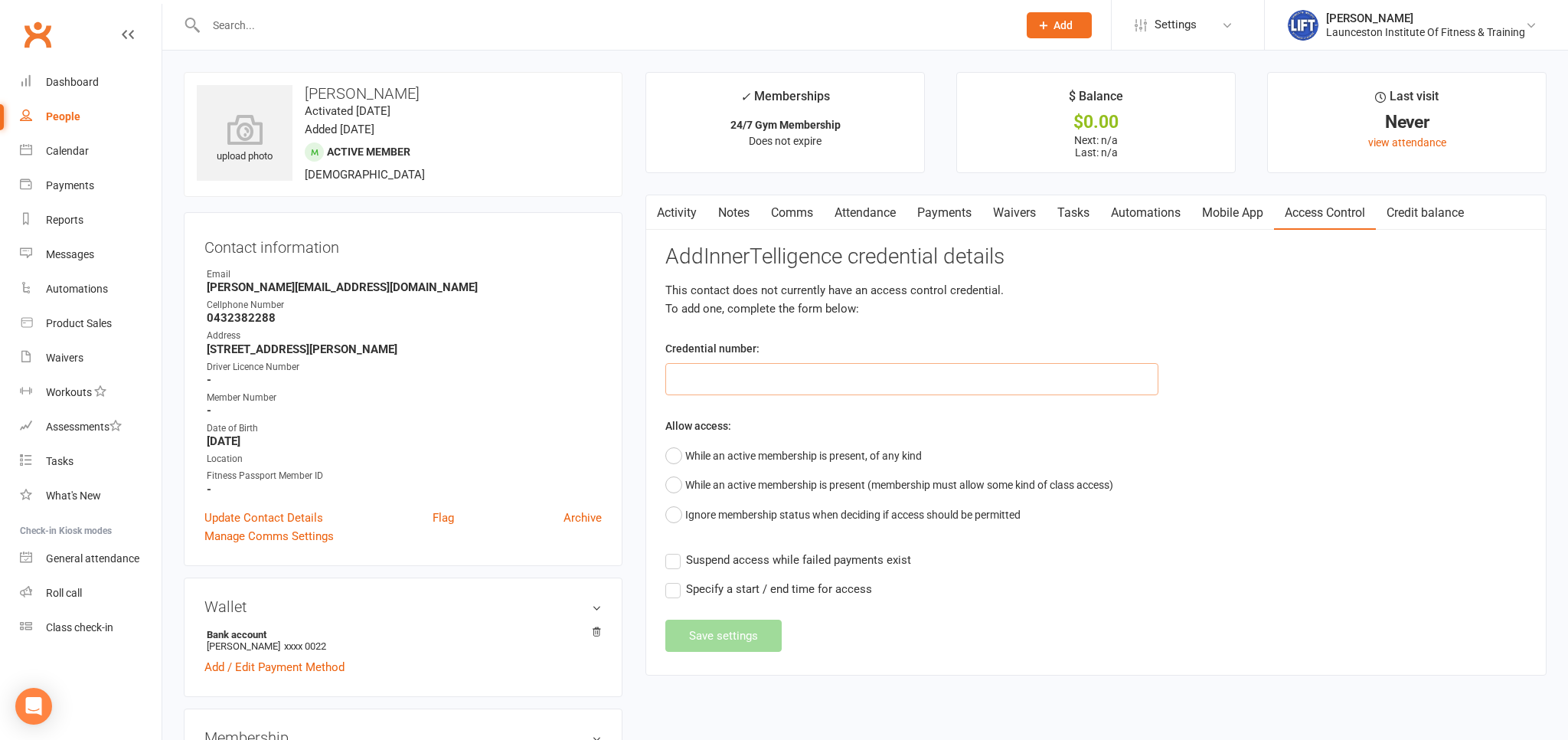
click at [726, 366] on input "text" at bounding box center [912, 379] width 493 height 32
paste input "2000000000000000DB5A2FEE"
type input "2000000000000000DB5A2FEE"
drag, startPoint x: 673, startPoint y: 454, endPoint x: 663, endPoint y: 517, distance: 63.8
click at [672, 454] on button "While an active membership is present, of any kind" at bounding box center [794, 456] width 256 height 29
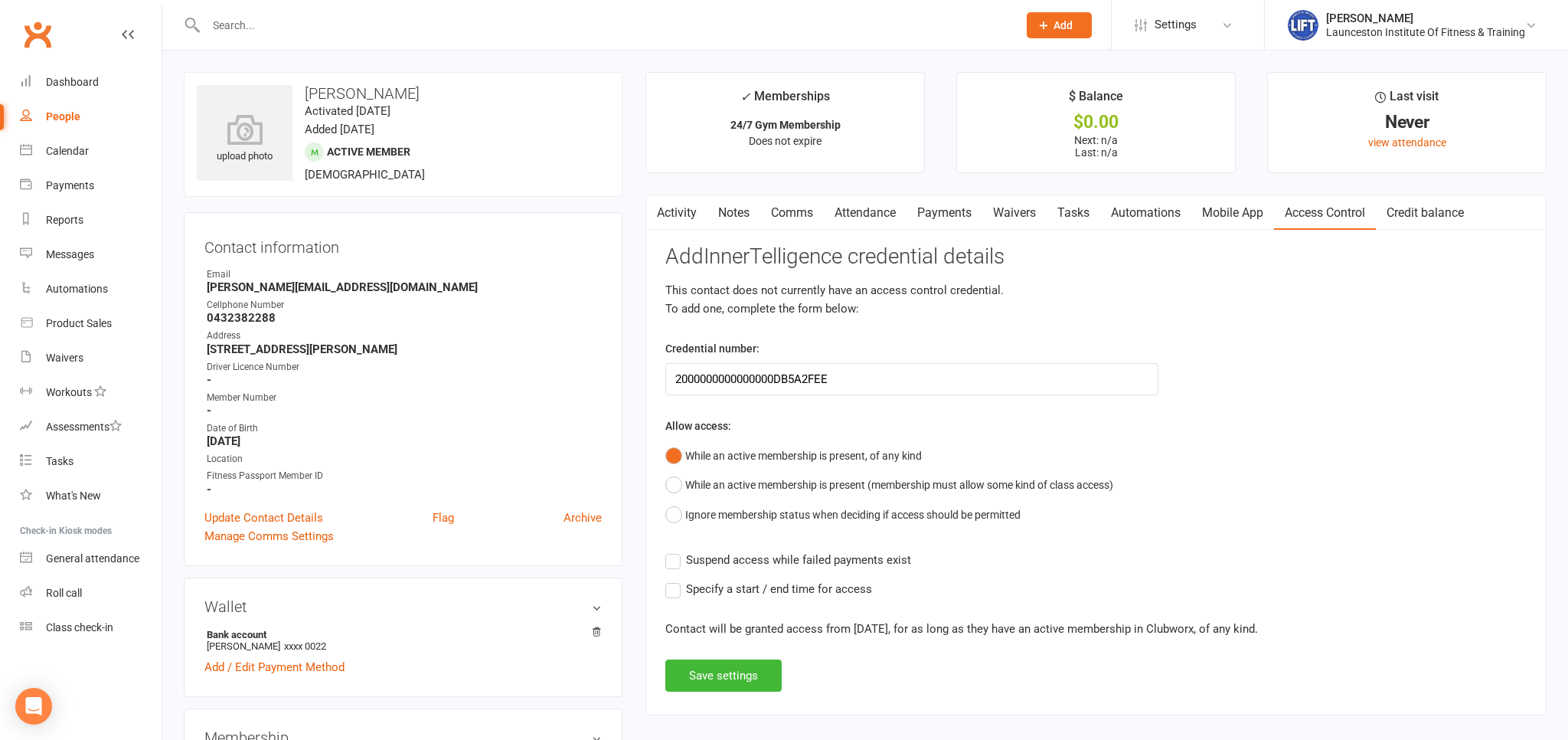
click at [675, 566] on label "Suspend access while failed payments exist" at bounding box center [788, 559] width 246 height 18
click at [675, 550] on input "Suspend access while failed payments exist" at bounding box center [788, 550] width 246 height 0
click at [733, 679] on button "Save settings" at bounding box center [724, 675] width 116 height 32
